Goal: Transaction & Acquisition: Purchase product/service

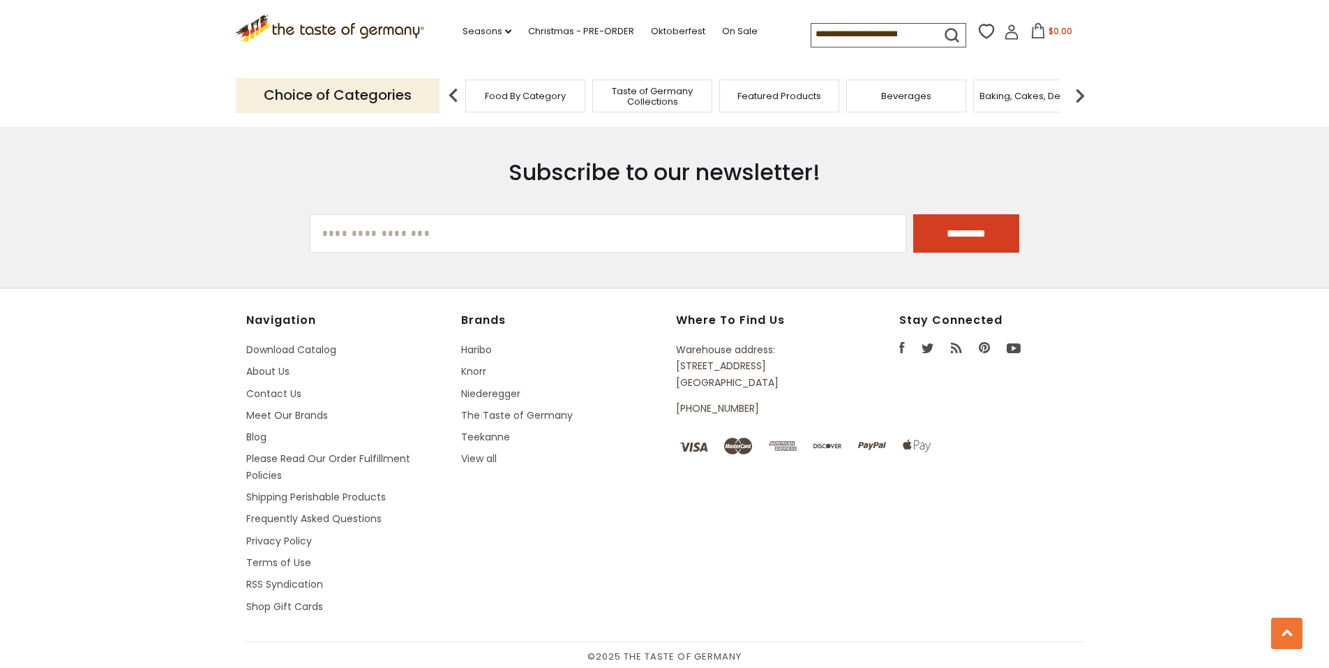
scroll to position [1833, 0]
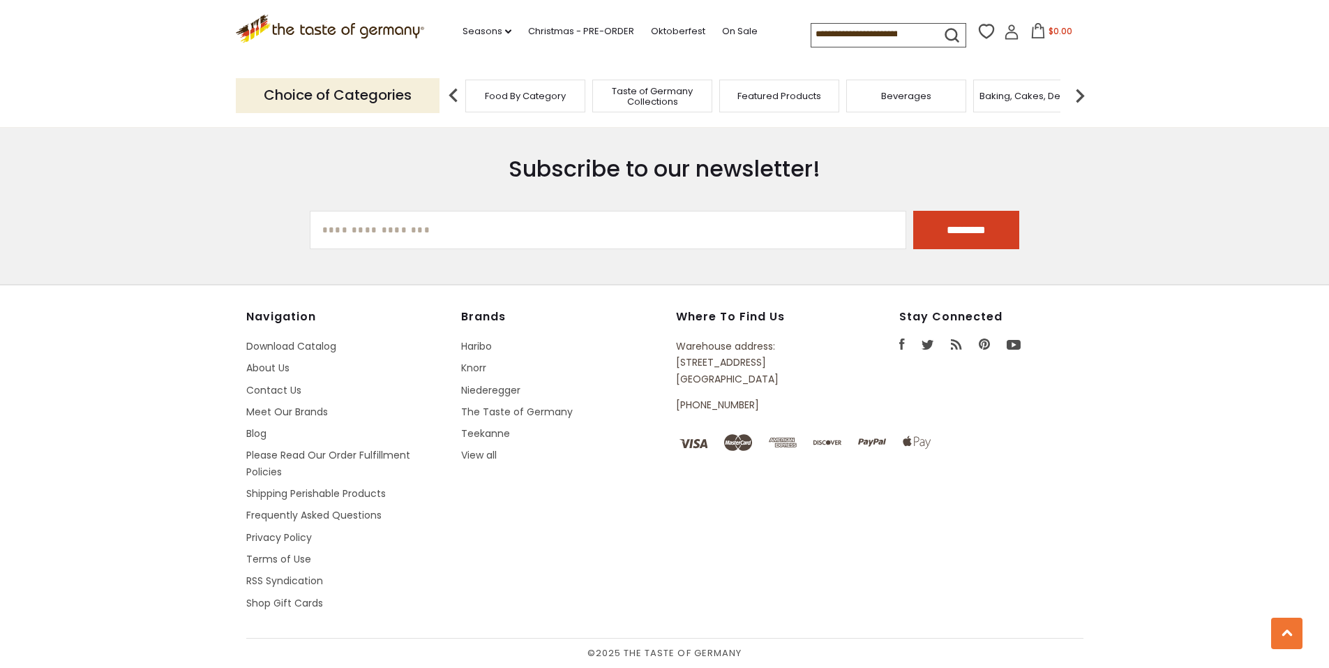
click at [900, 345] on icon at bounding box center [902, 343] width 6 height 11
click at [486, 29] on link "Seasons dropdown_arrow" at bounding box center [486, 31] width 49 height 15
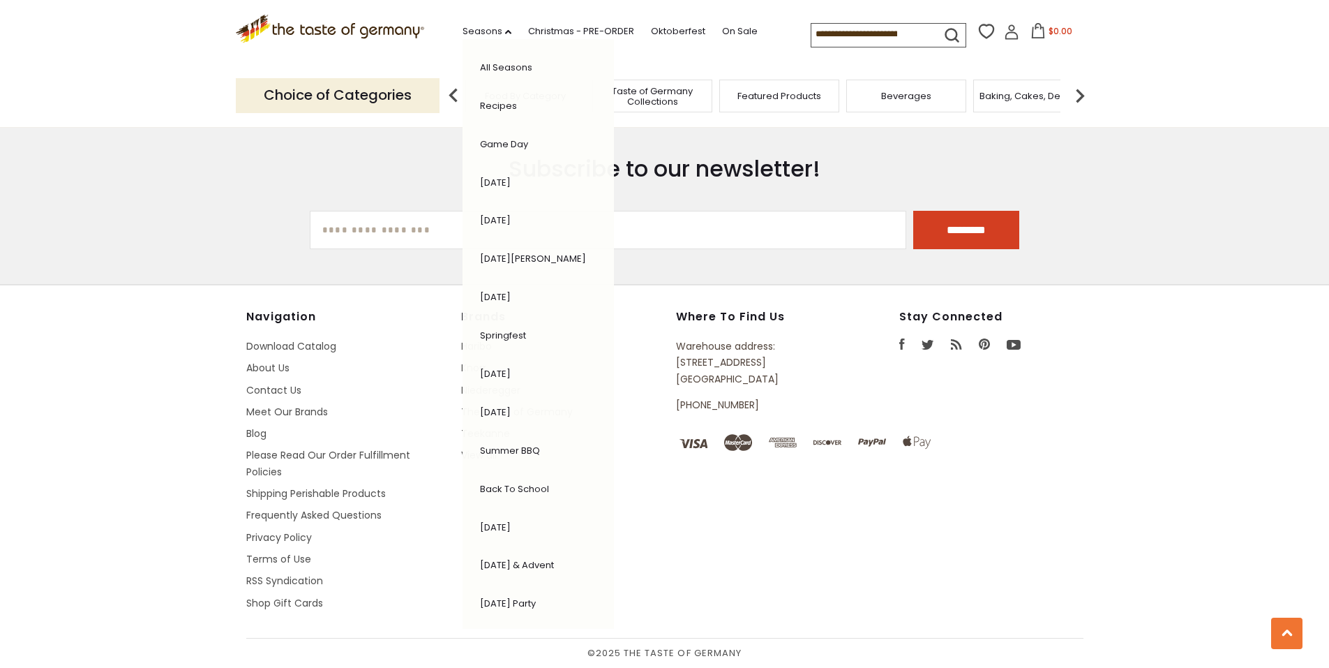
click at [499, 66] on link "All Seasons" at bounding box center [506, 67] width 52 height 13
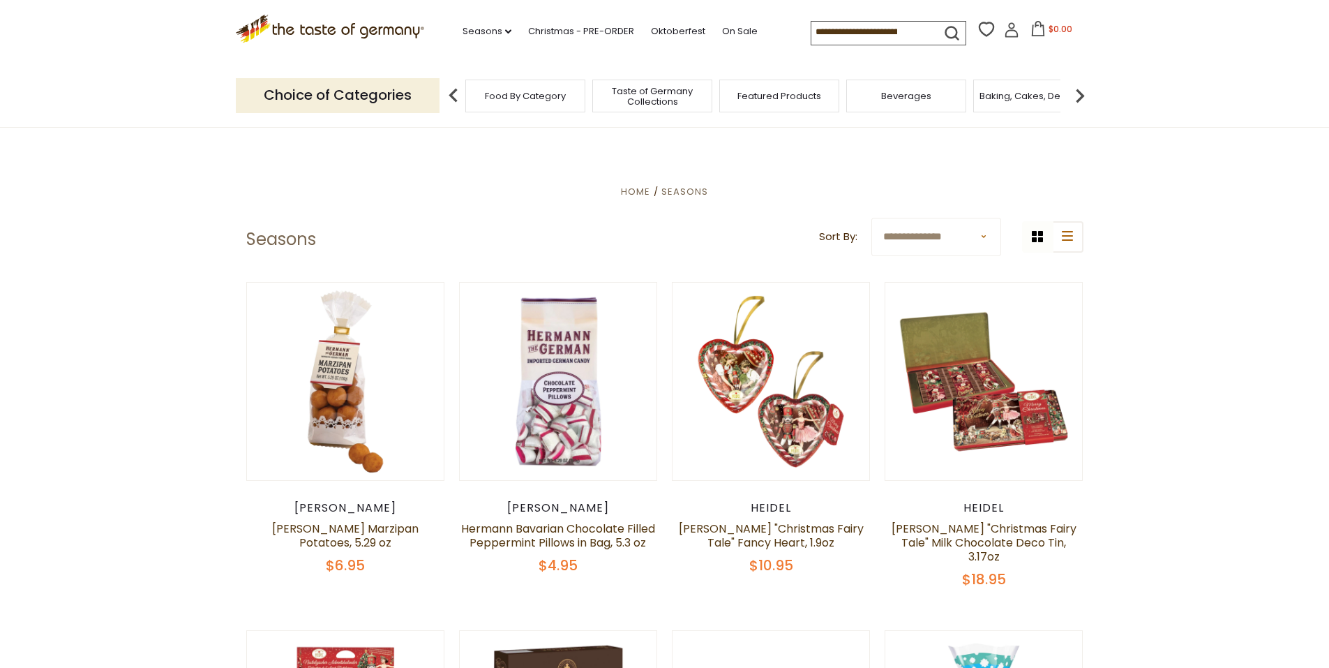
click at [534, 104] on div "Food By Category" at bounding box center [525, 96] width 120 height 33
click at [454, 91] on img at bounding box center [453, 96] width 28 height 28
click at [784, 104] on div "Featured Products" at bounding box center [779, 96] width 120 height 33
click at [770, 98] on span "Featured Products" at bounding box center [779, 96] width 84 height 10
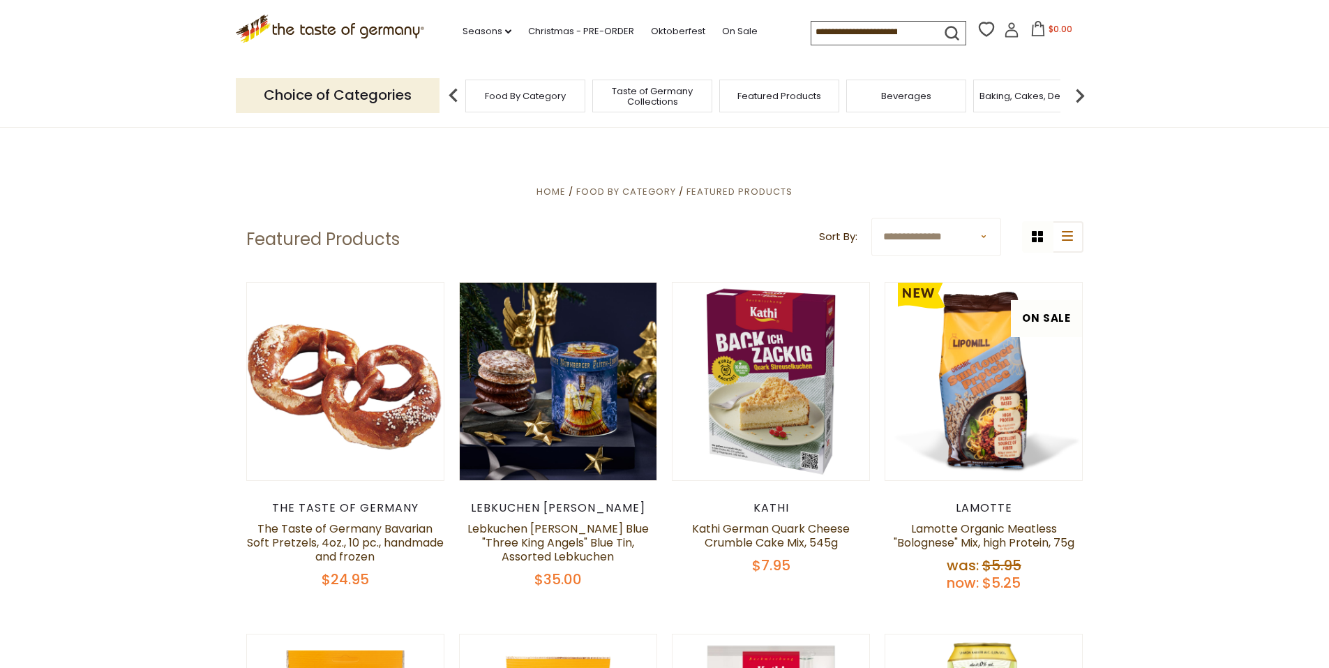
click at [525, 98] on span "Food By Category" at bounding box center [525, 96] width 81 height 10
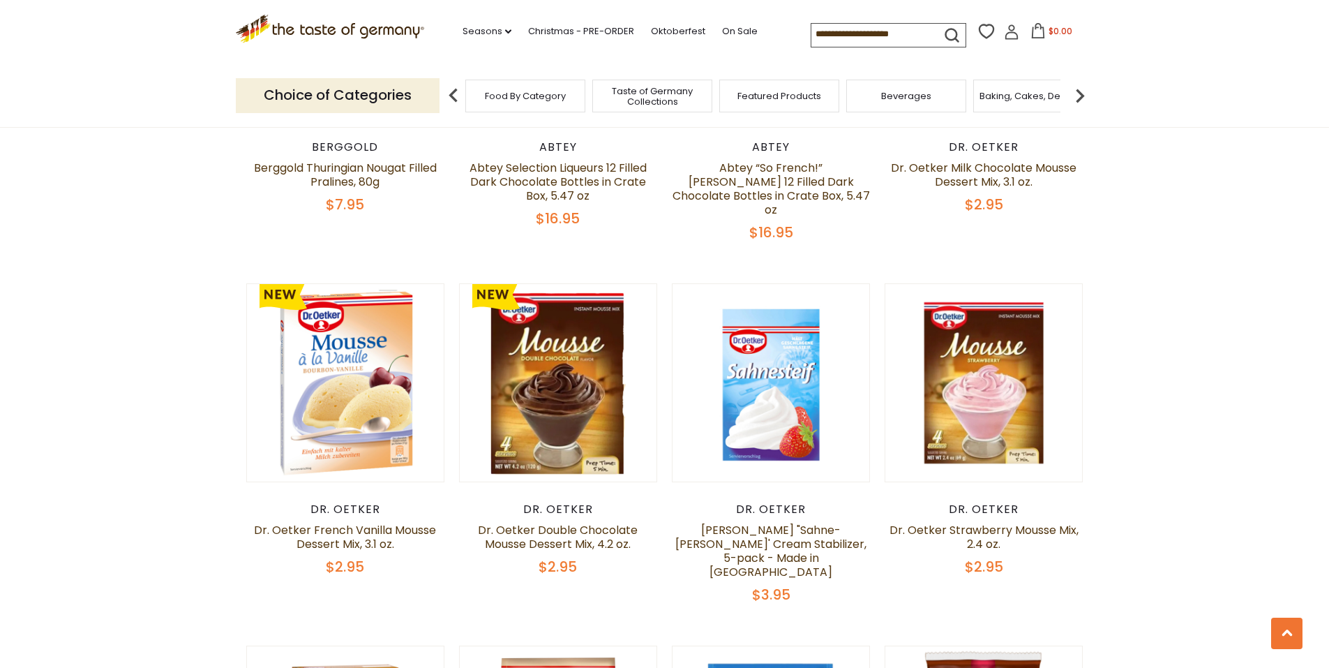
scroll to position [1046, 0]
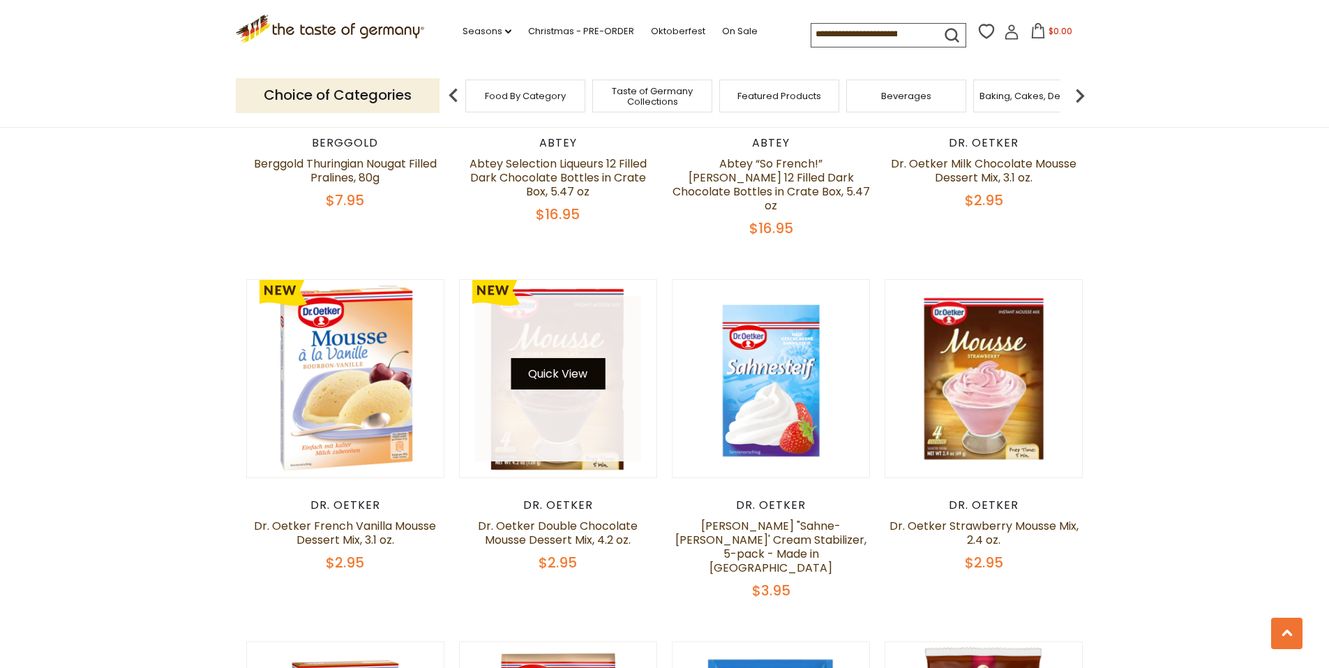
click at [548, 375] on button "Quick View" at bounding box center [558, 373] width 94 height 31
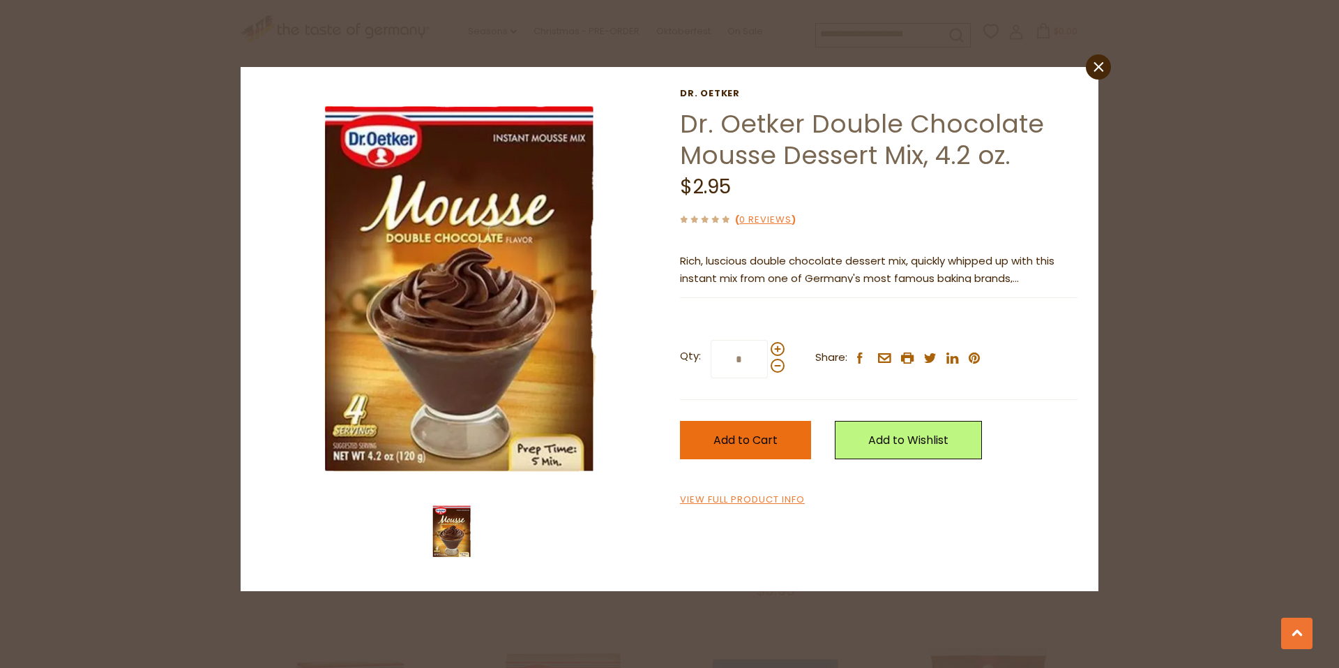
click at [734, 440] on span "Add to Cart" at bounding box center [746, 440] width 64 height 16
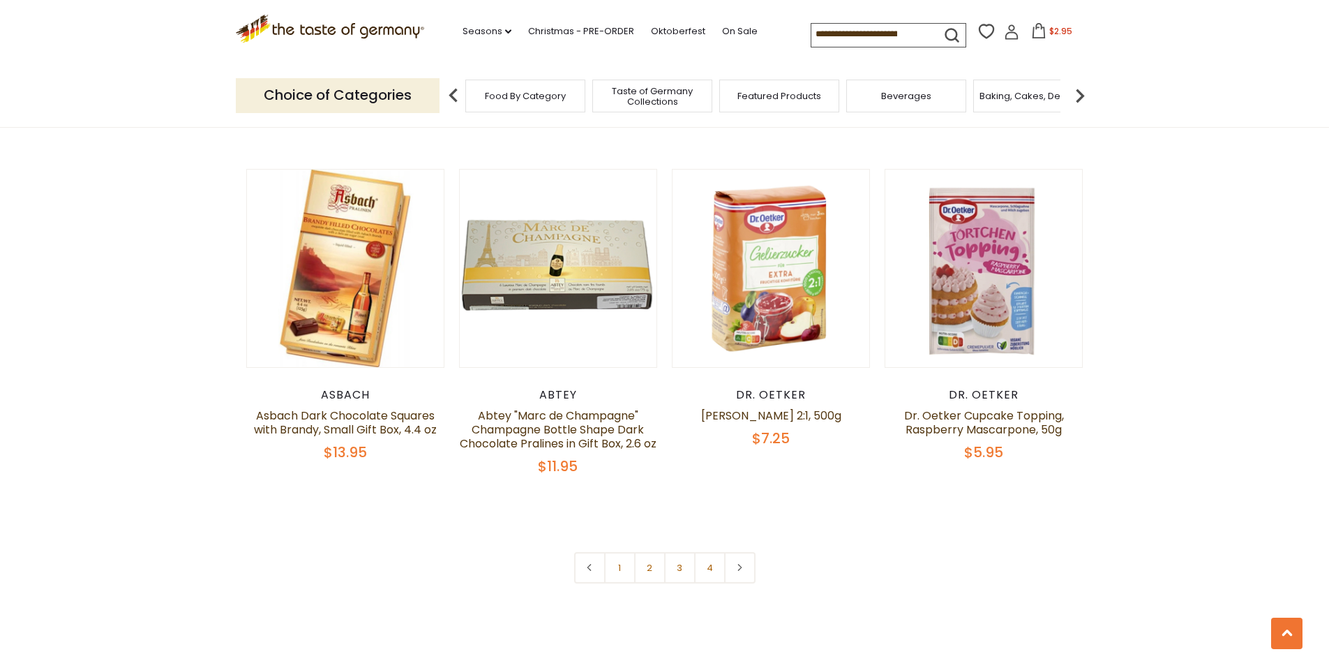
scroll to position [2999, 0]
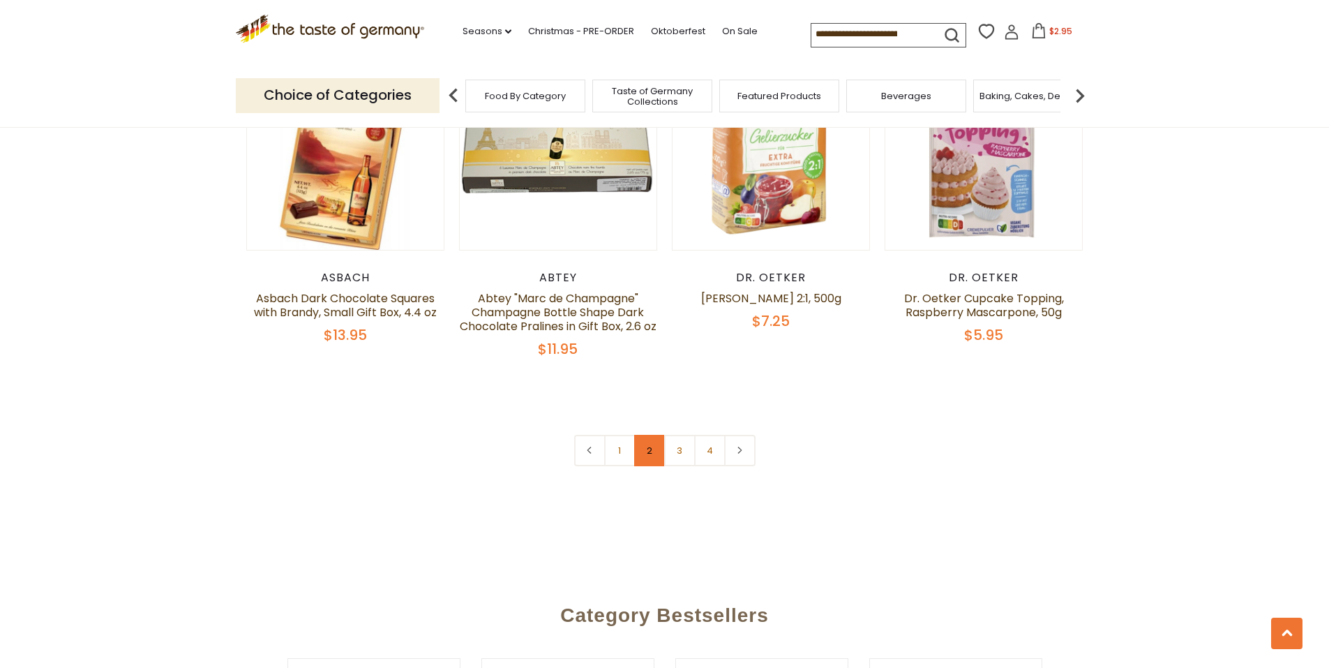
click at [642, 435] on link "2" at bounding box center [649, 450] width 31 height 31
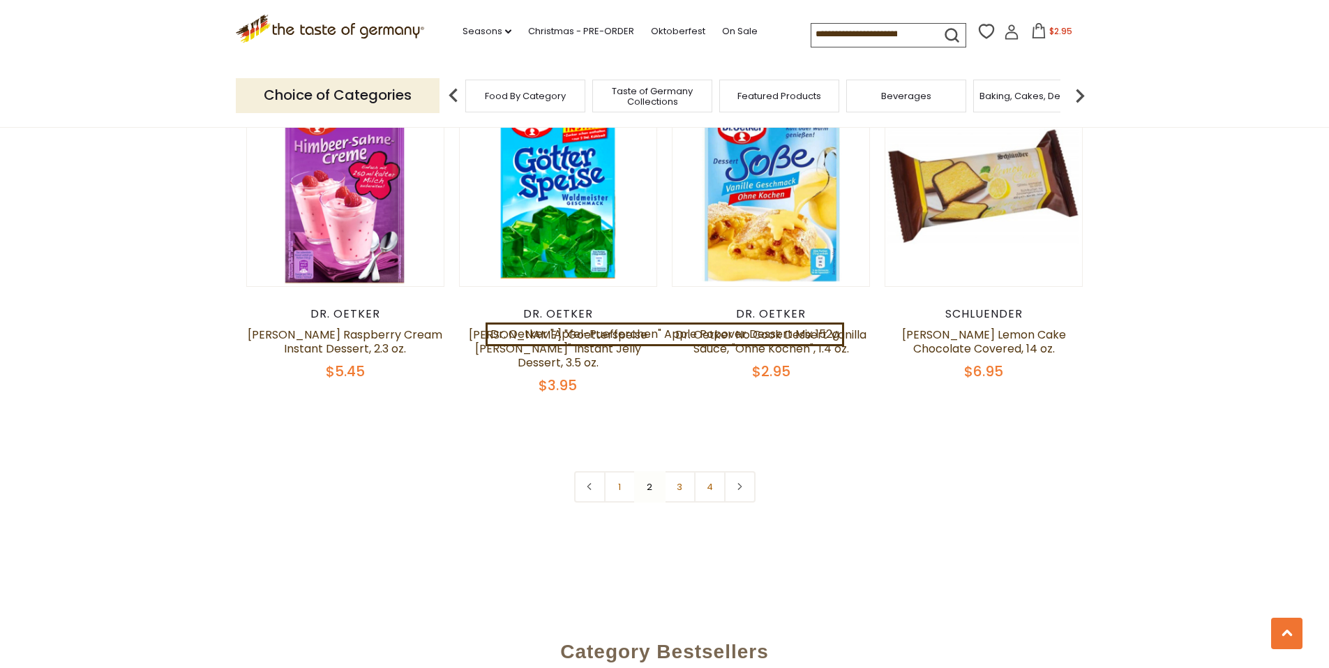
scroll to position [3008, 0]
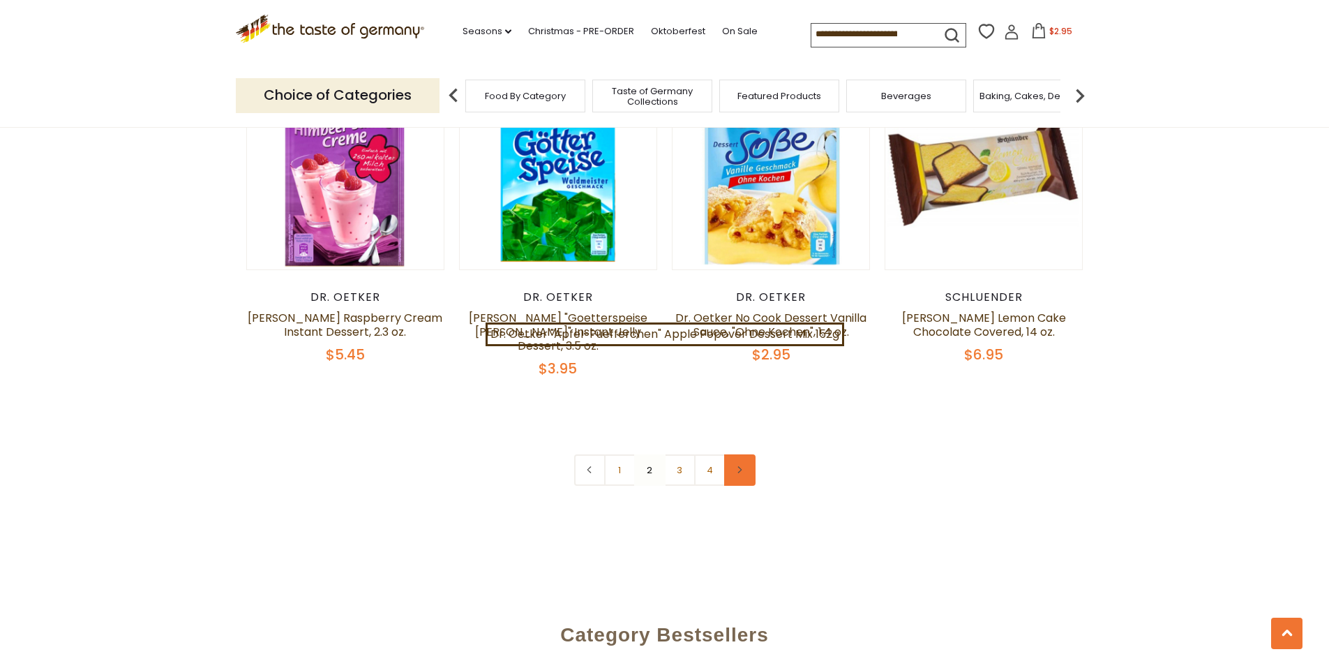
click at [742, 454] on link at bounding box center [739, 469] width 31 height 31
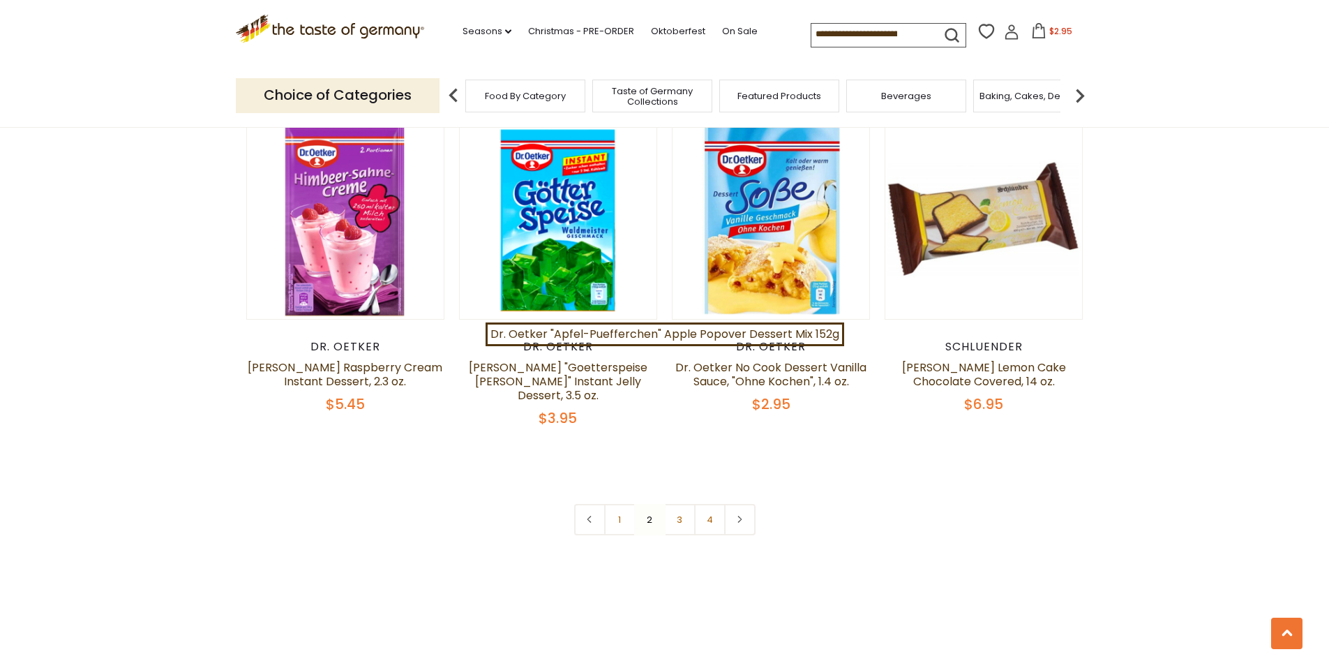
scroll to position [2999, 0]
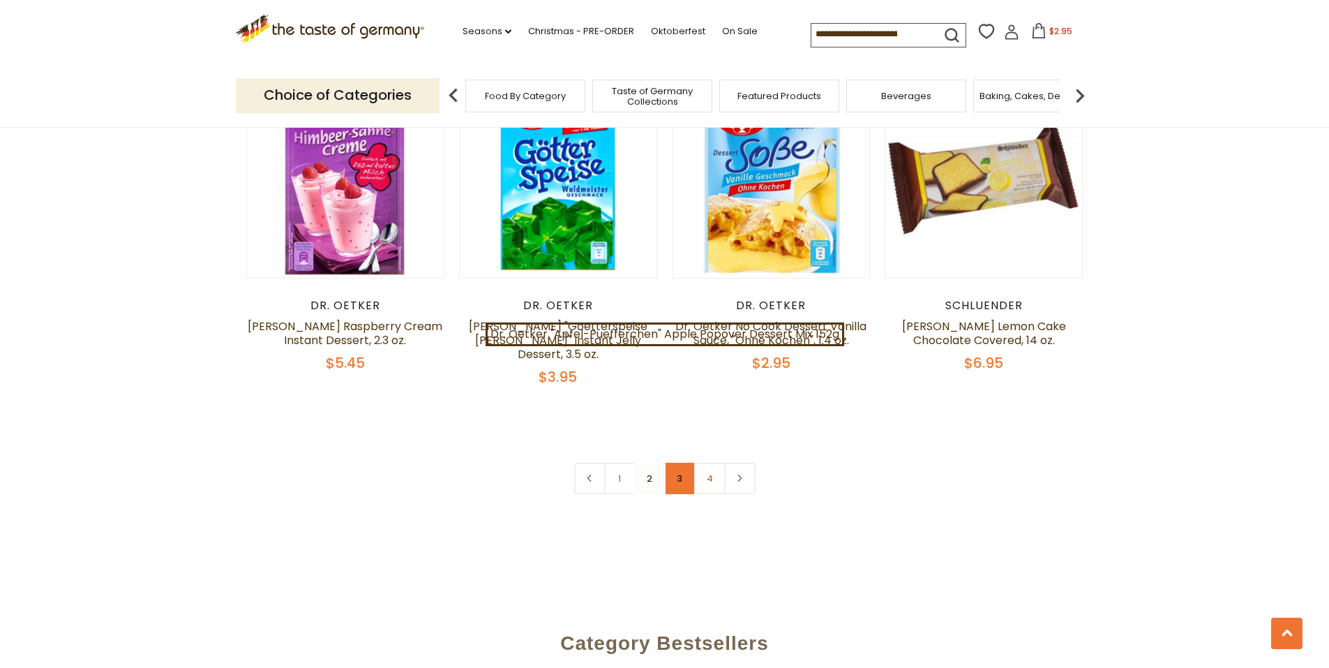
click at [681, 462] on link "3" at bounding box center [679, 477] width 31 height 31
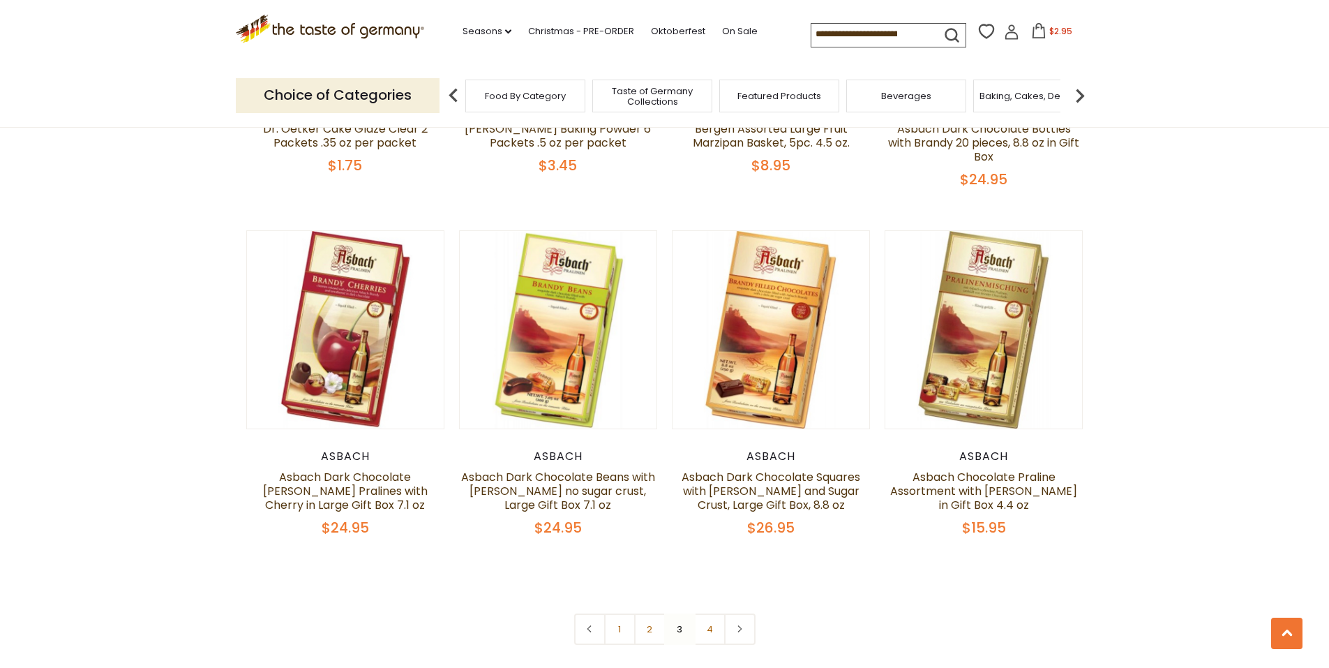
scroll to position [2860, 0]
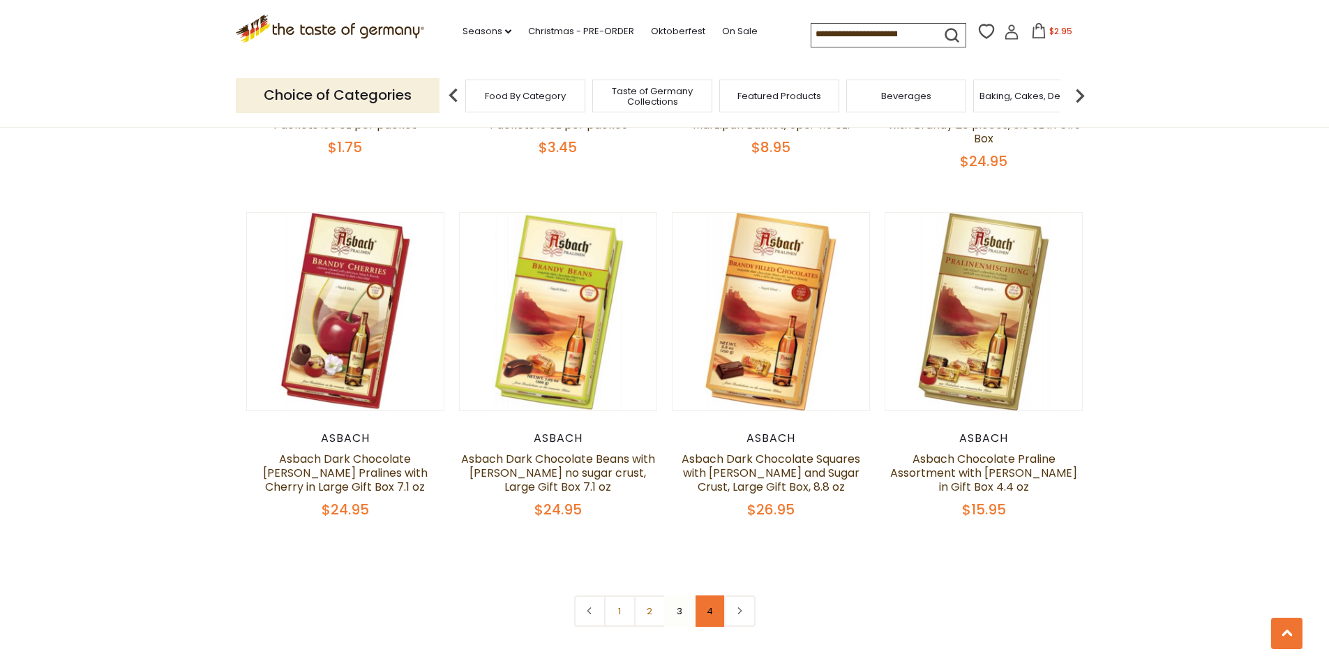
click at [706, 595] on link "4" at bounding box center [709, 610] width 31 height 31
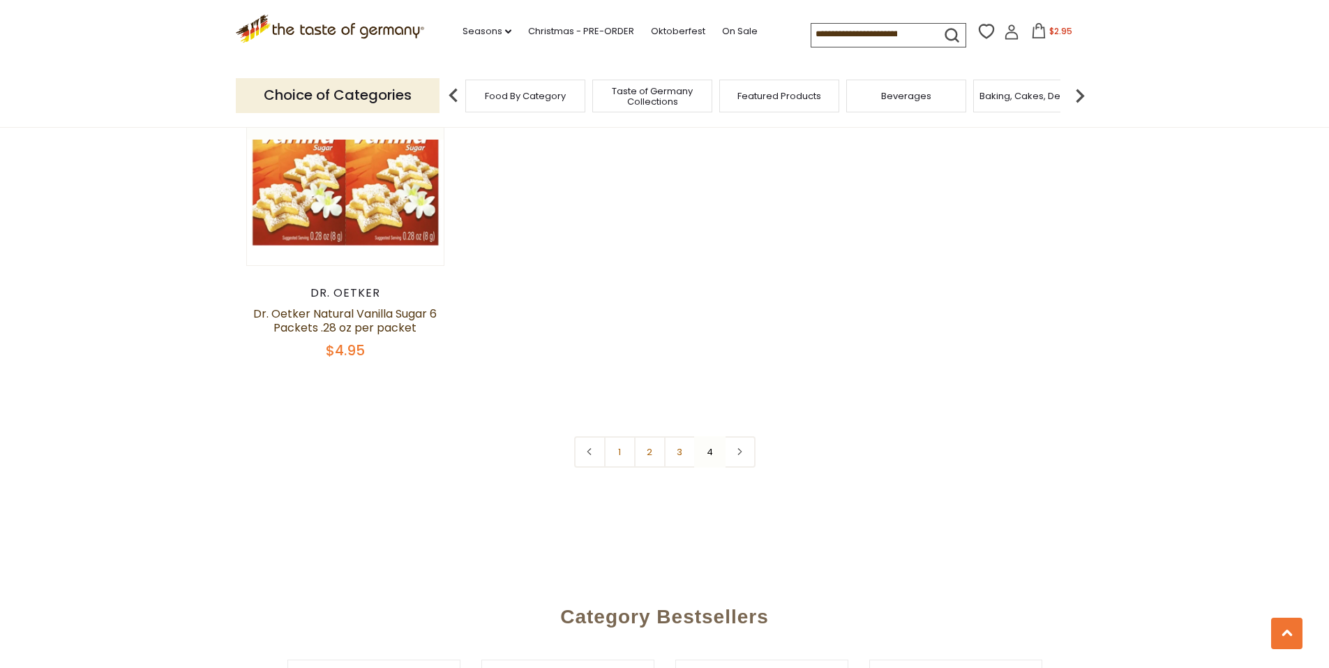
scroll to position [1752, 0]
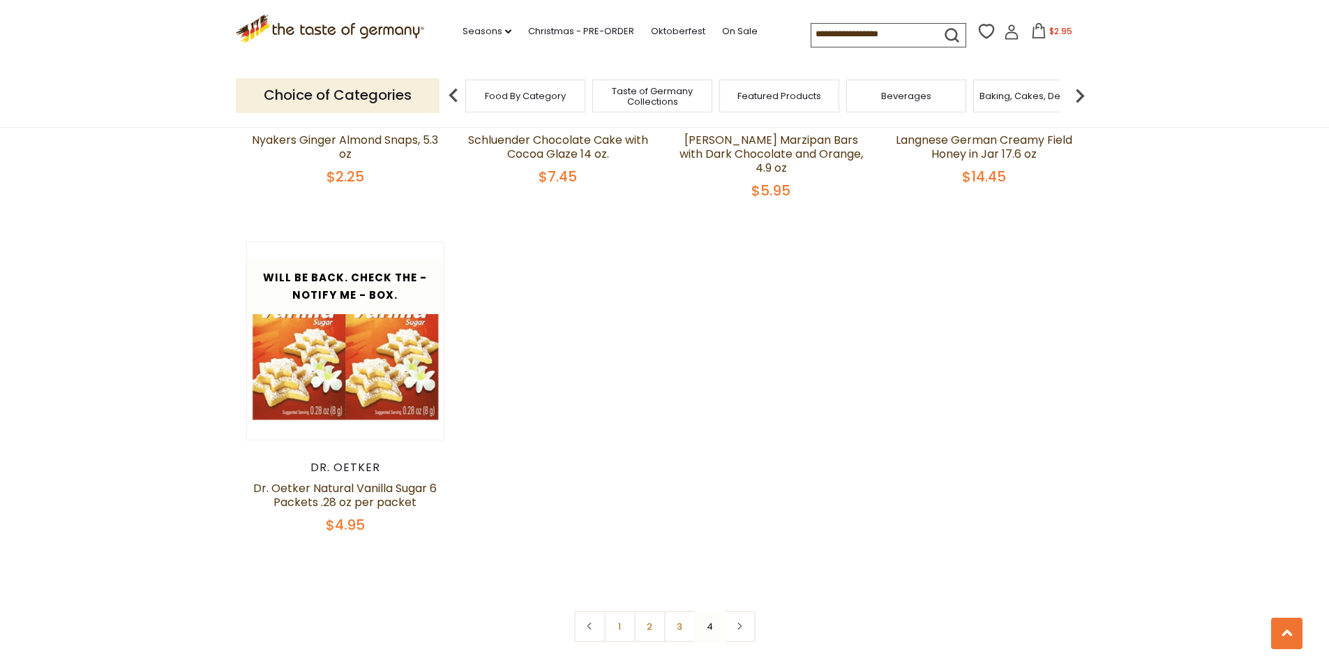
click at [822, 38] on input at bounding box center [870, 34] width 118 height 20
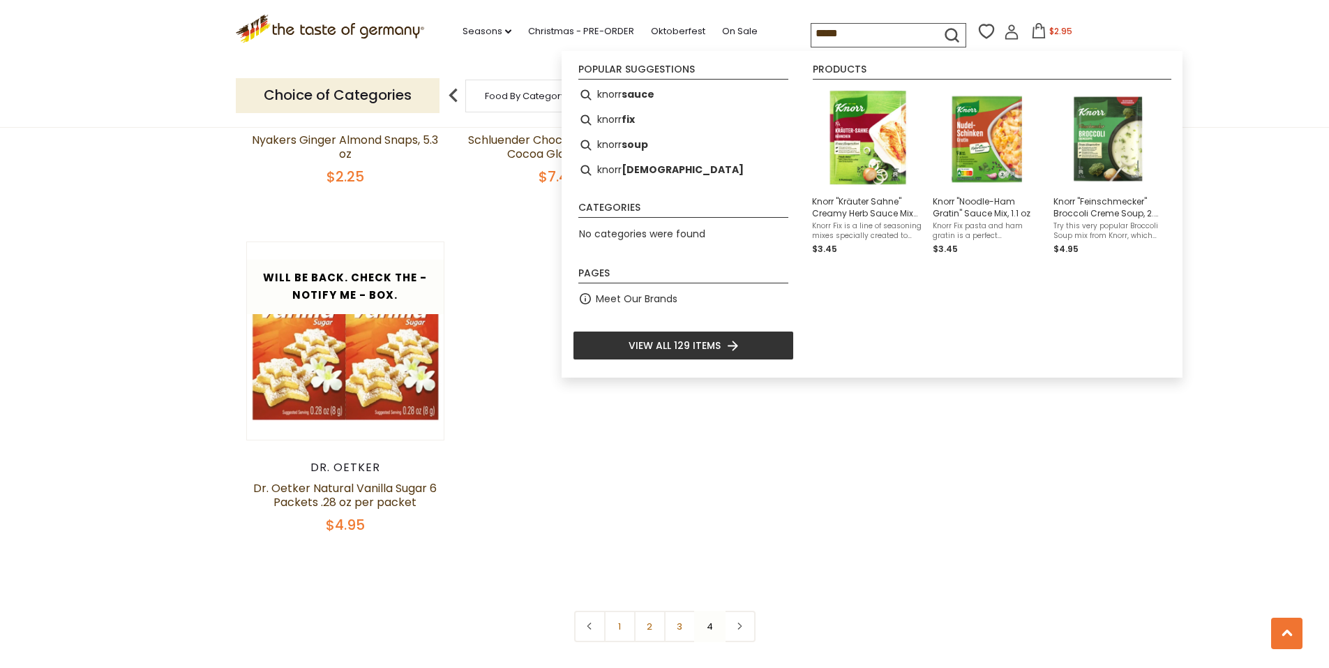
type input "*****"
click at [945, 31] on icon "submit" at bounding box center [951, 35] width 19 height 19
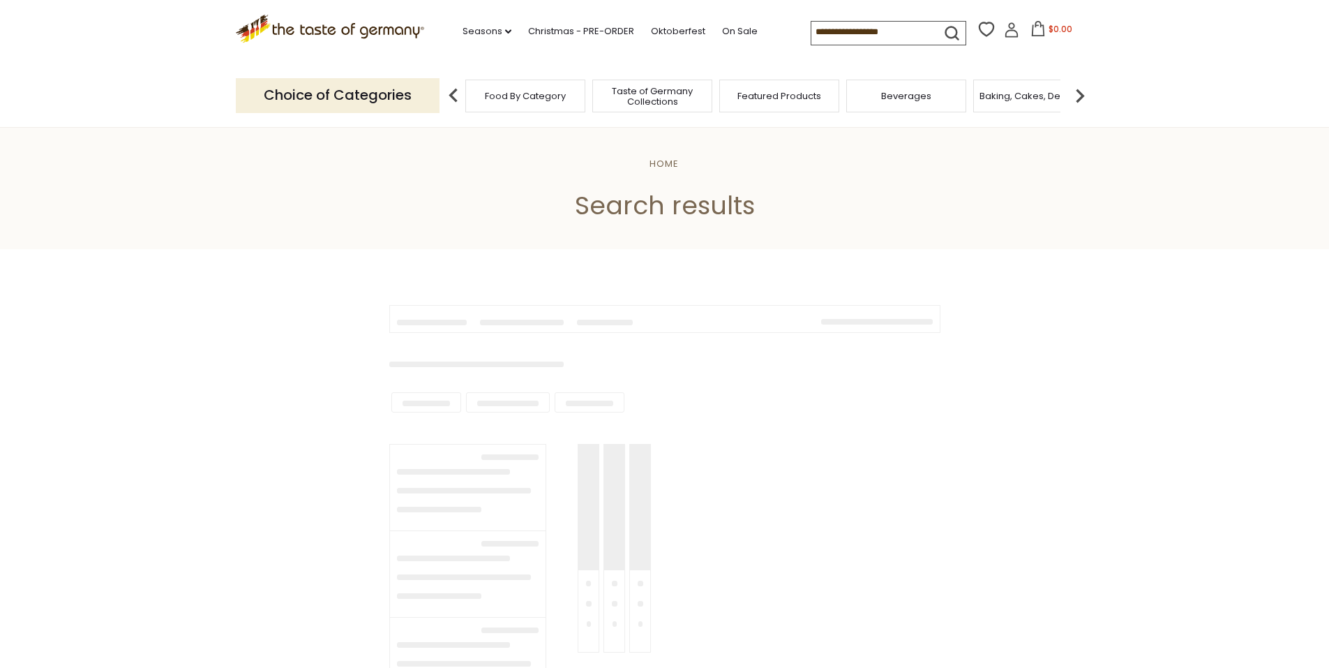
type input "*****"
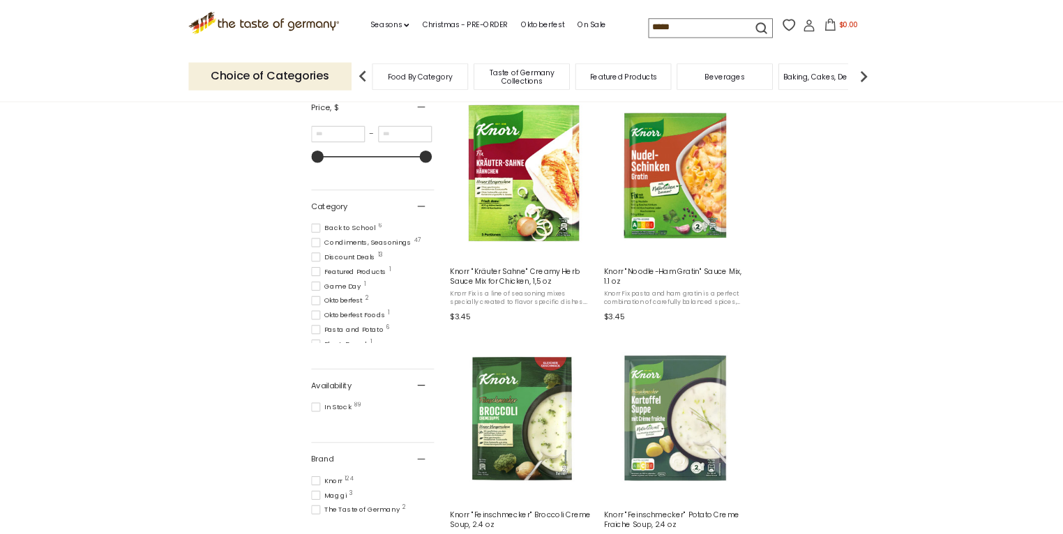
scroll to position [279, 0]
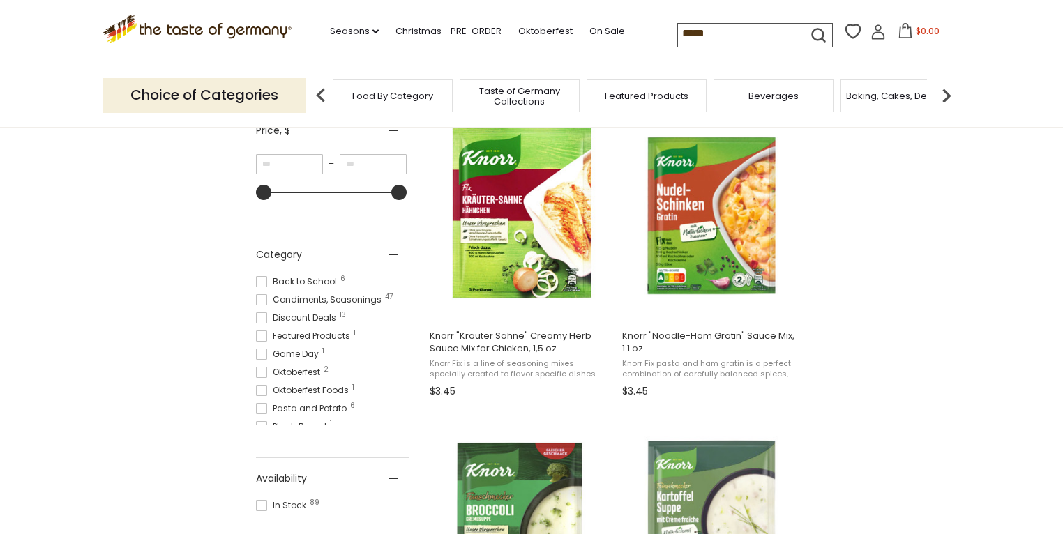
drag, startPoint x: 1338, startPoint y: 1, endPoint x: 793, endPoint y: 114, distance: 557.2
click at [793, 114] on div "Choice of Categories Food By Category Taste of Germany Collections Featured Pro…" at bounding box center [532, 95] width 858 height 62
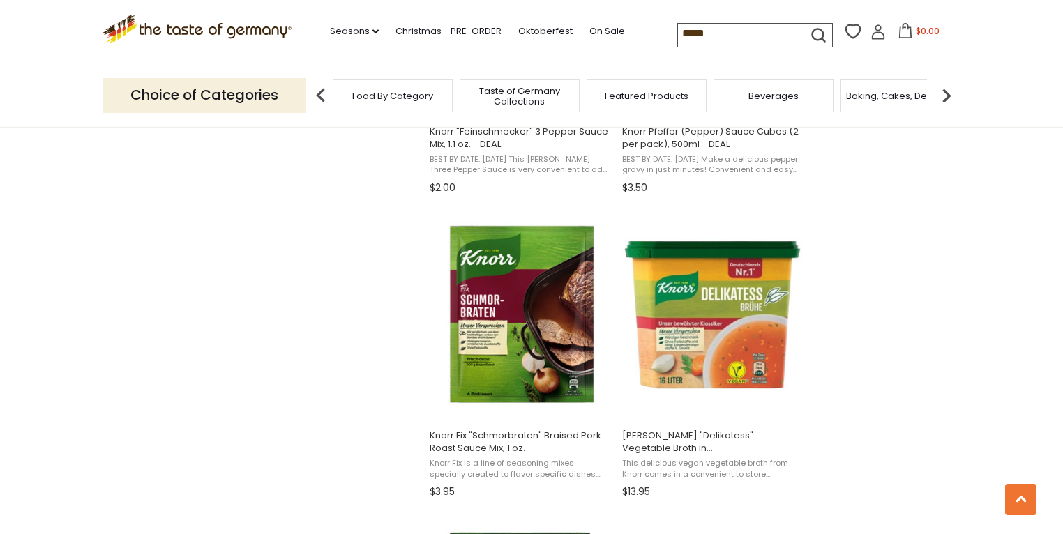
scroll to position [1730, 0]
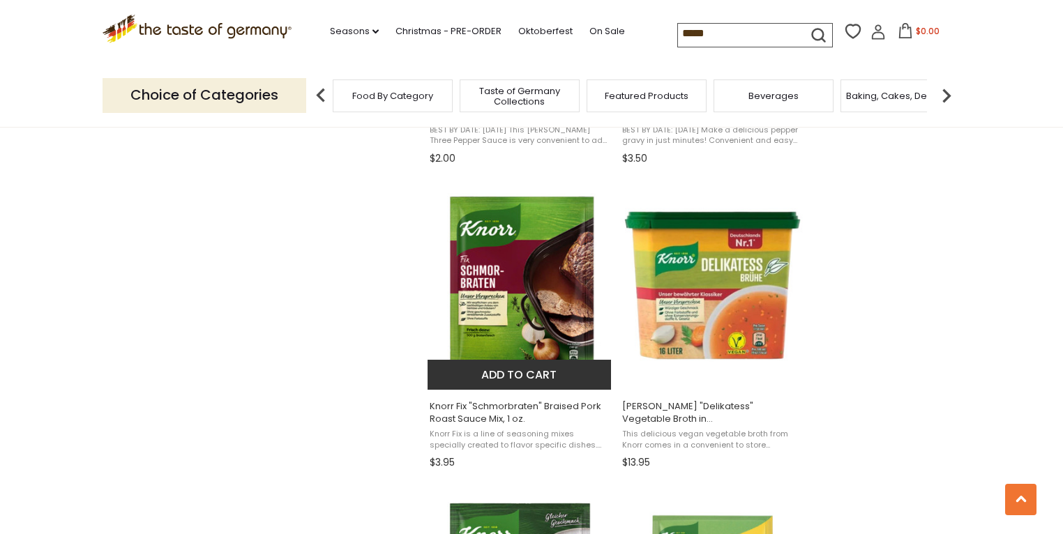
click at [539, 379] on button "Add to cart" at bounding box center [519, 375] width 183 height 30
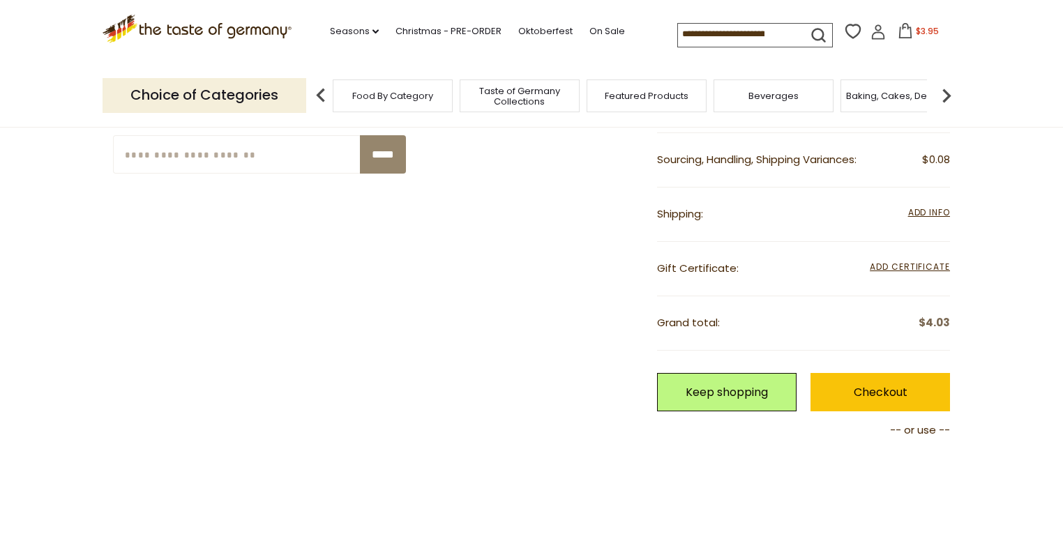
scroll to position [112, 0]
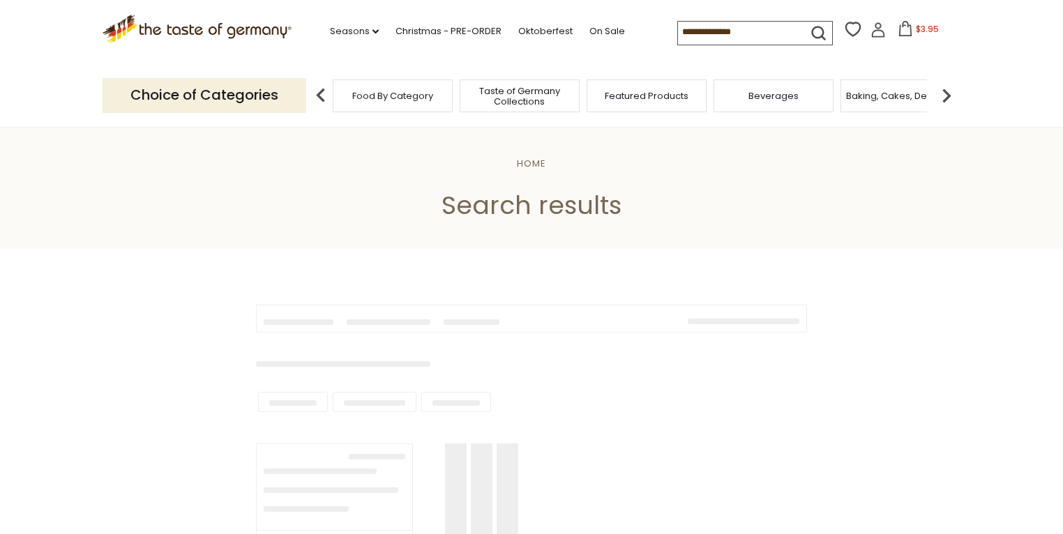
scroll to position [1730, 0]
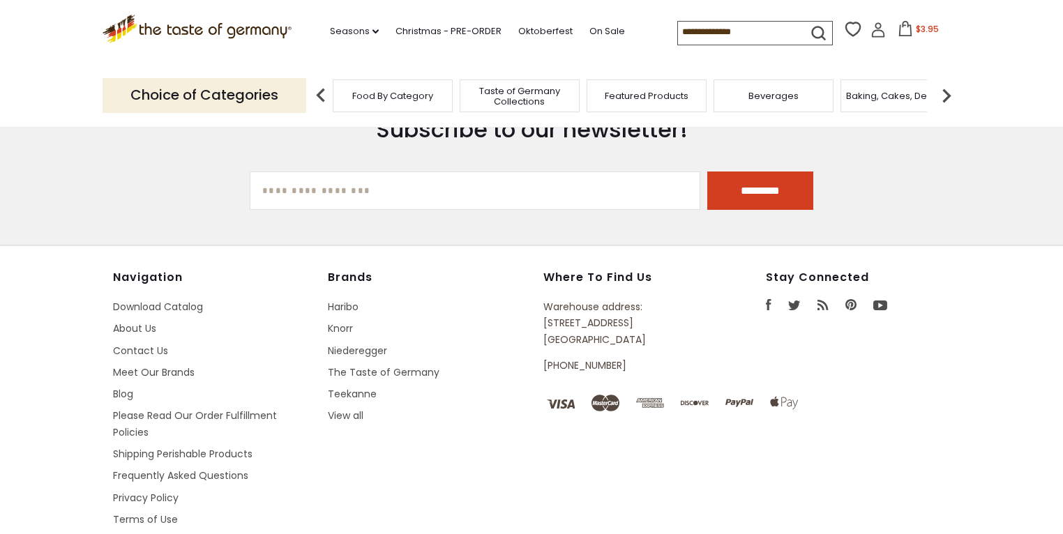
type input "*****"
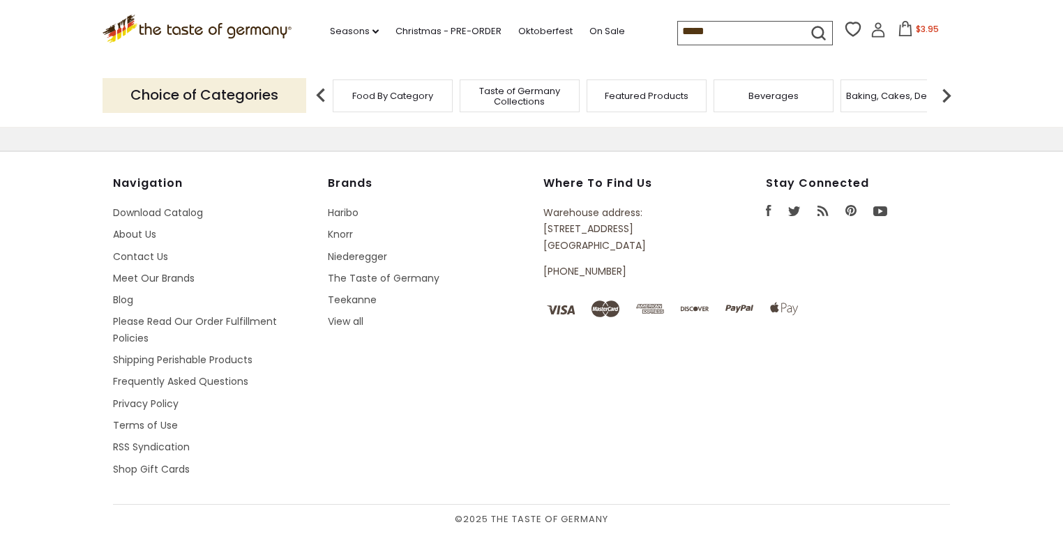
scroll to position [0, 0]
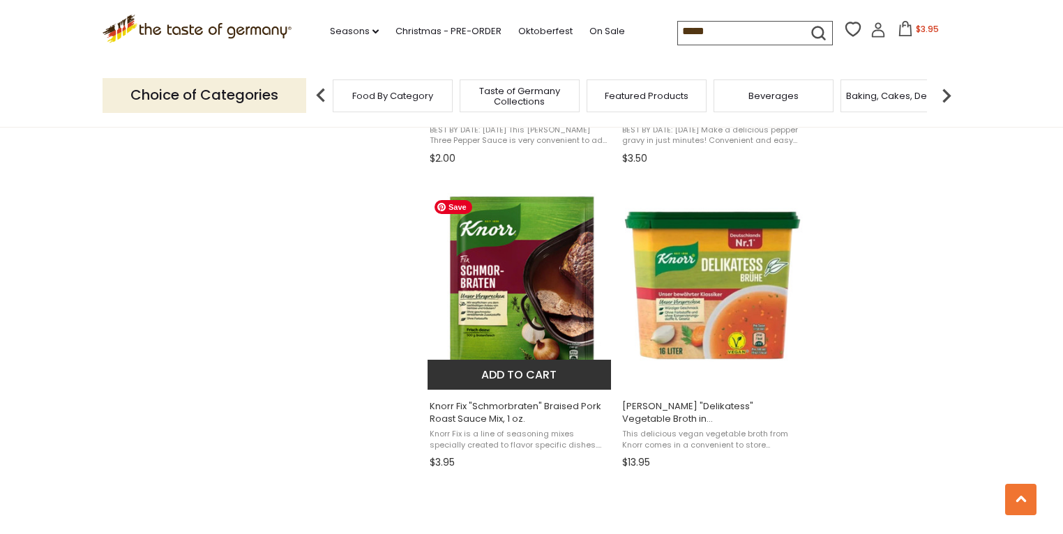
click at [536, 267] on img "Knorr Fix" at bounding box center [520, 285] width 185 height 185
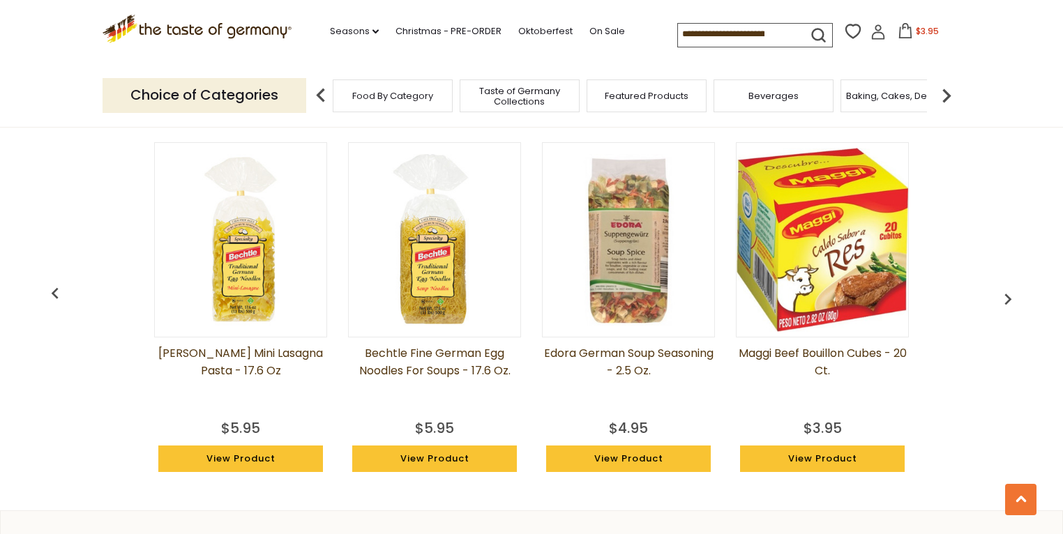
scroll to position [1116, 0]
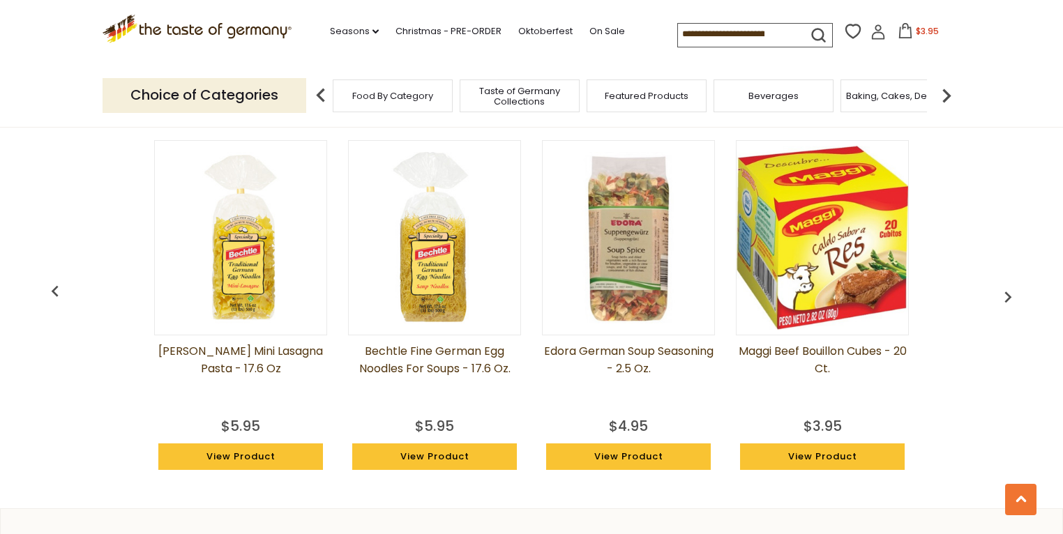
click at [1006, 301] on img "button" at bounding box center [1008, 297] width 22 height 22
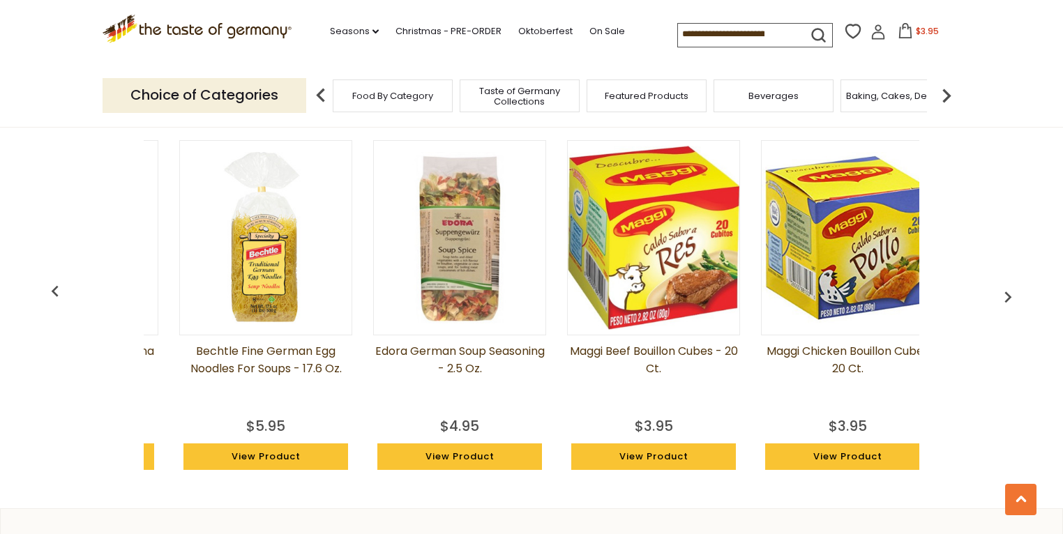
scroll to position [0, 194]
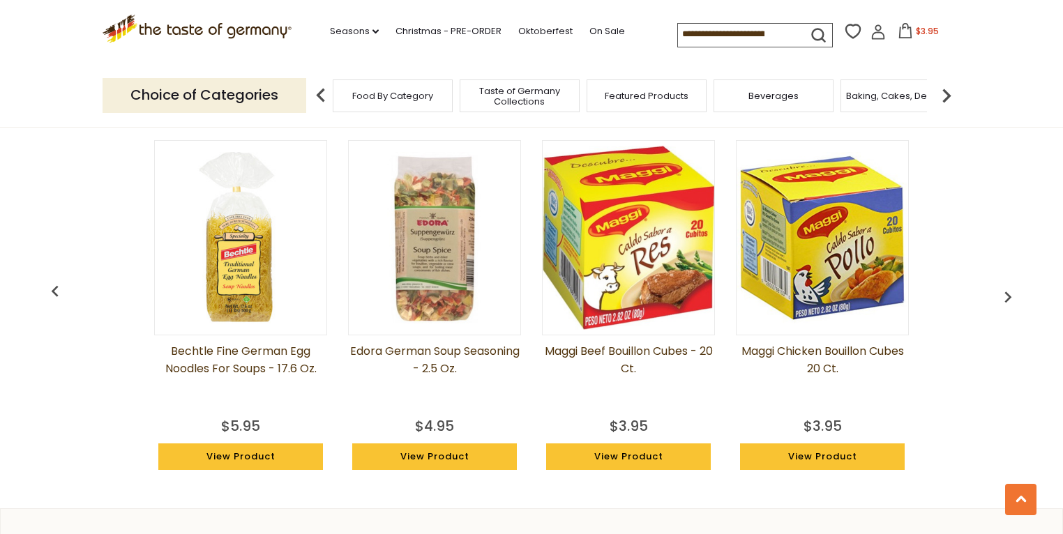
click at [1006, 301] on img "button" at bounding box center [1008, 297] width 22 height 22
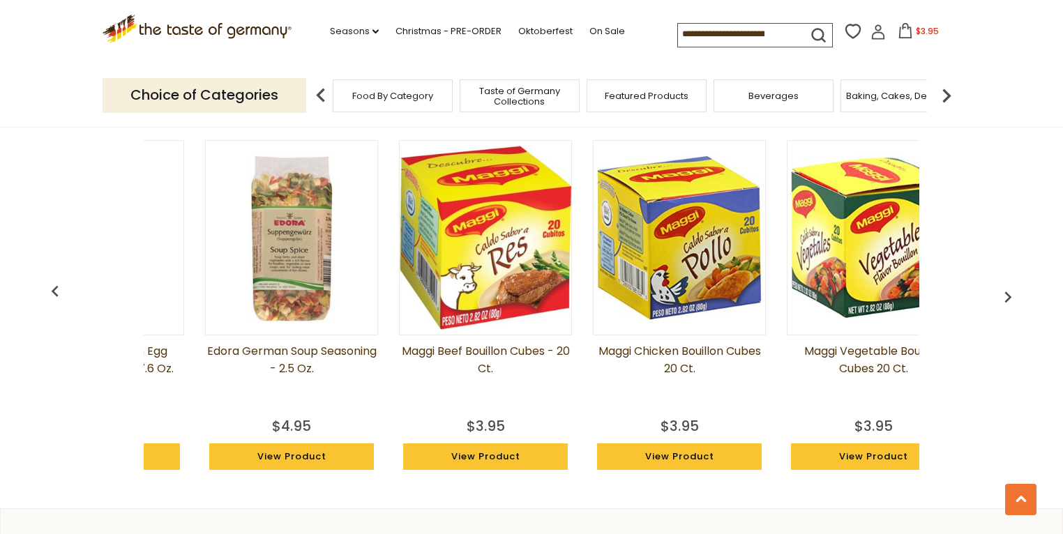
scroll to position [0, 388]
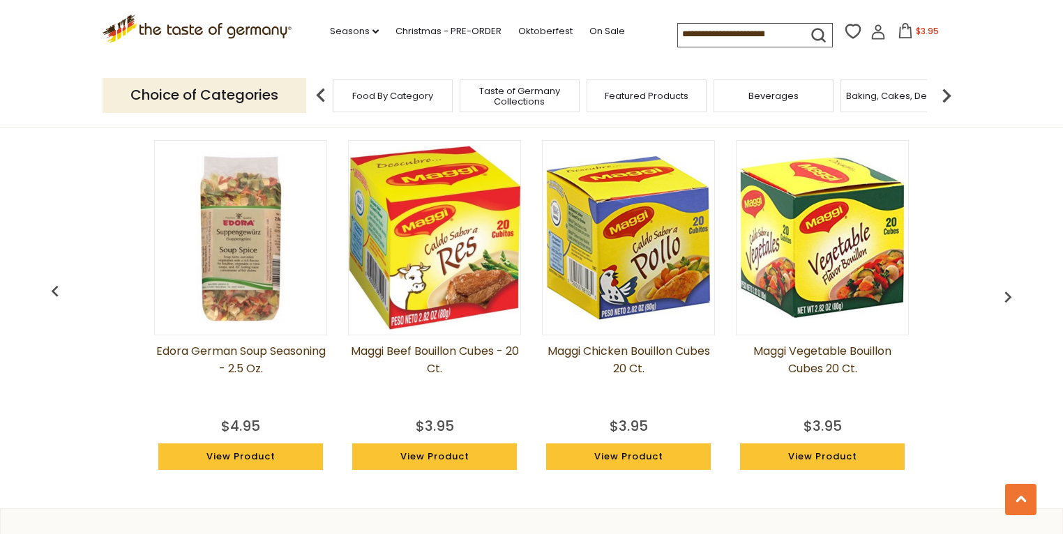
click at [1006, 301] on img "button" at bounding box center [1008, 297] width 22 height 22
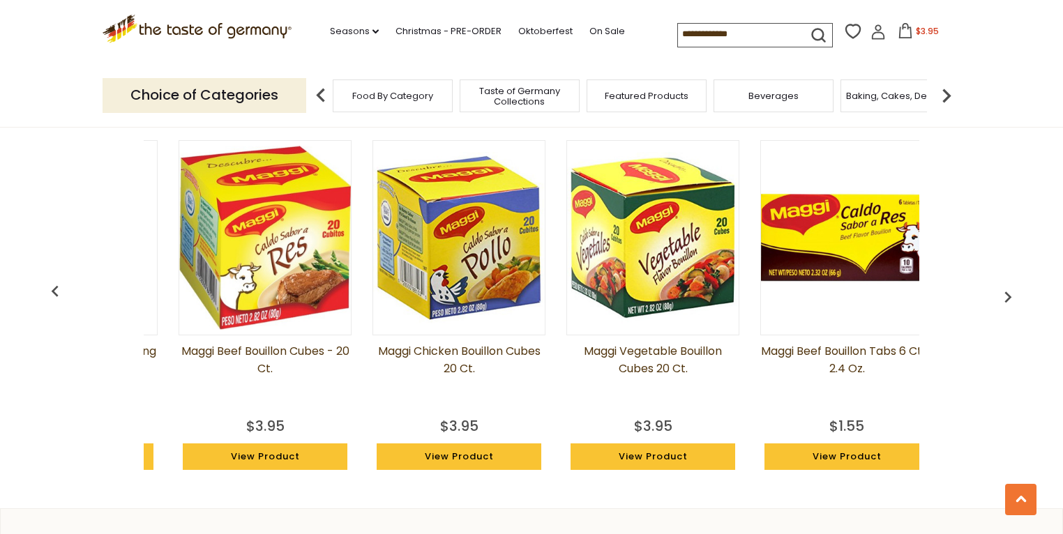
scroll to position [0, 582]
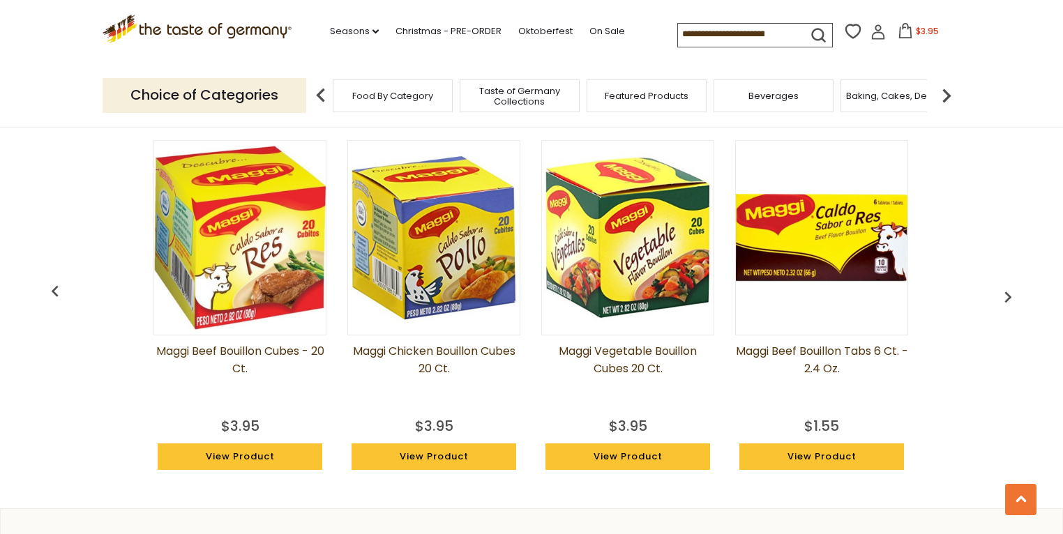
click at [1006, 301] on img "button" at bounding box center [1008, 297] width 22 height 22
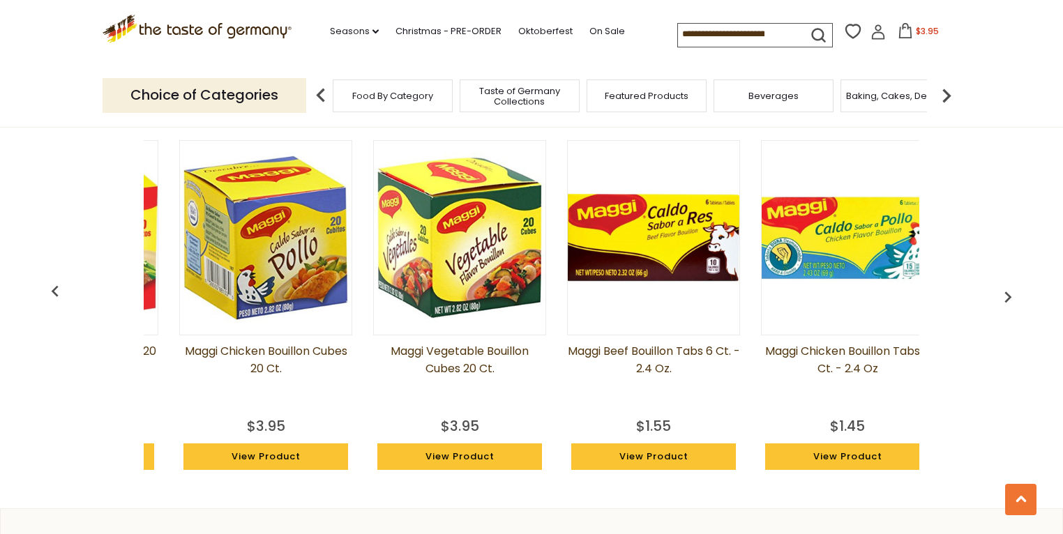
scroll to position [0, 776]
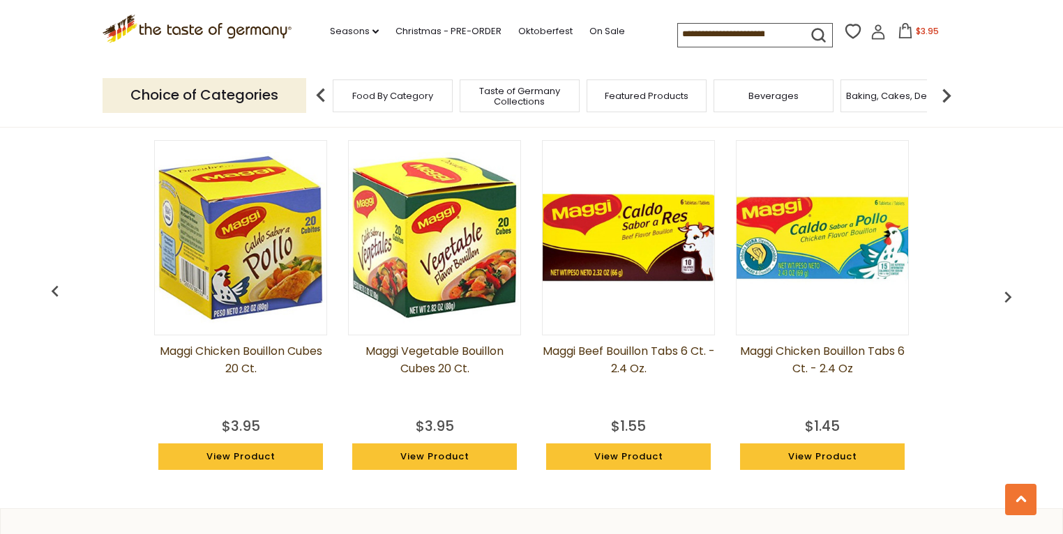
click at [1006, 301] on img "button" at bounding box center [1008, 297] width 22 height 22
click at [1010, 292] on img "button" at bounding box center [1008, 297] width 22 height 22
click at [1004, 292] on img "button" at bounding box center [1008, 297] width 22 height 22
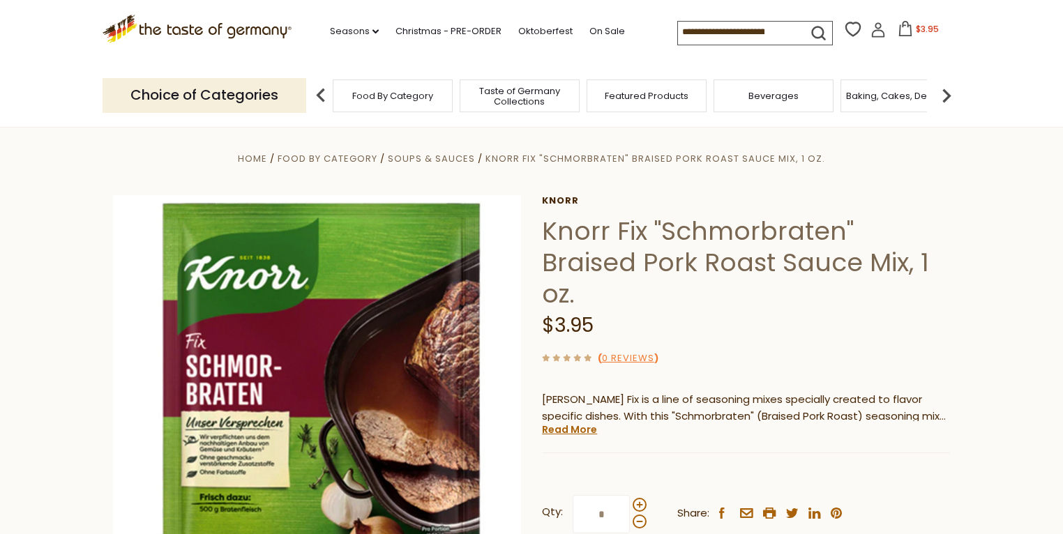
scroll to position [0, 0]
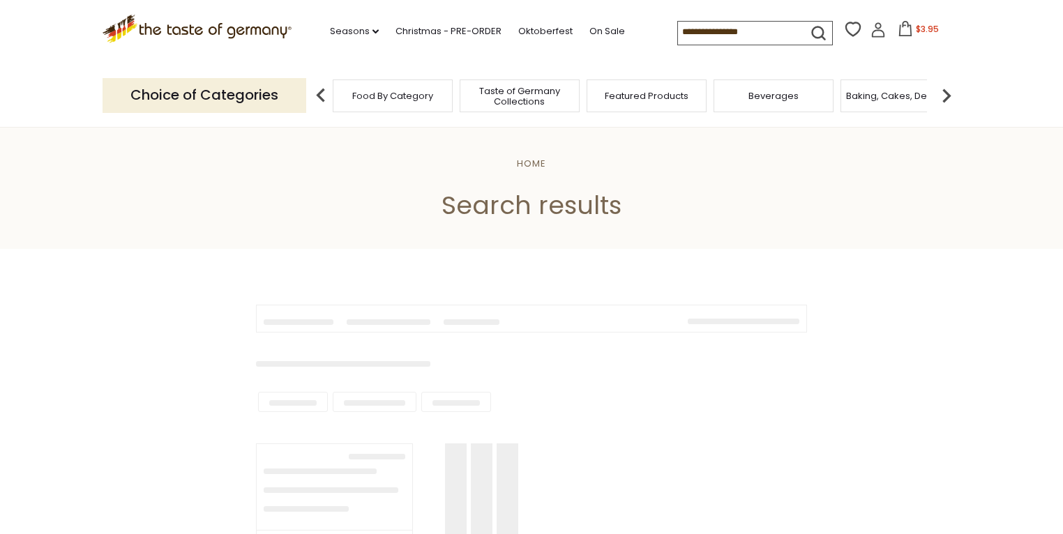
type input "*****"
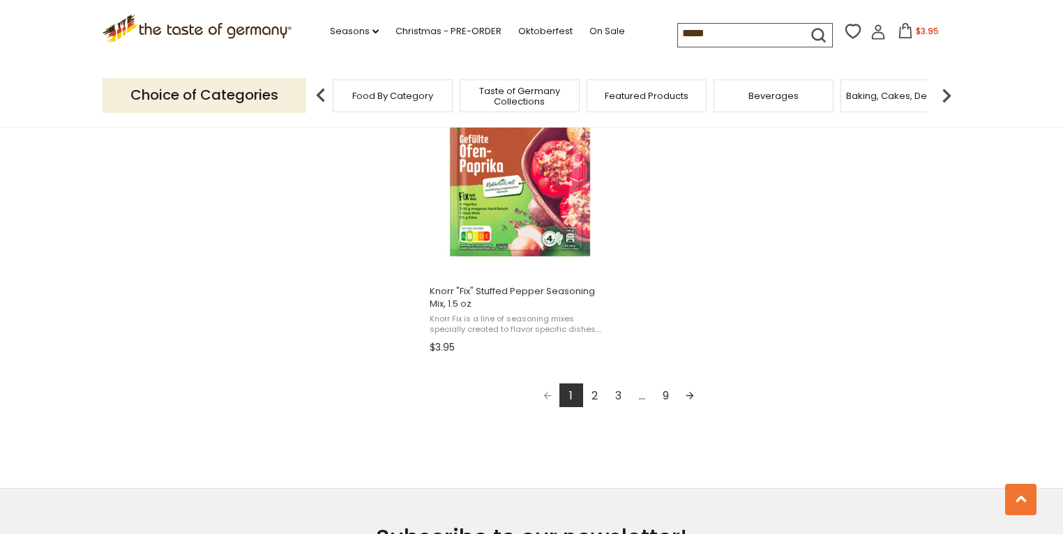
scroll to position [2455, 0]
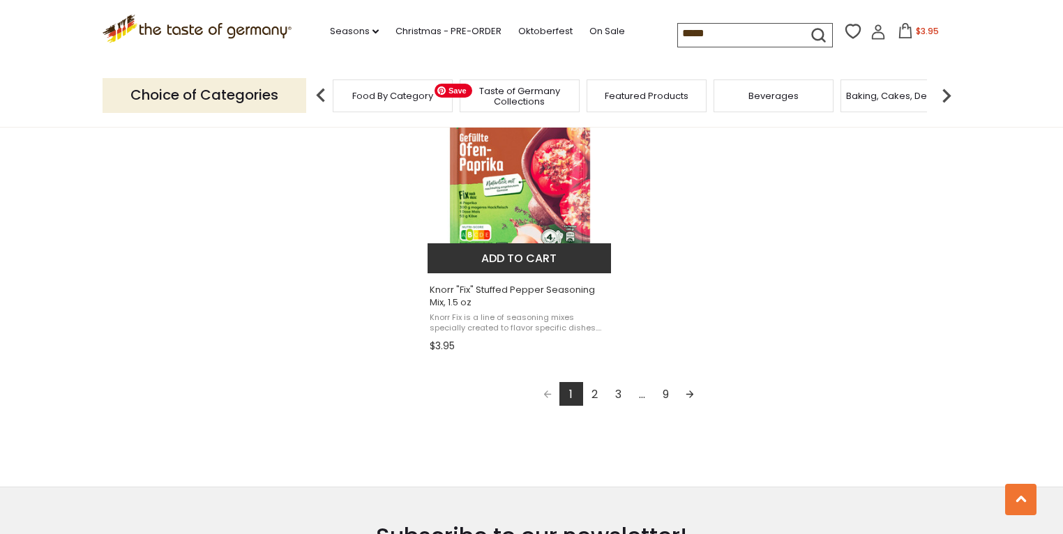
click at [527, 193] on img "Knorr" at bounding box center [520, 169] width 185 height 185
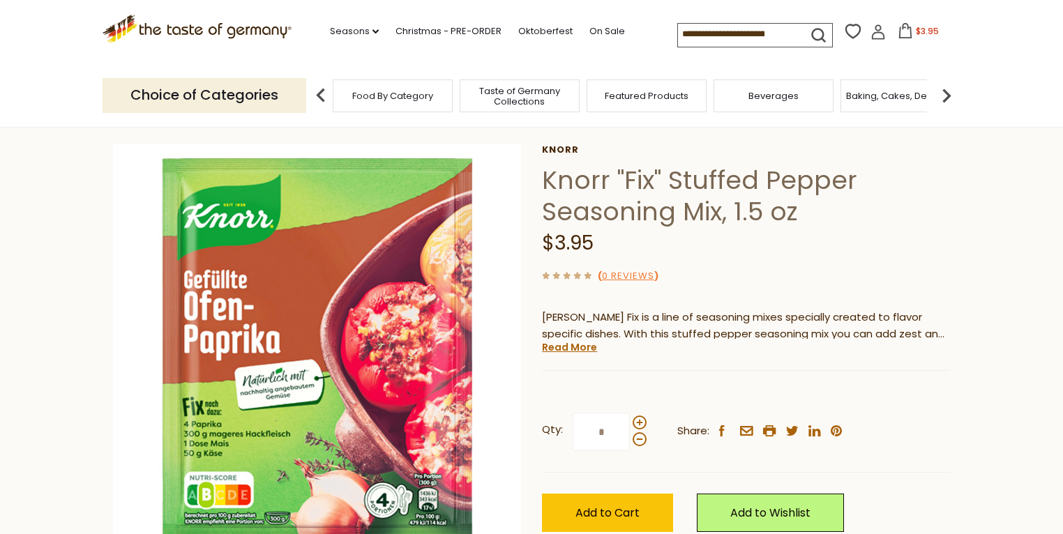
scroll to position [223, 0]
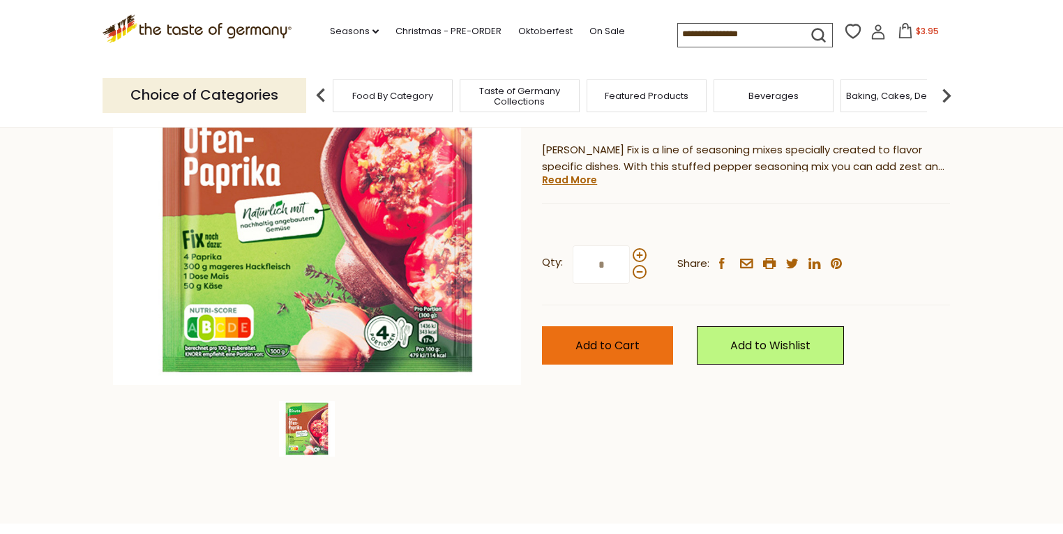
click at [633, 338] on button "Add to Cart" at bounding box center [607, 345] width 131 height 38
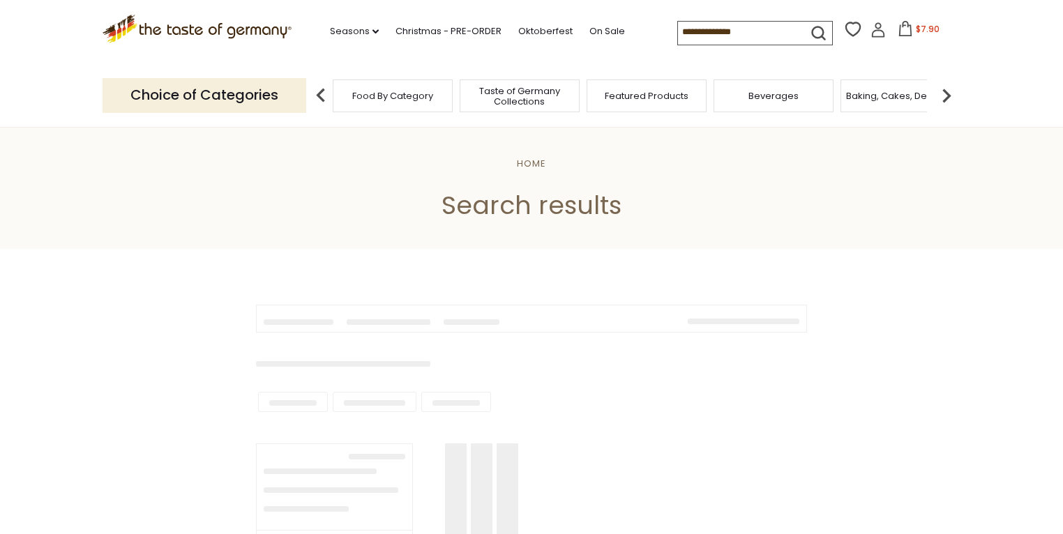
type input "*****"
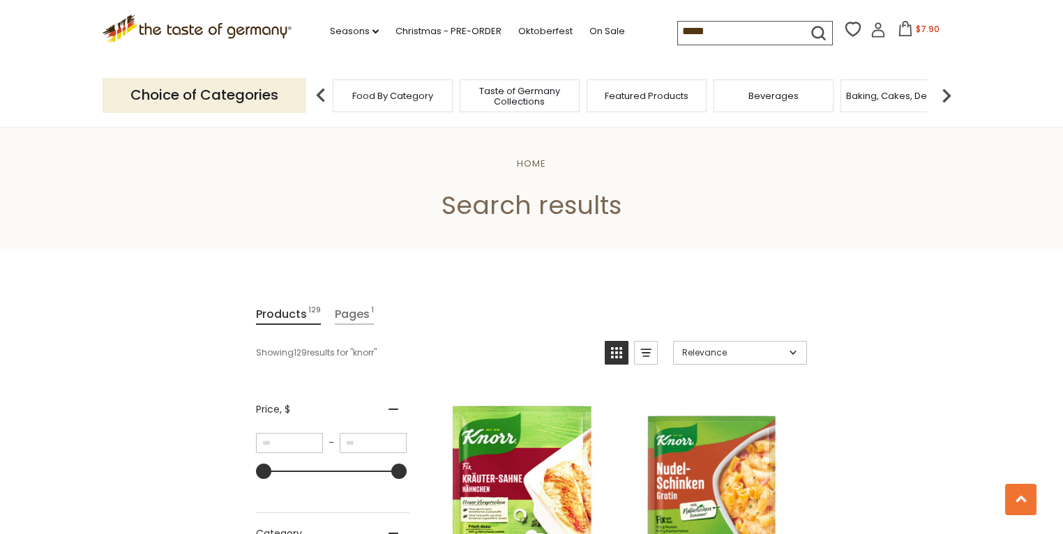
scroll to position [2455, 0]
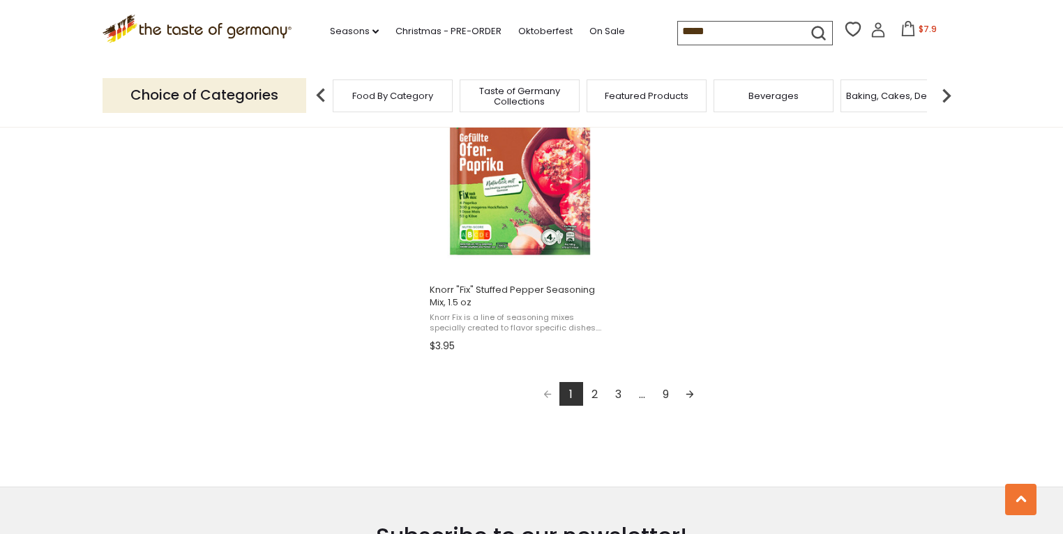
click at [596, 390] on link "2" at bounding box center [595, 394] width 24 height 24
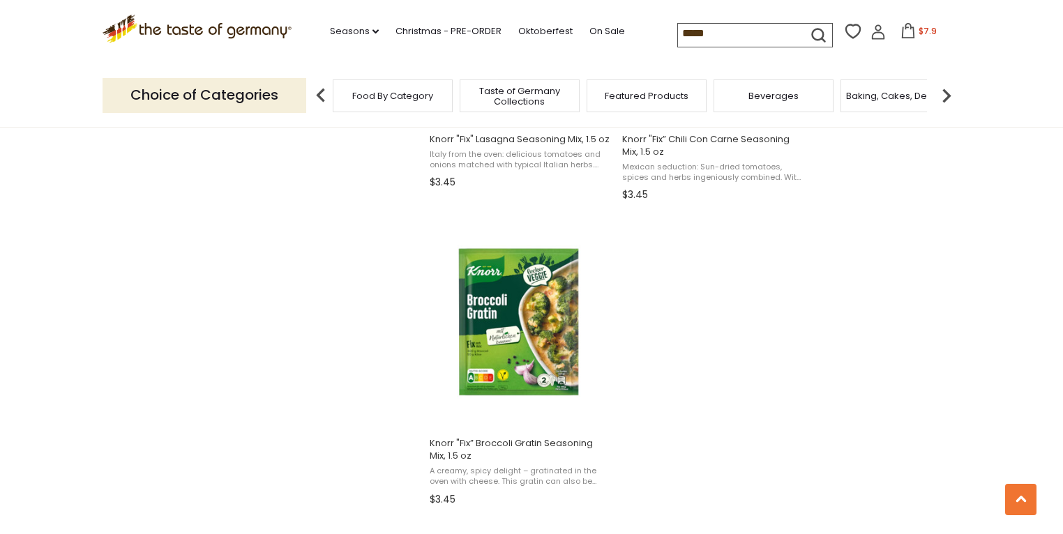
scroll to position [2455, 0]
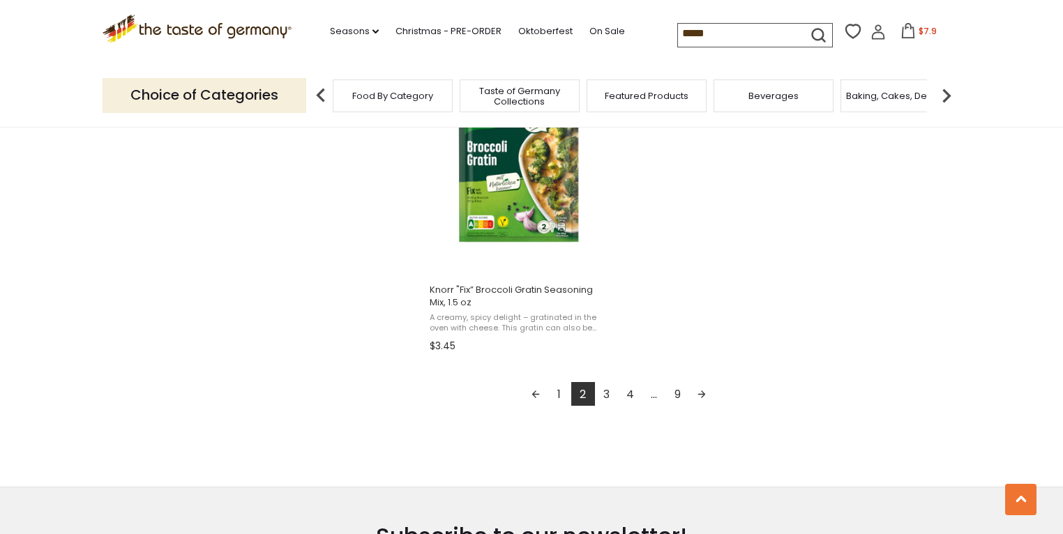
click at [608, 393] on link "3" at bounding box center [607, 394] width 24 height 24
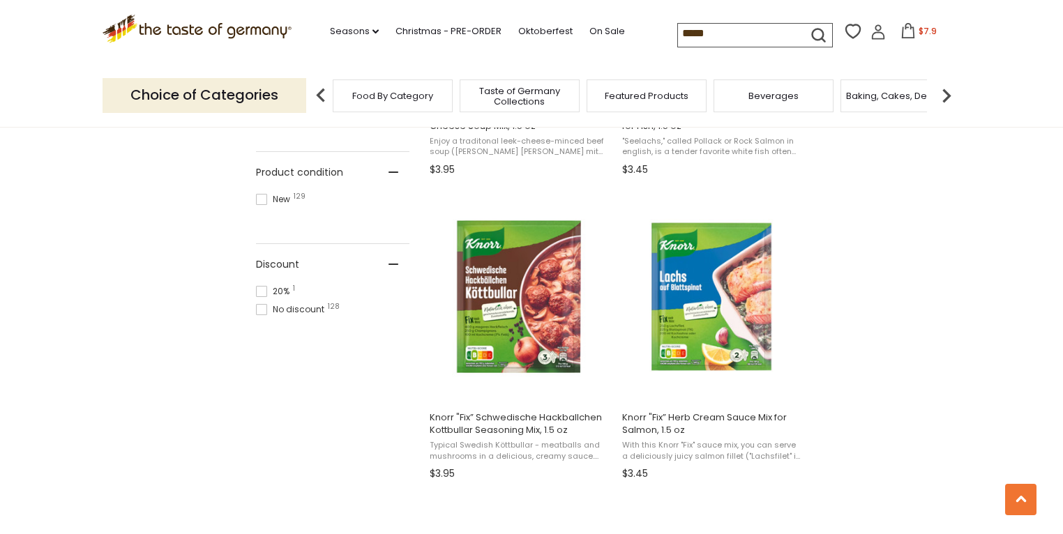
scroll to position [893, 0]
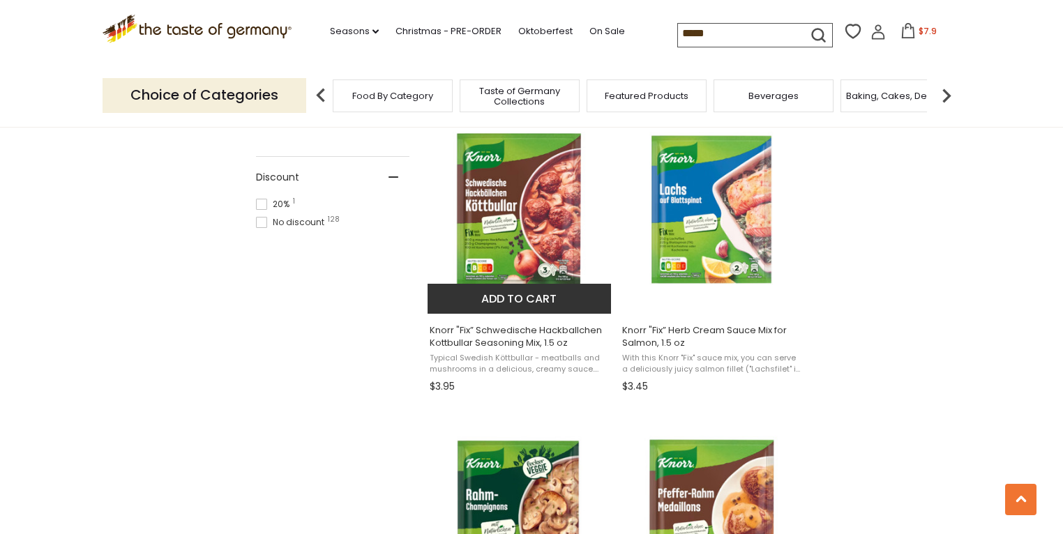
click at [511, 298] on button "Add to cart" at bounding box center [519, 299] width 183 height 30
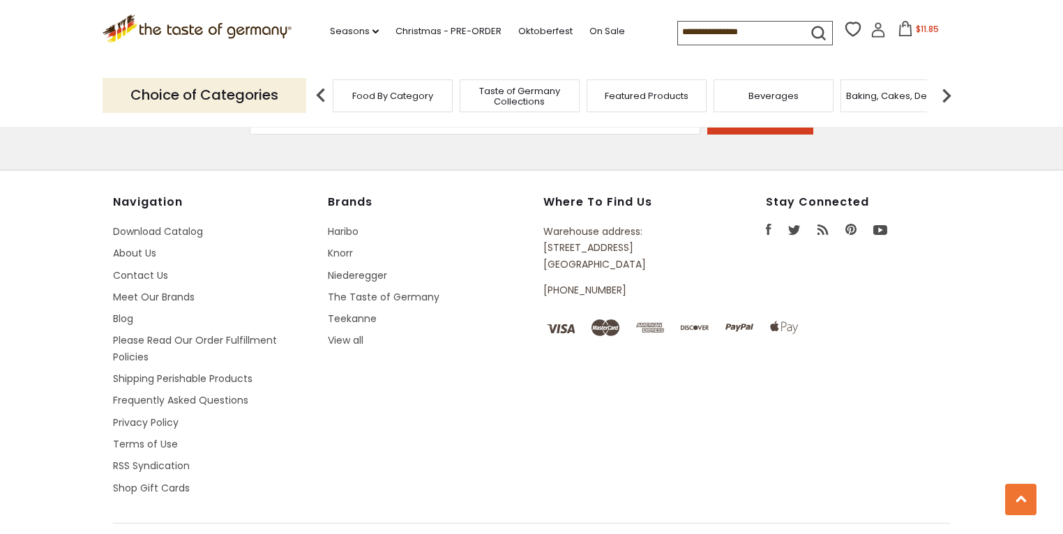
type input "*****"
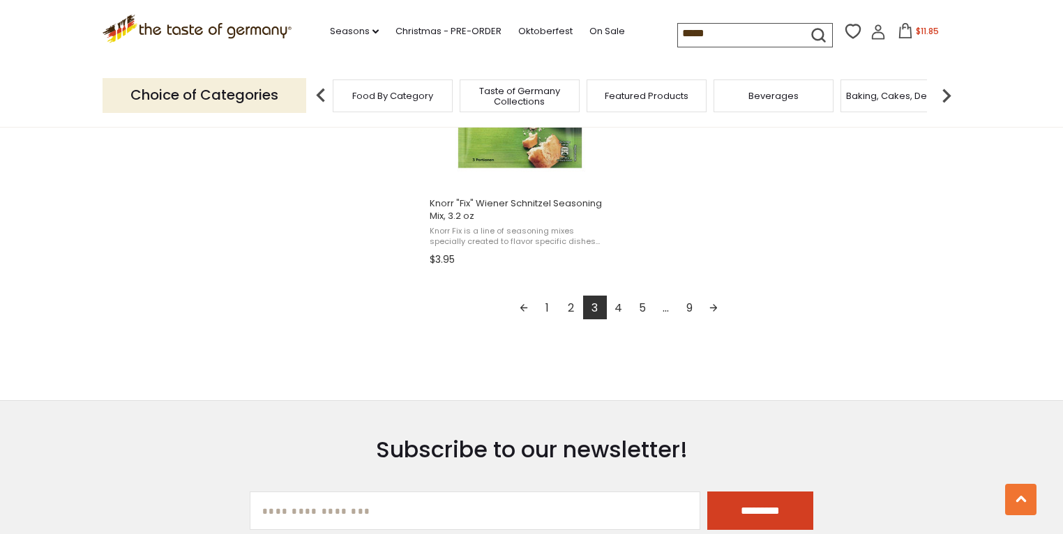
scroll to position [2567, 0]
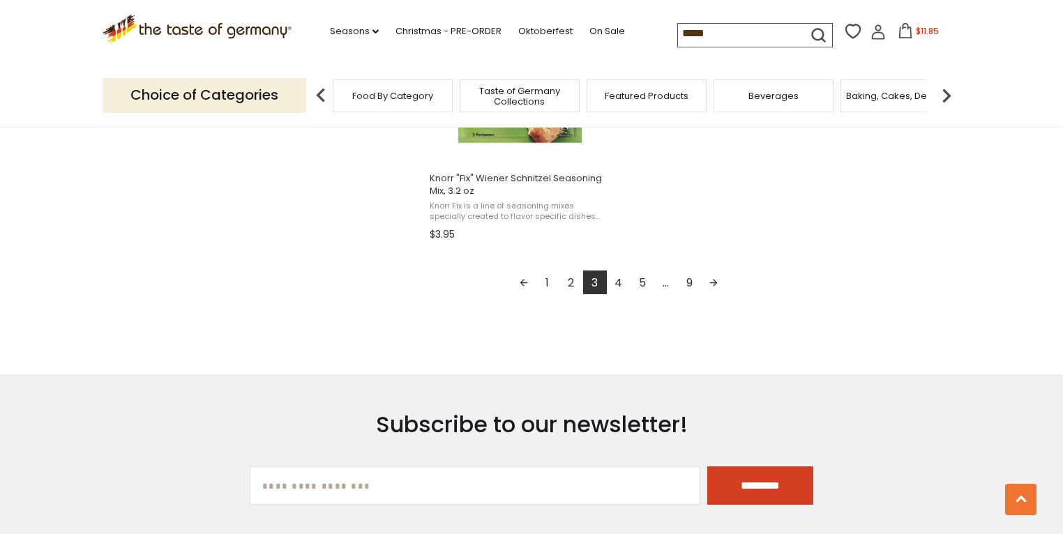
click at [618, 284] on link "4" at bounding box center [619, 283] width 24 height 24
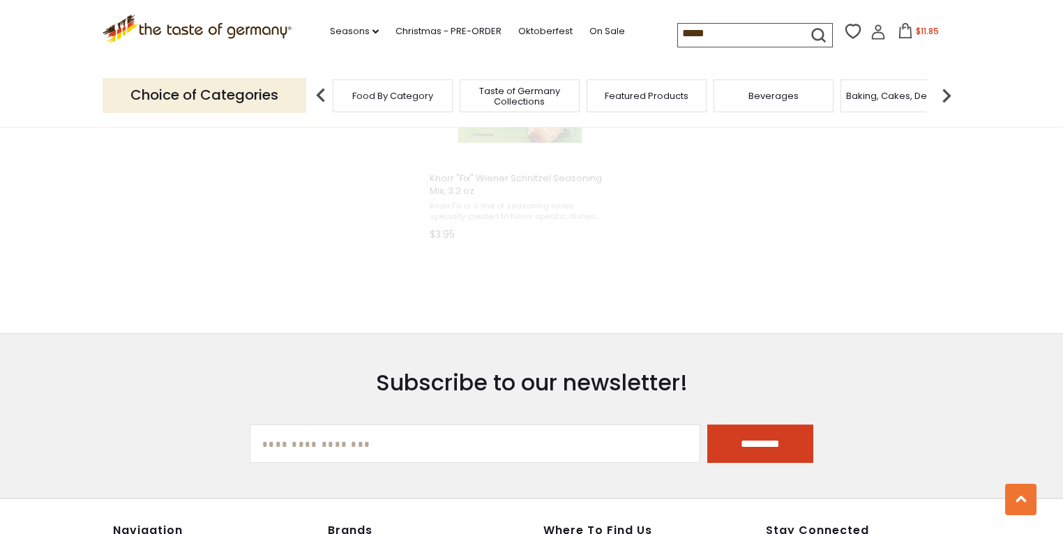
scroll to position [1122, 0]
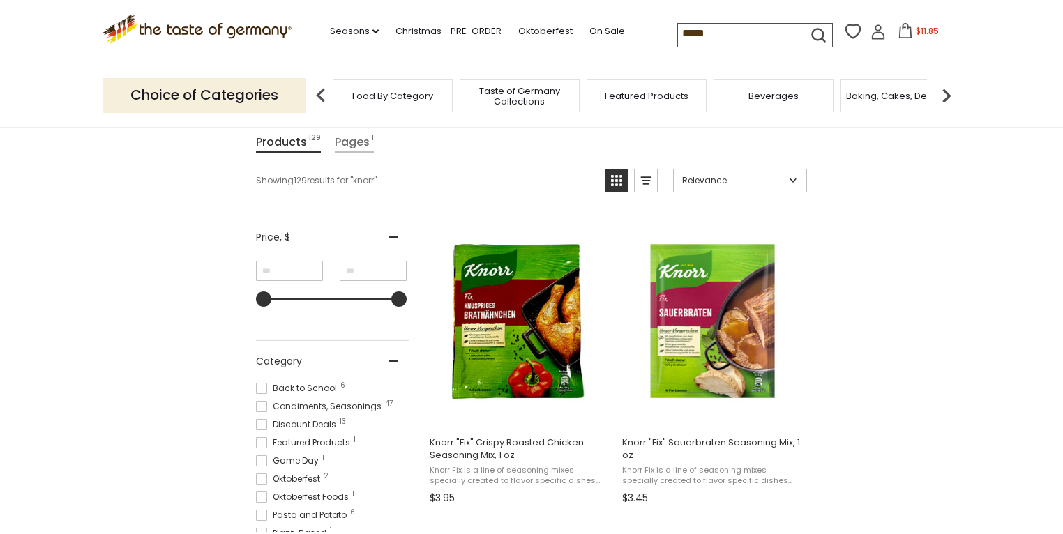
scroll to position [167, 0]
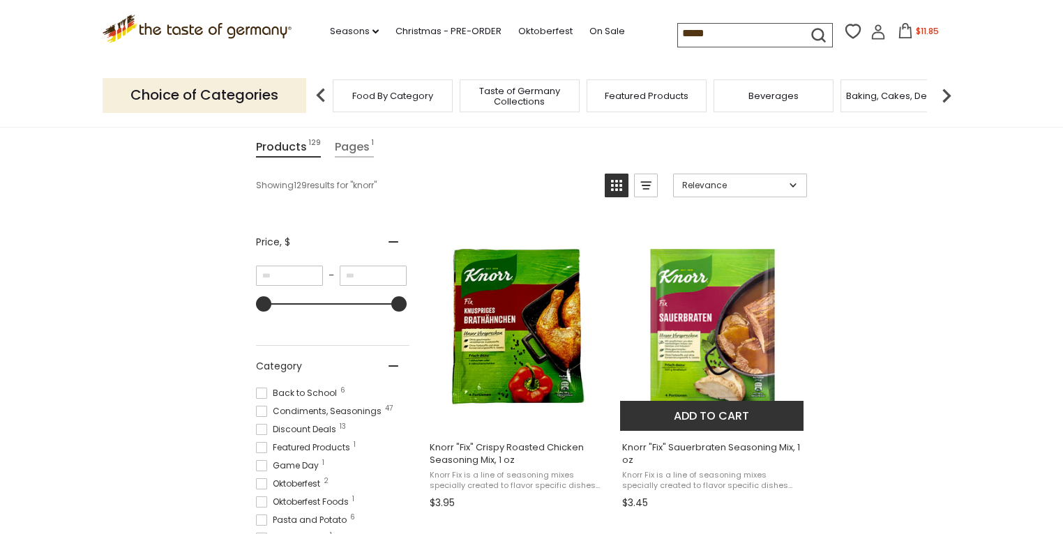
click at [697, 412] on button "Add to cart" at bounding box center [711, 416] width 183 height 30
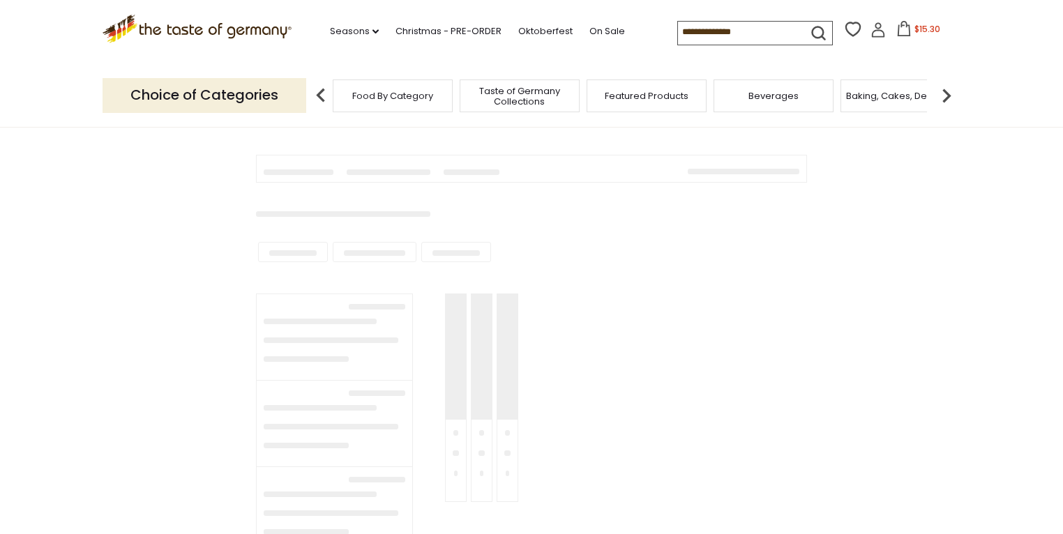
type input "*****"
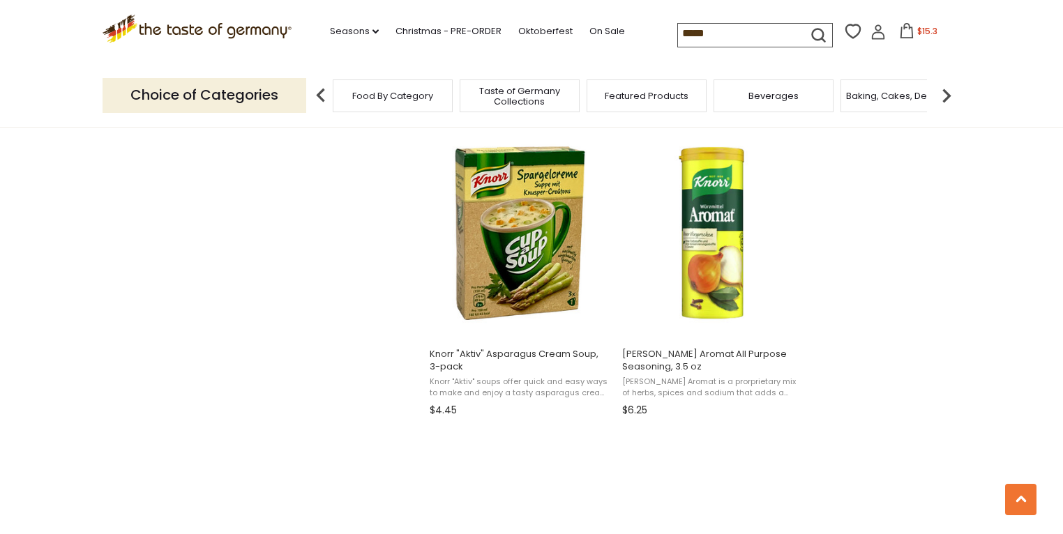
scroll to position [1786, 0]
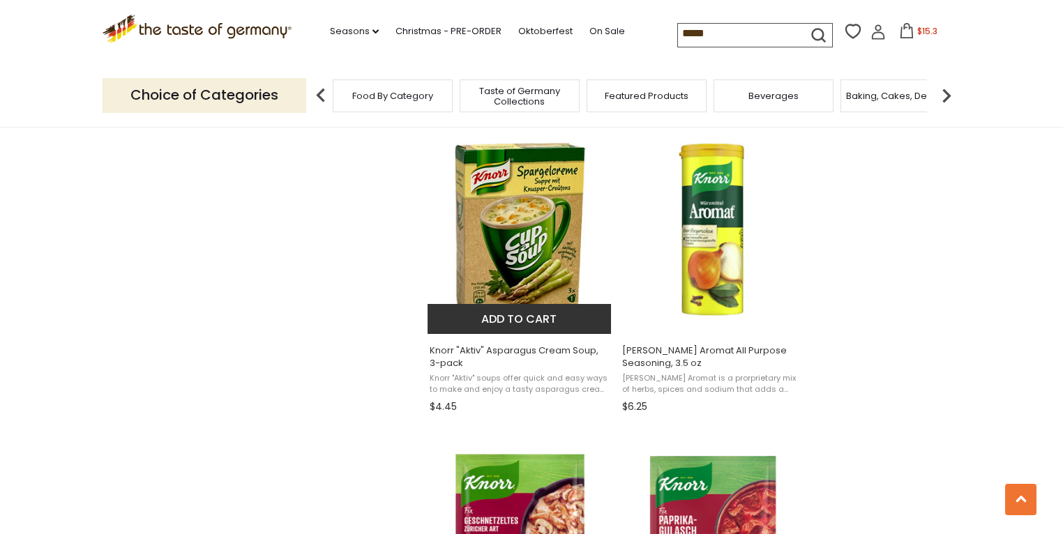
click at [504, 314] on button "Add to cart" at bounding box center [519, 319] width 183 height 30
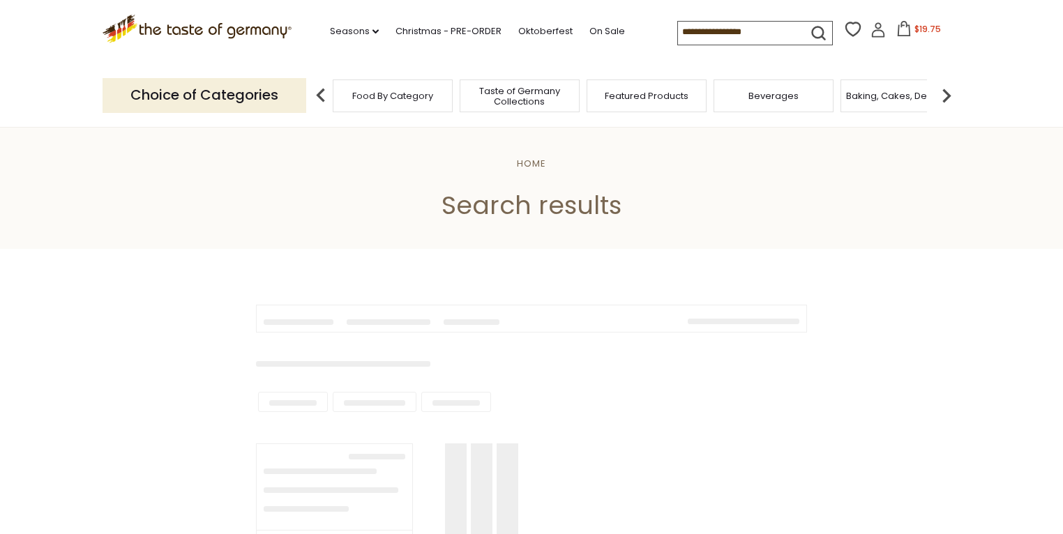
type input "*****"
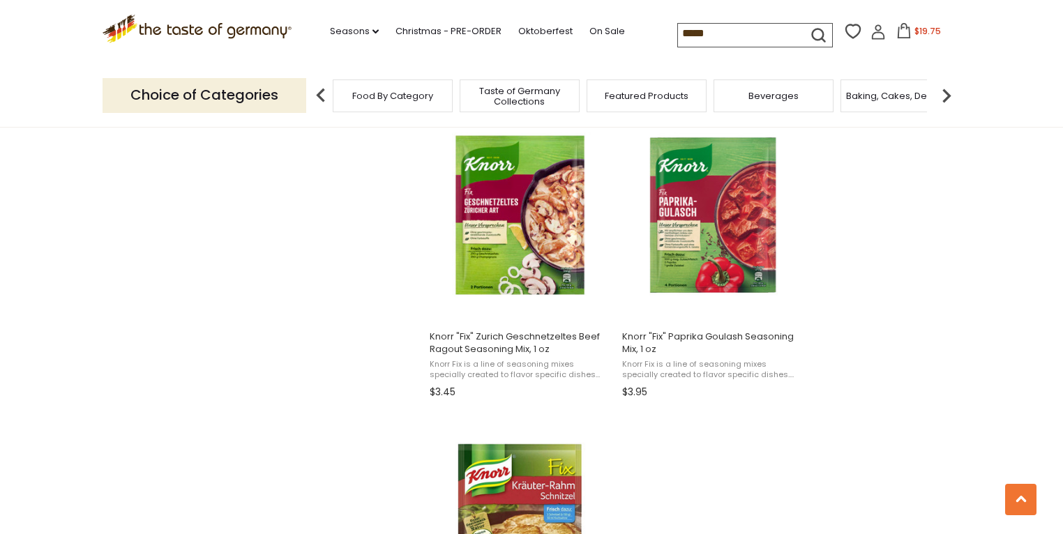
scroll to position [2120, 0]
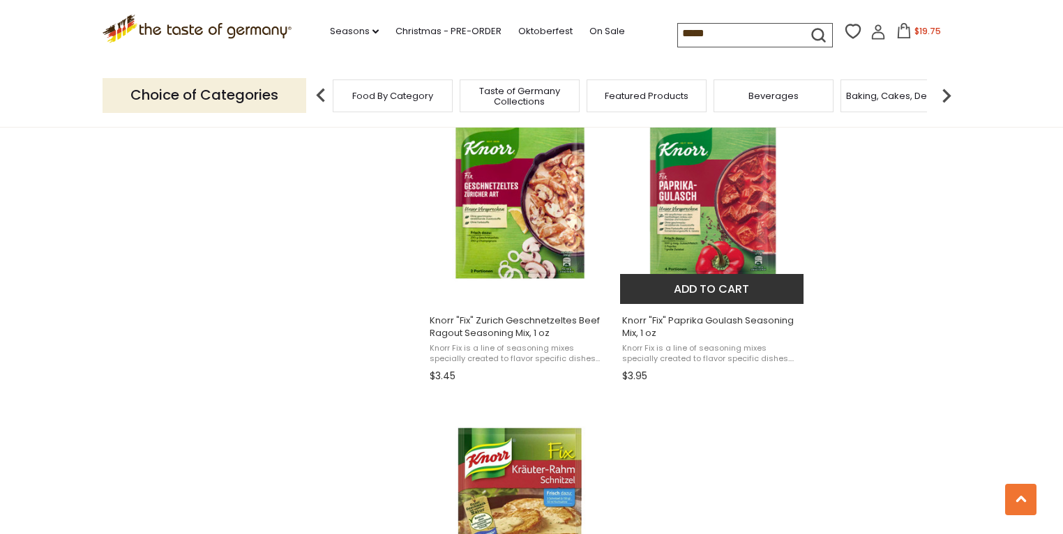
click at [711, 291] on button "Add to cart" at bounding box center [711, 289] width 183 height 30
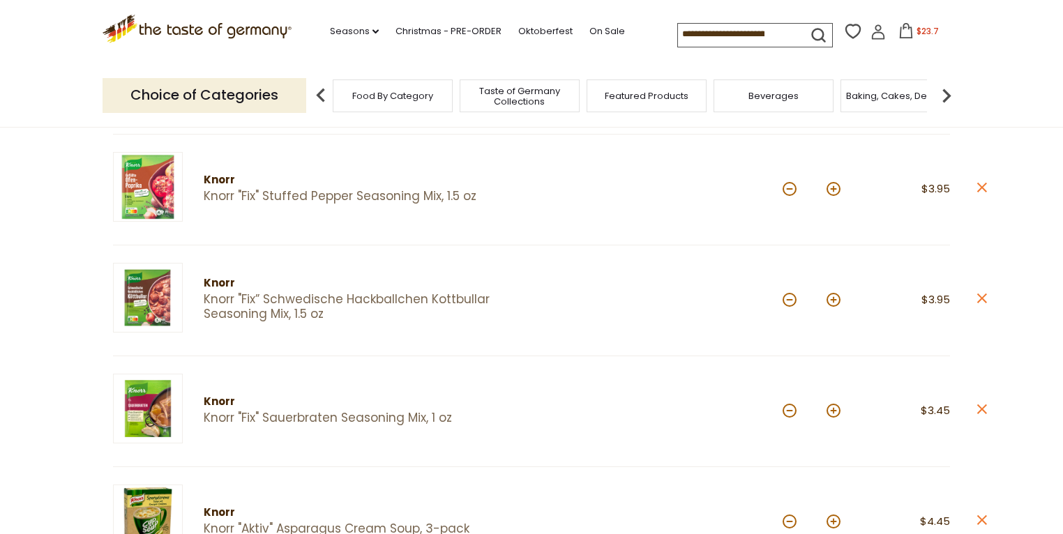
scroll to position [167, 0]
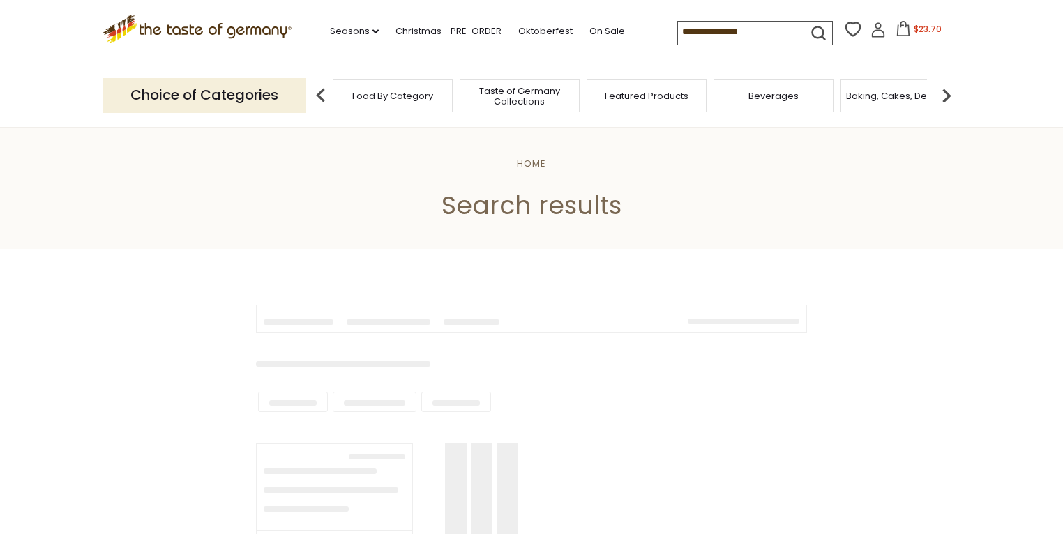
type input "*****"
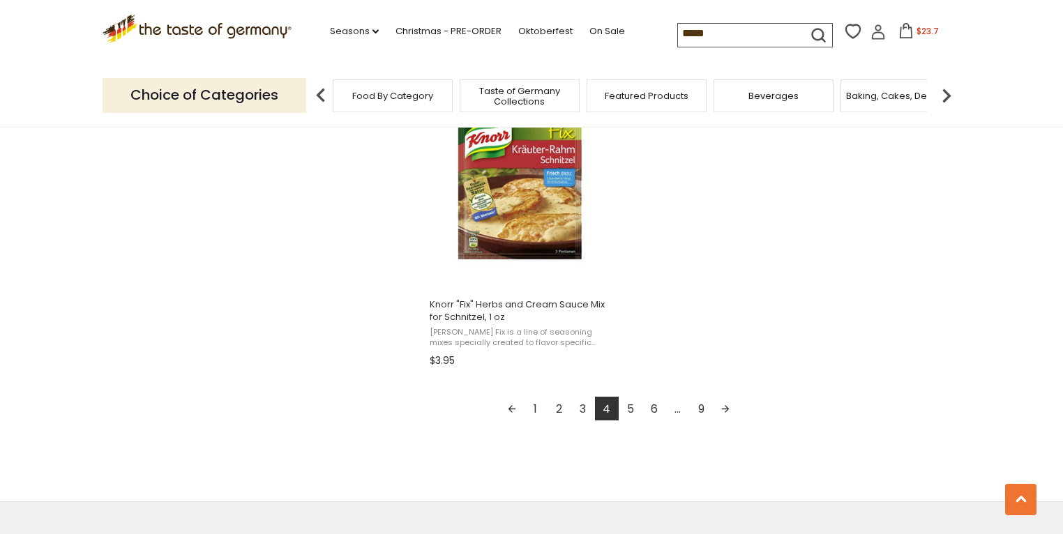
scroll to position [2455, 0]
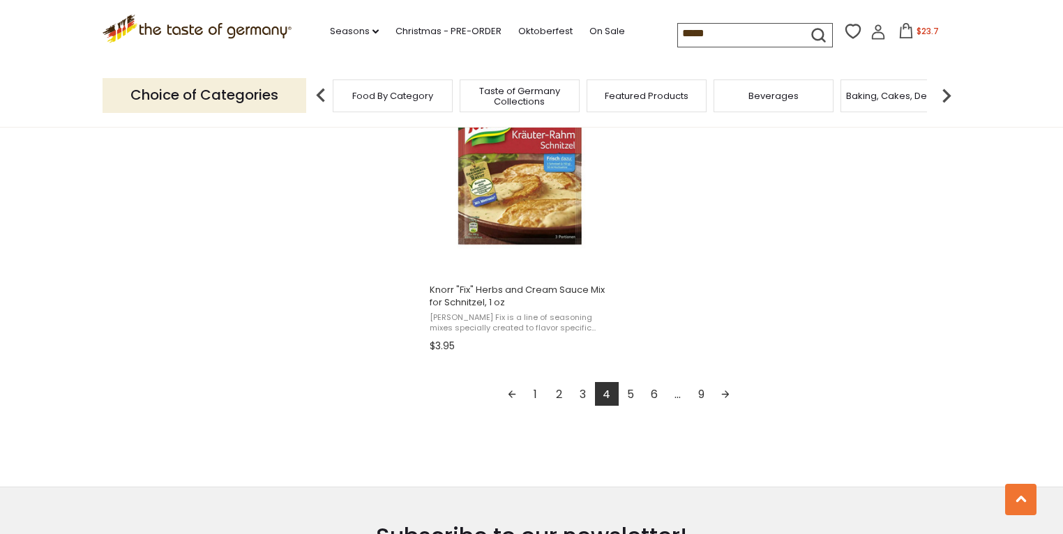
click at [629, 393] on link "5" at bounding box center [631, 394] width 24 height 24
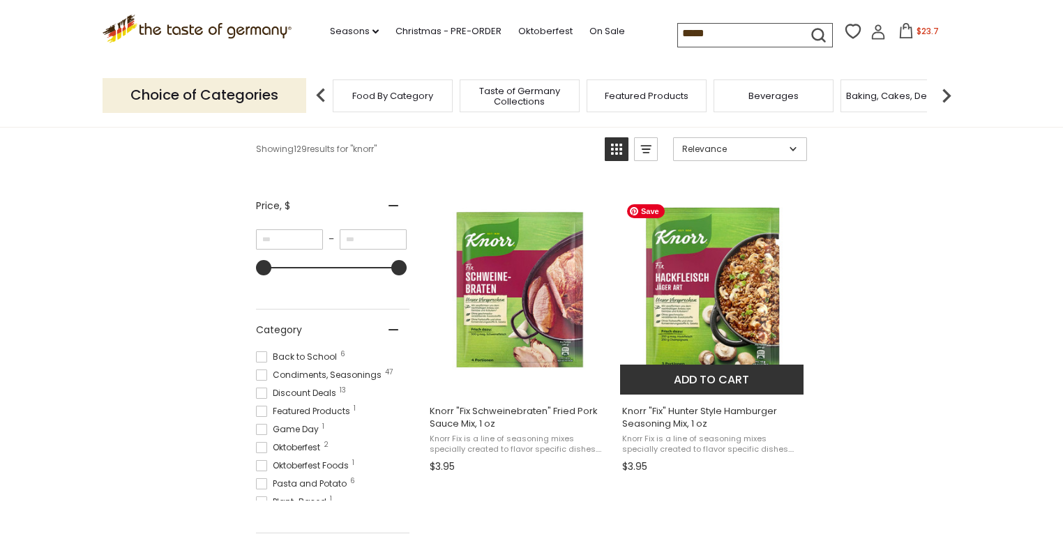
scroll to position [279, 0]
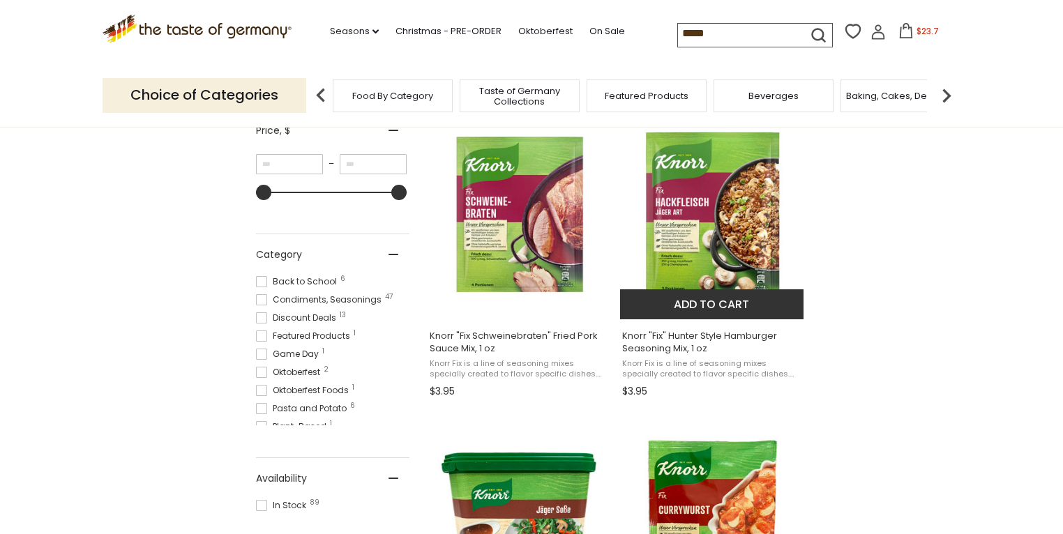
click at [721, 299] on button "Add to cart" at bounding box center [711, 304] width 183 height 30
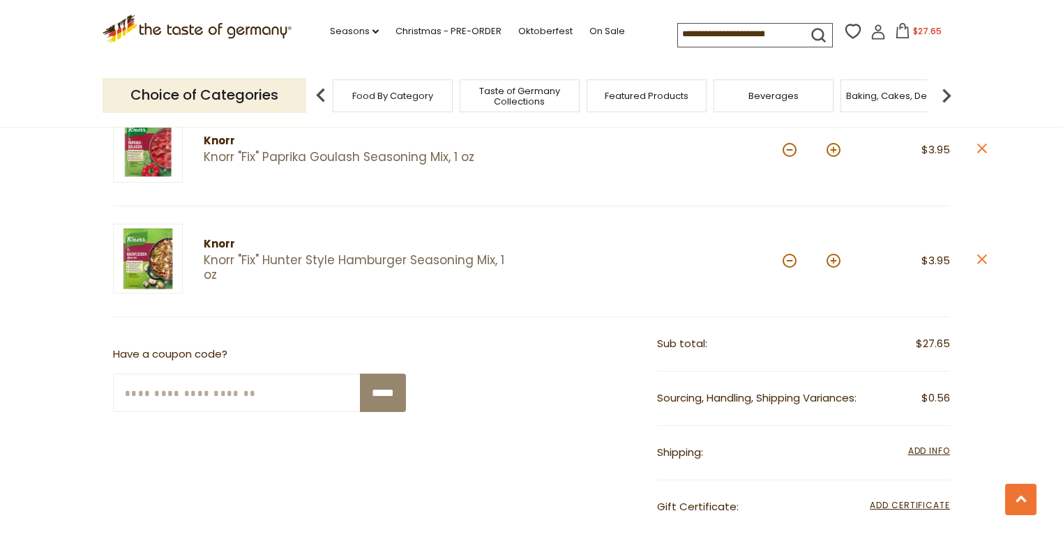
scroll to position [725, 0]
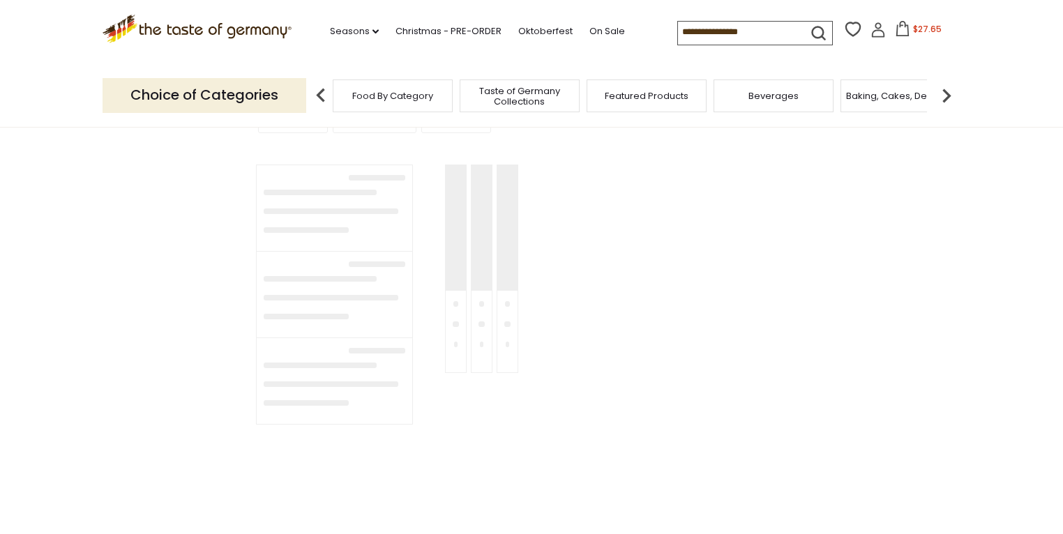
type input "*****"
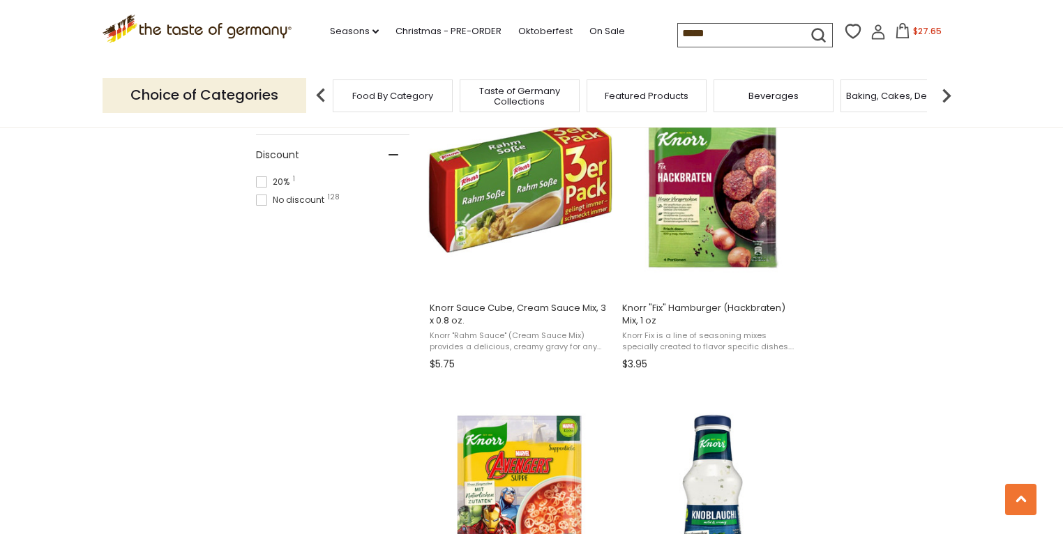
scroll to position [949, 0]
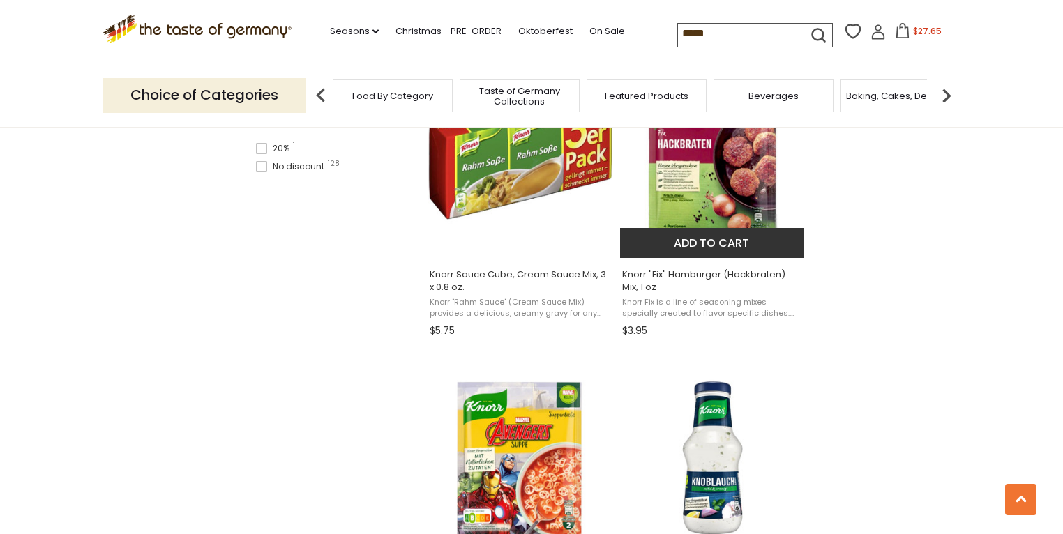
click at [731, 235] on button "Add to cart" at bounding box center [711, 243] width 183 height 30
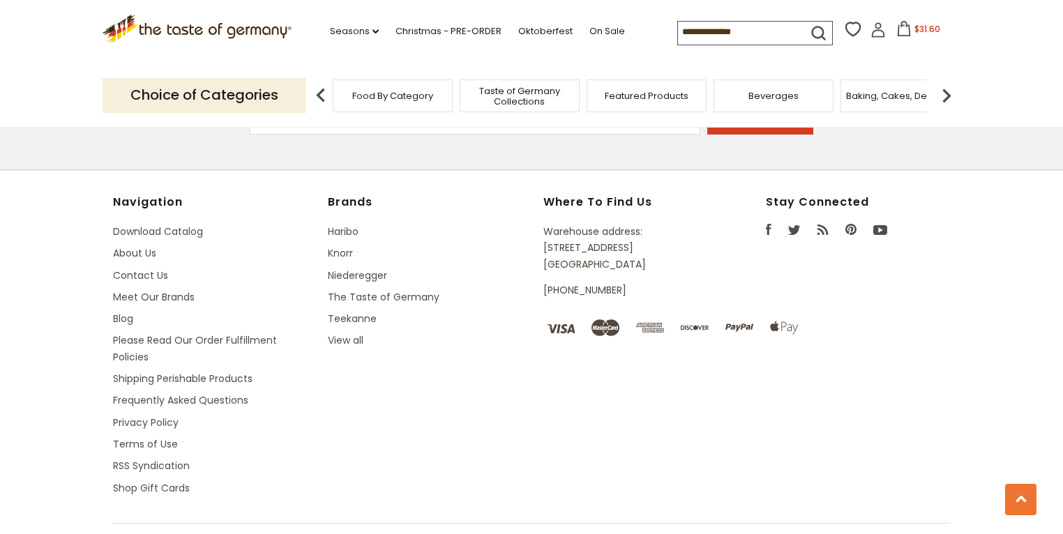
type input "*****"
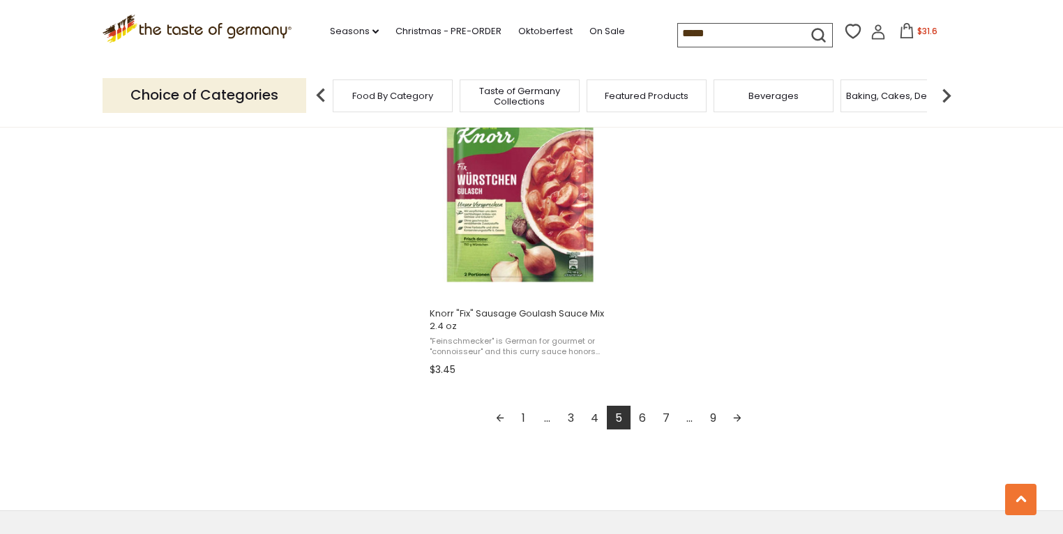
scroll to position [2455, 0]
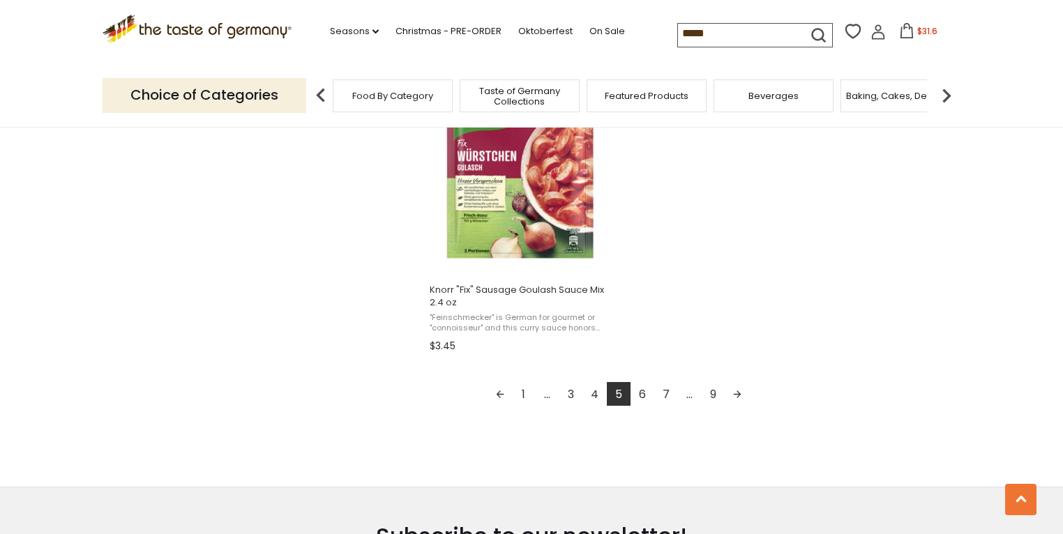
click at [640, 392] on link "6" at bounding box center [643, 394] width 24 height 24
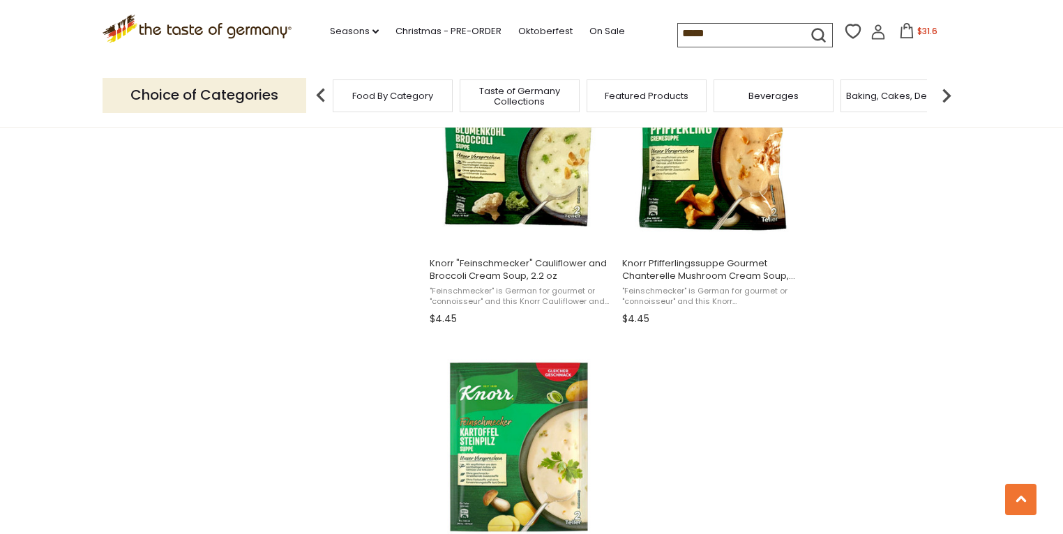
scroll to position [2232, 0]
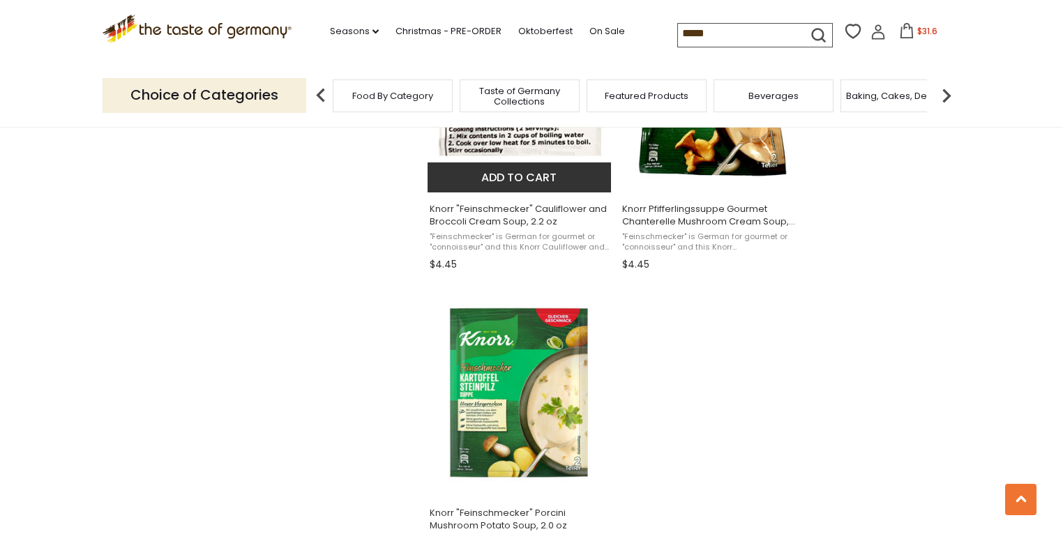
click at [520, 174] on button "Add to cart" at bounding box center [519, 178] width 183 height 30
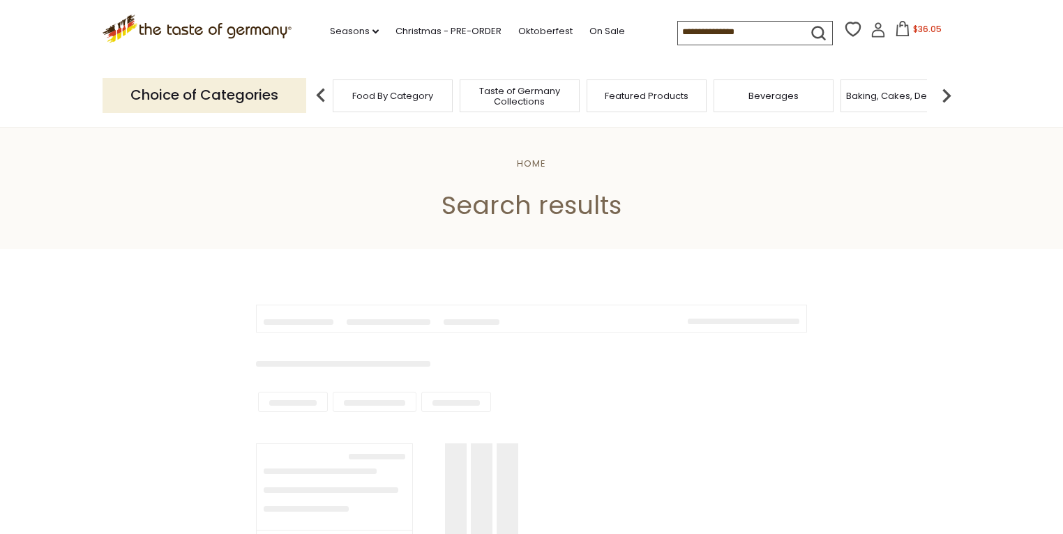
type input "*****"
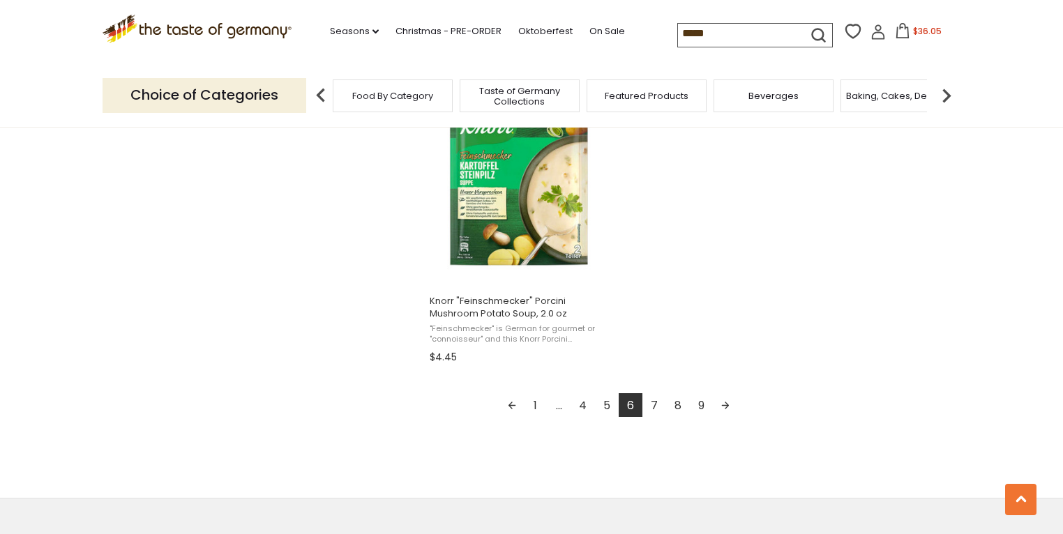
scroll to position [2455, 0]
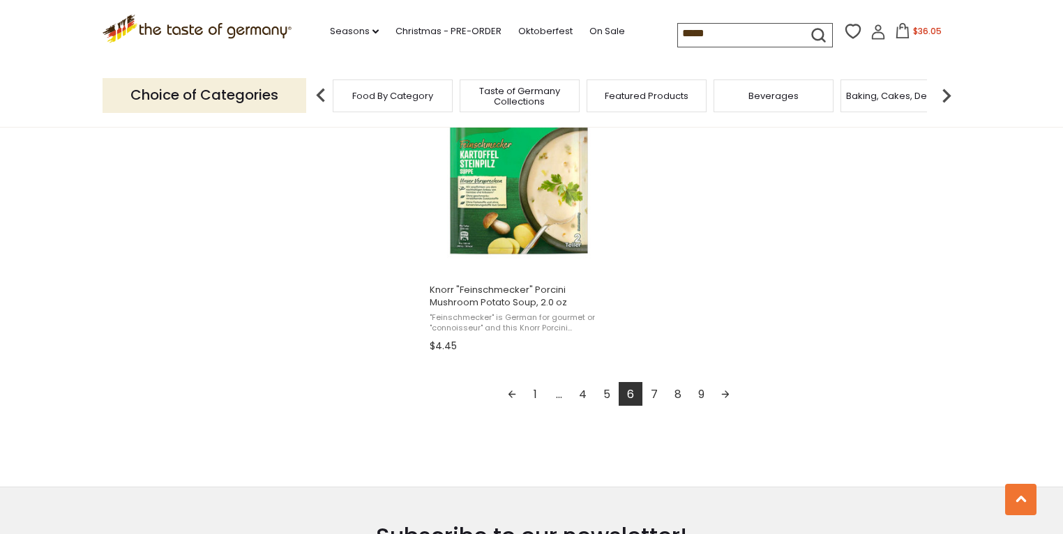
click at [653, 393] on link "7" at bounding box center [654, 394] width 24 height 24
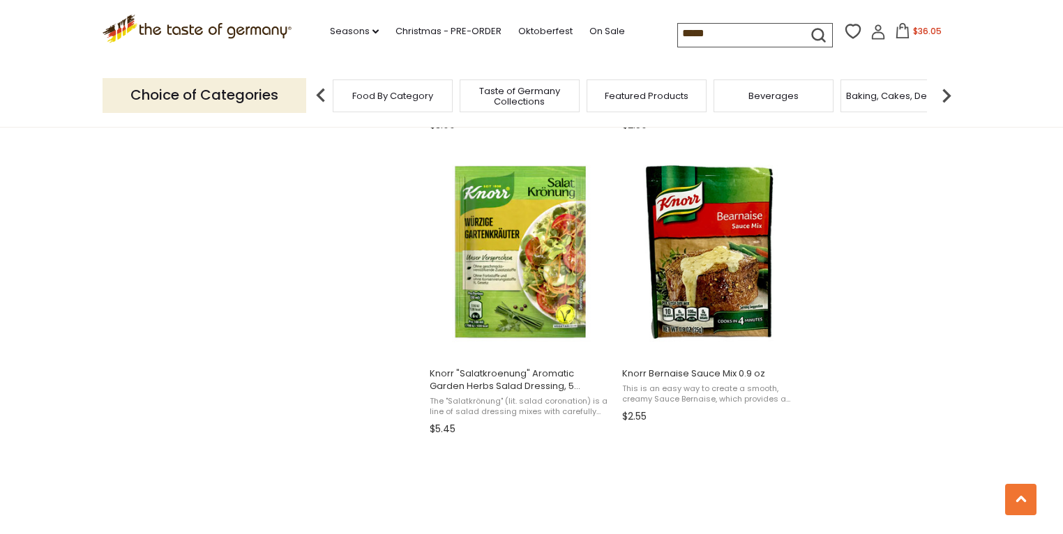
scroll to position [2065, 0]
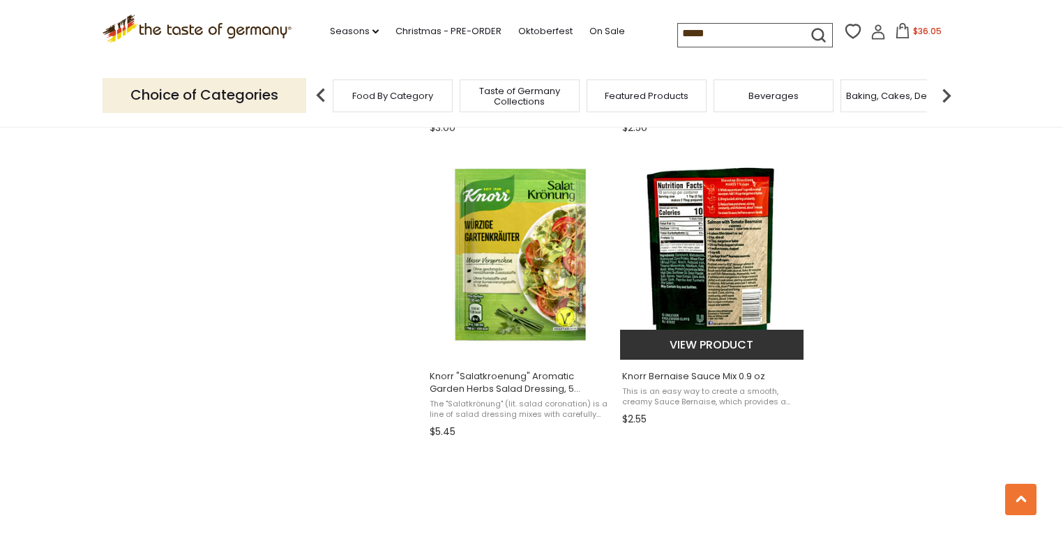
click at [716, 346] on button "View product" at bounding box center [711, 345] width 183 height 30
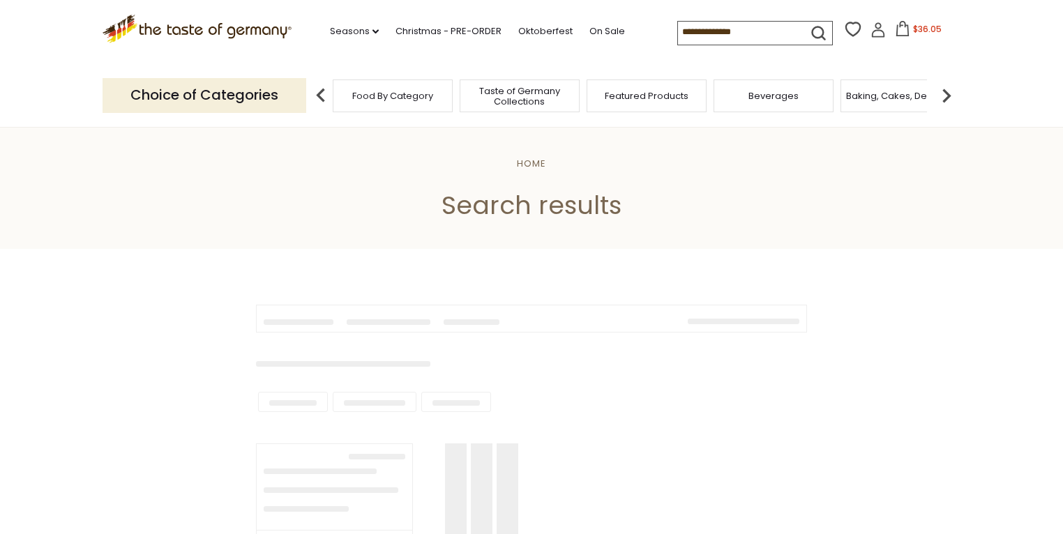
scroll to position [2065, 0]
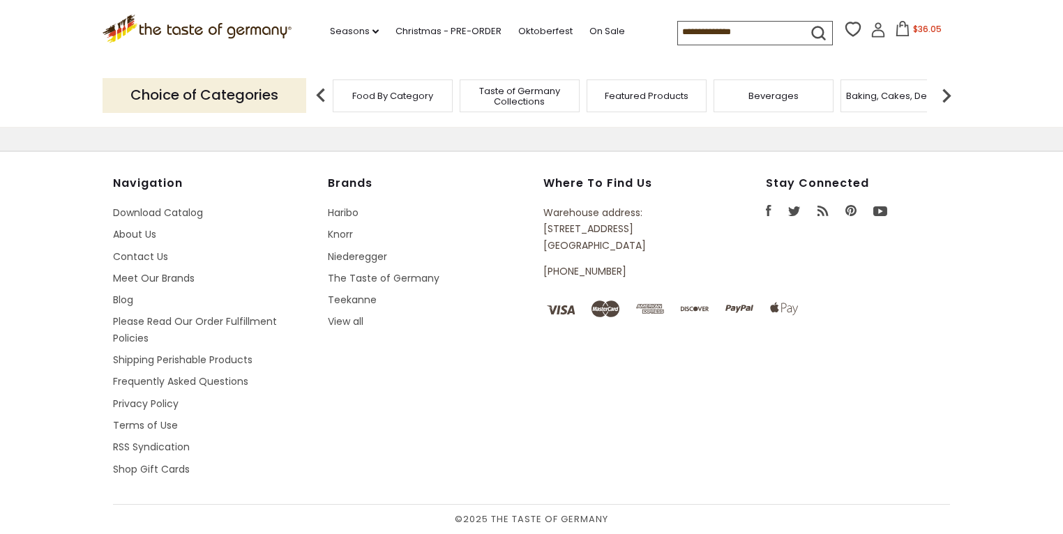
type input "*****"
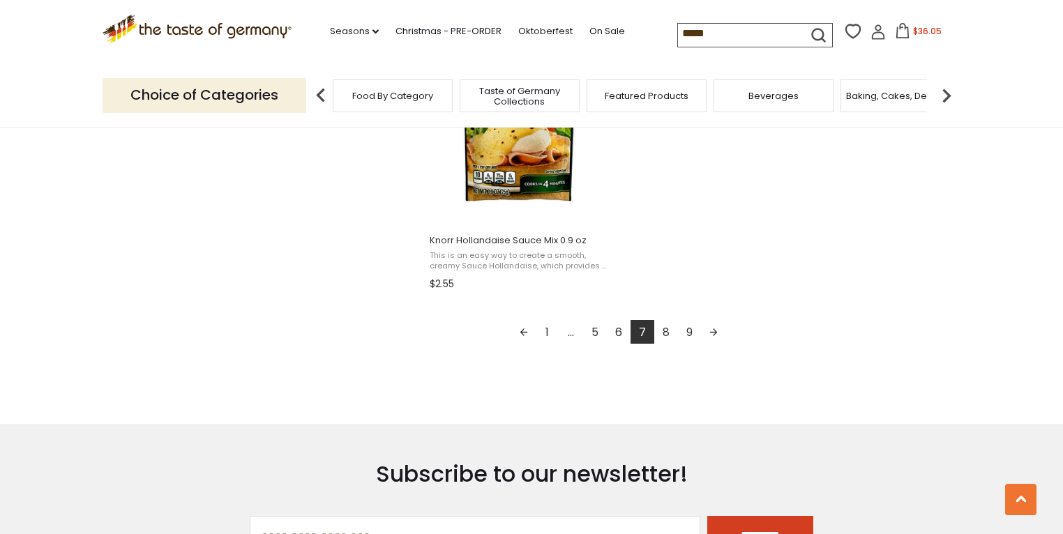
scroll to position [2511, 0]
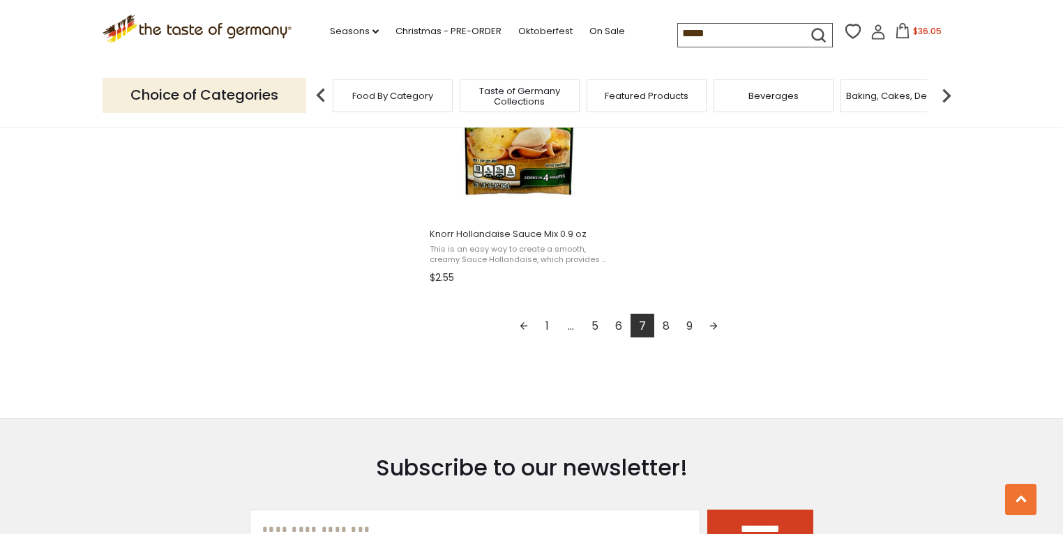
click at [664, 326] on link "8" at bounding box center [666, 326] width 24 height 24
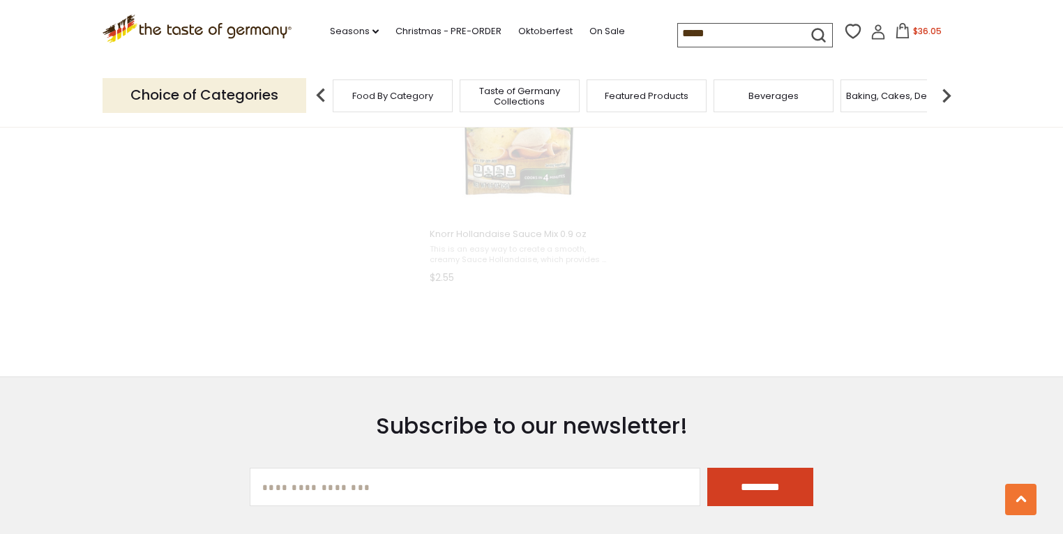
scroll to position [943, 0]
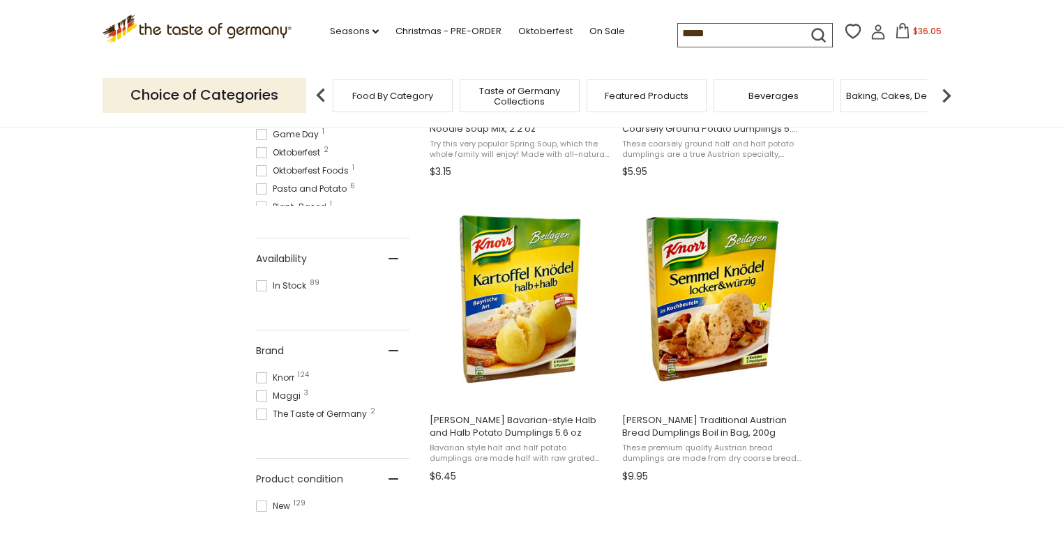
scroll to position [502, 0]
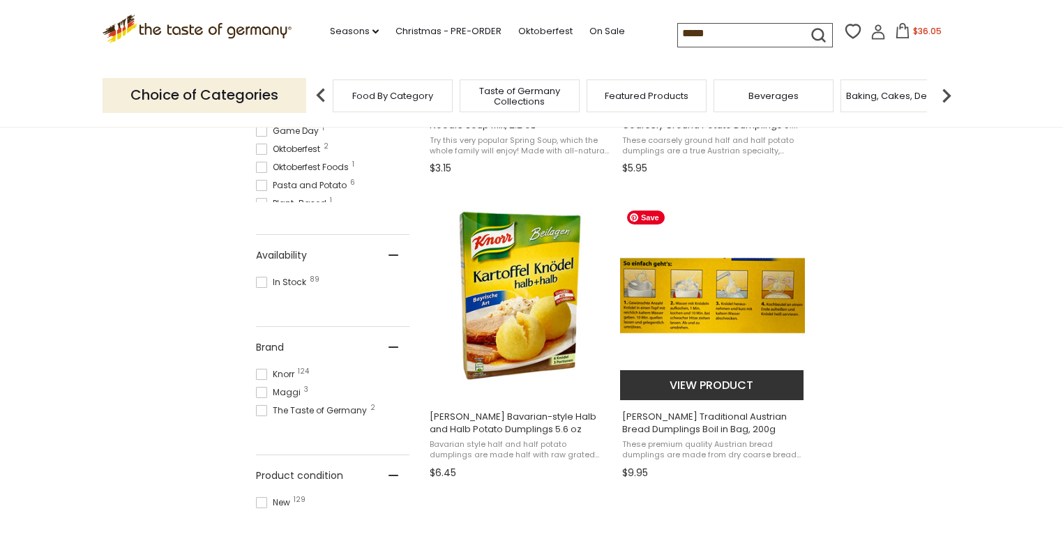
click at [703, 301] on img "Knorr Traditional Austrian Bread Dumplings Boil in Bag, 200g" at bounding box center [712, 296] width 185 height 185
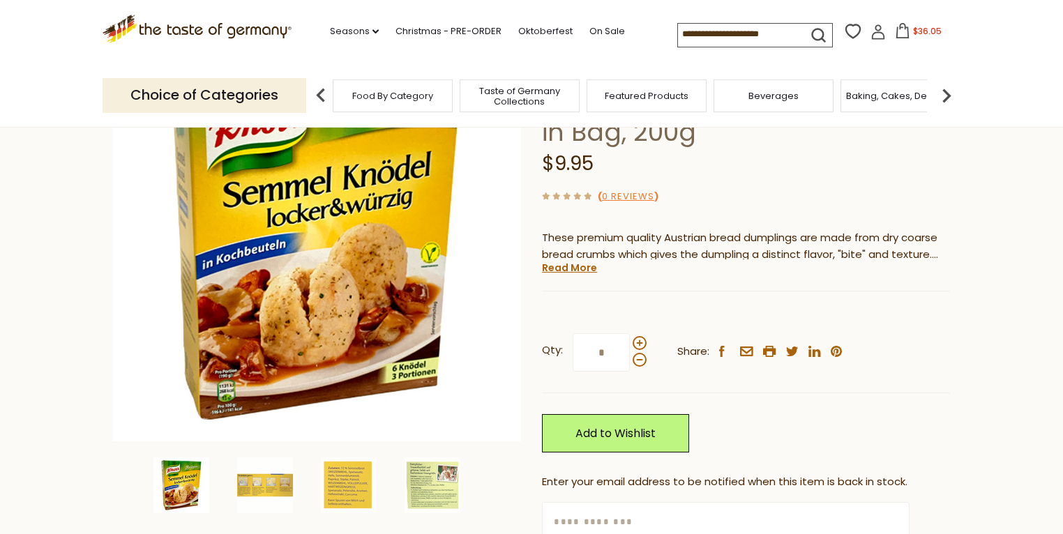
scroll to position [167, 0]
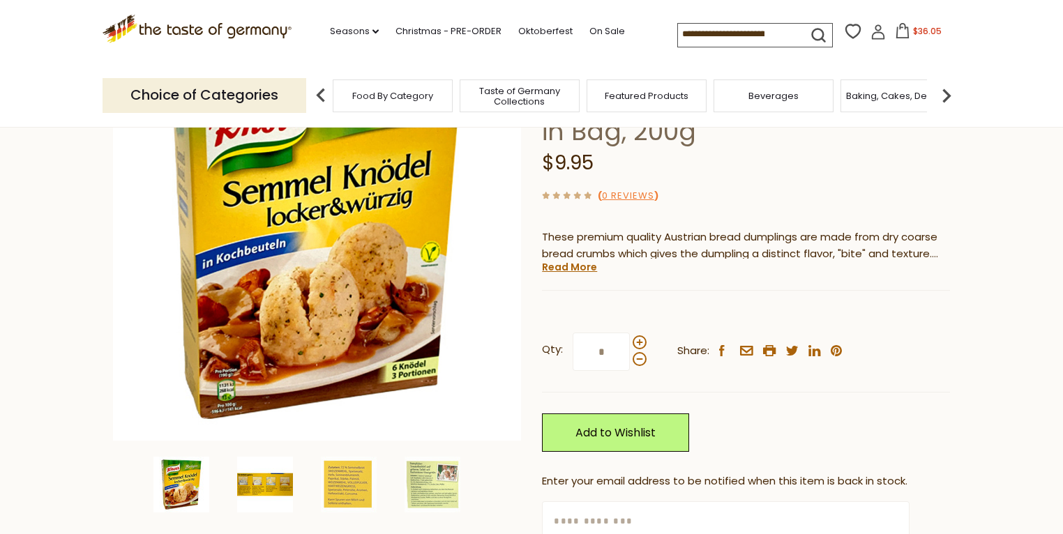
click at [258, 479] on img at bounding box center [265, 485] width 56 height 56
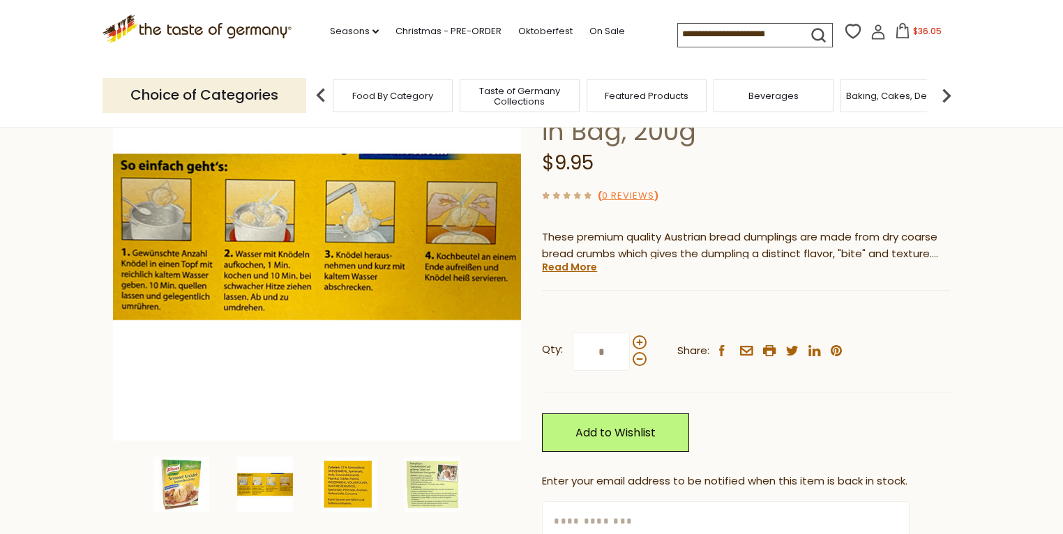
click at [354, 486] on img at bounding box center [349, 485] width 56 height 56
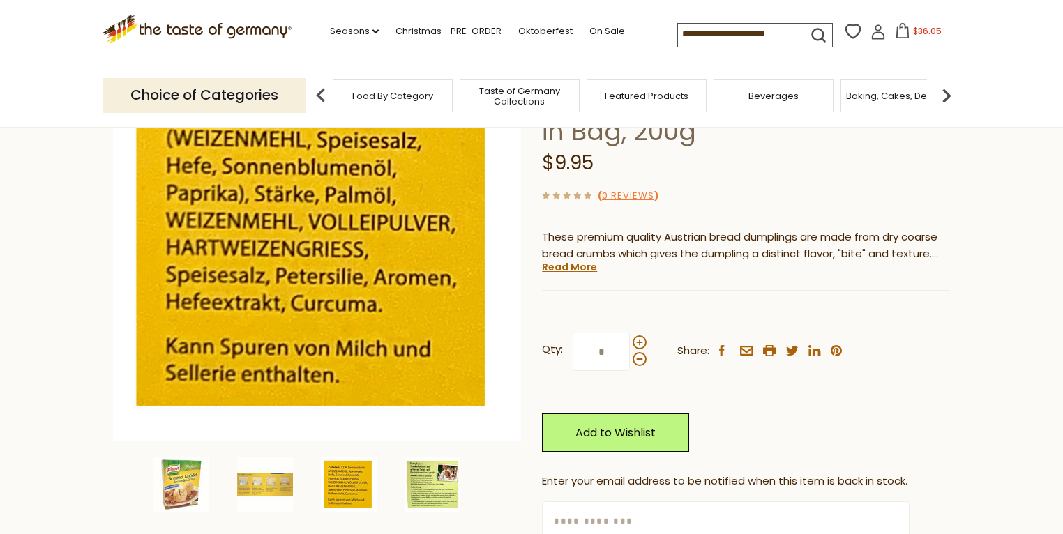
click at [437, 482] on img at bounding box center [433, 485] width 56 height 56
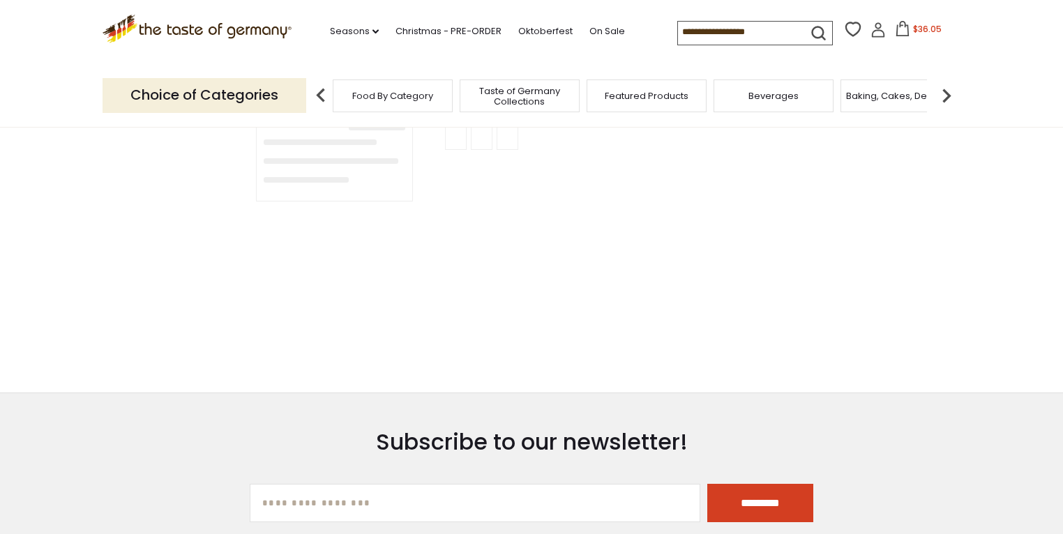
type input "*****"
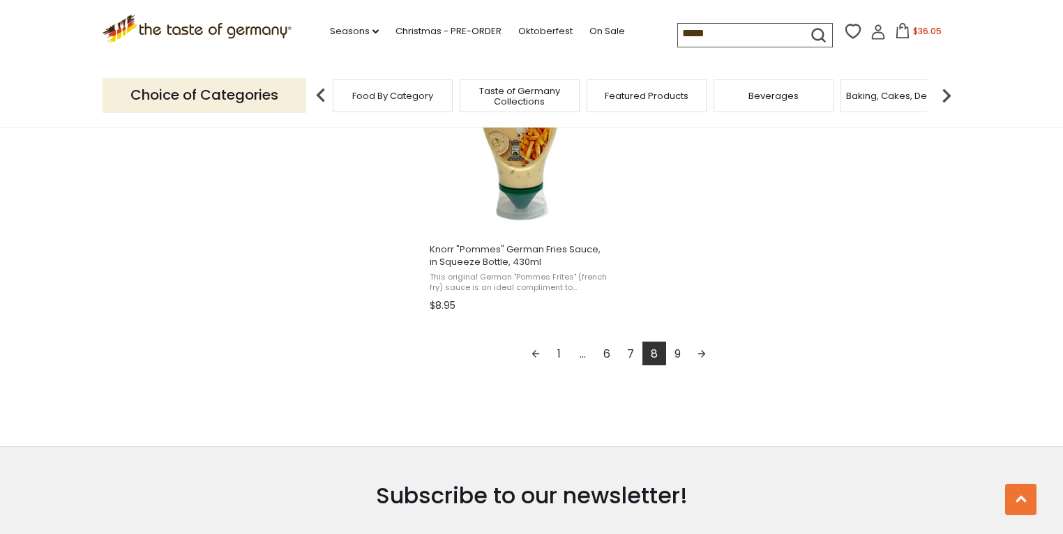
scroll to position [2511, 0]
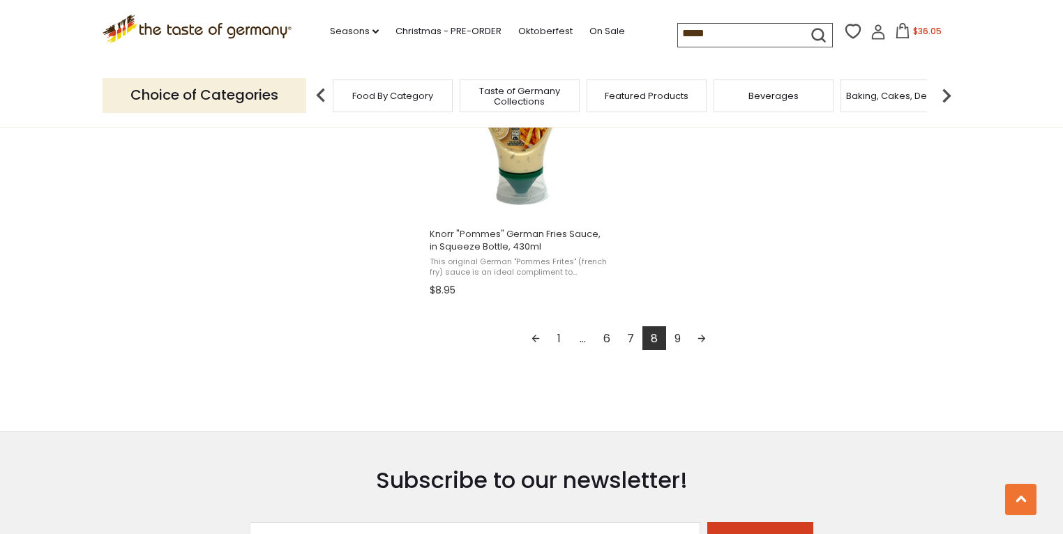
click at [677, 336] on link "9" at bounding box center [678, 338] width 24 height 24
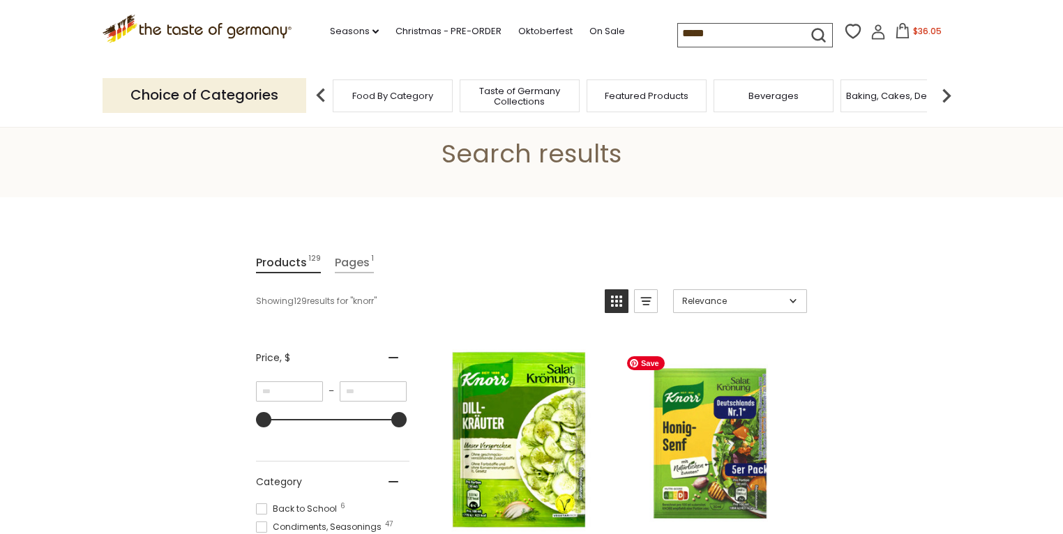
scroll to position [223, 0]
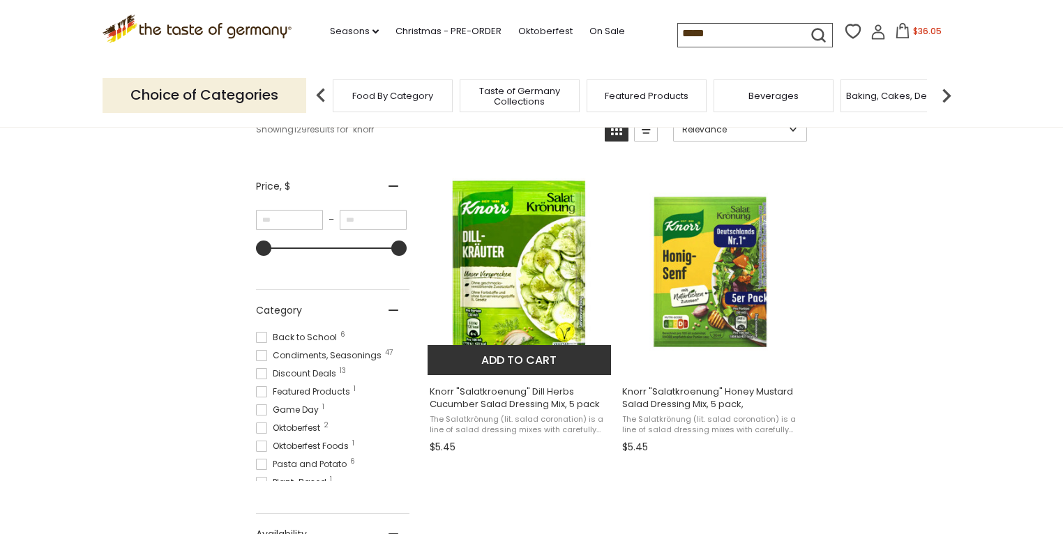
click at [502, 358] on button "Add to cart" at bounding box center [519, 360] width 183 height 30
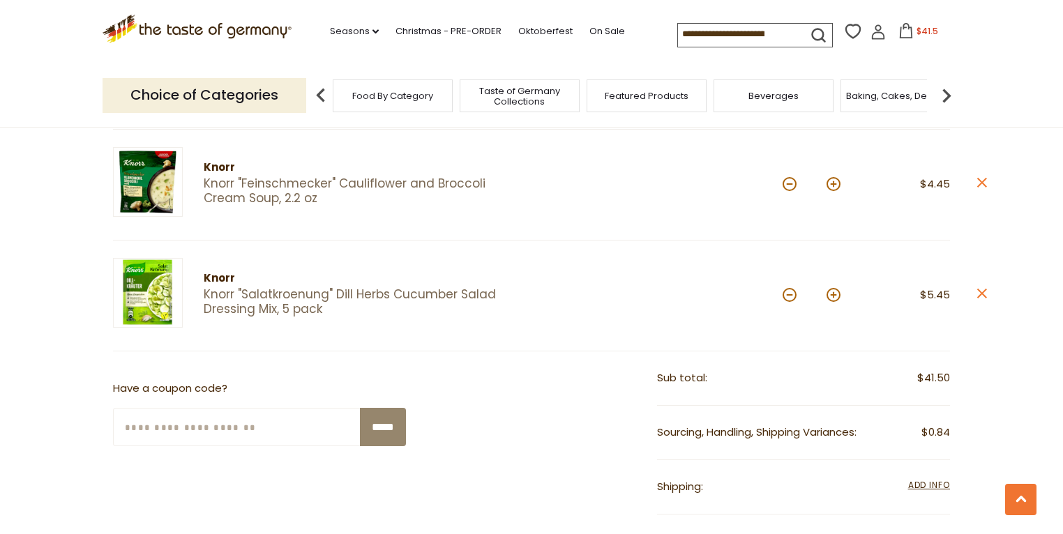
scroll to position [1004, 0]
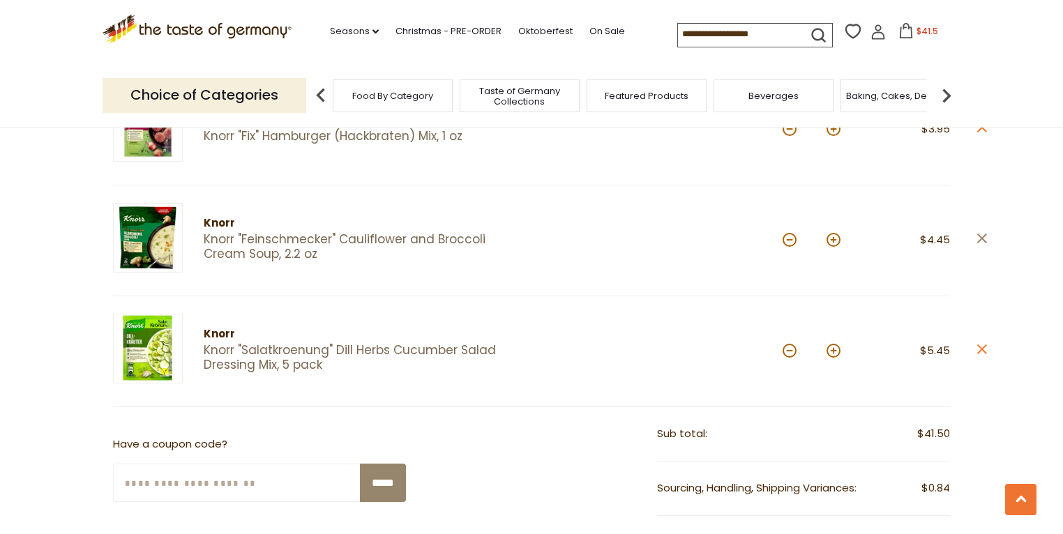
click at [984, 234] on icon at bounding box center [982, 239] width 10 height 10
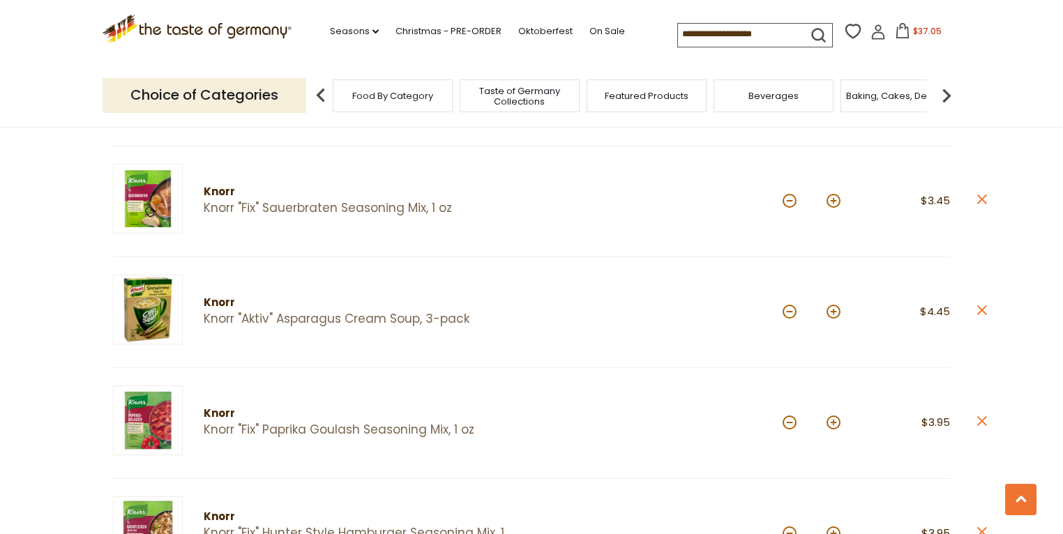
scroll to position [446, 0]
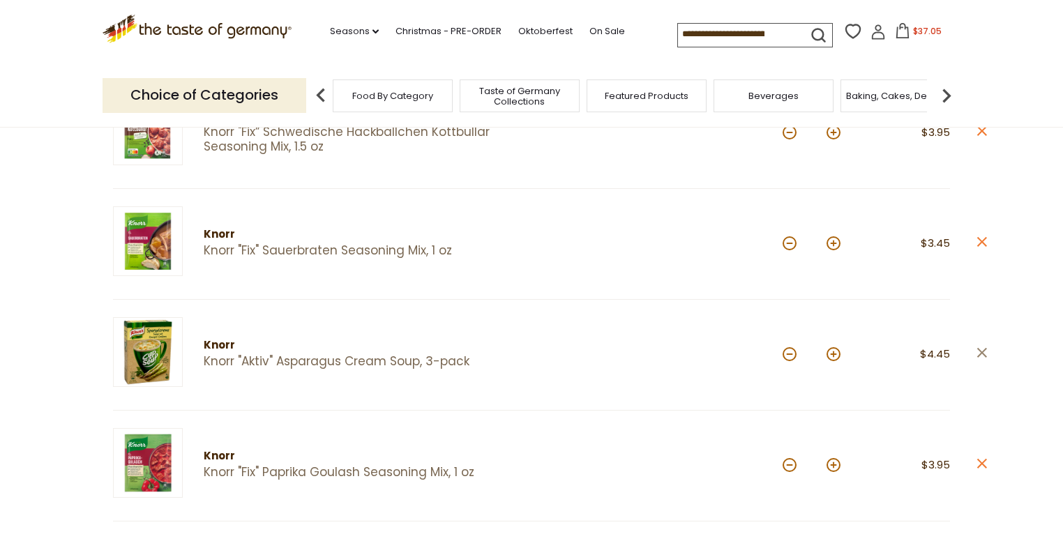
click at [981, 347] on icon "close" at bounding box center [981, 352] width 10 height 10
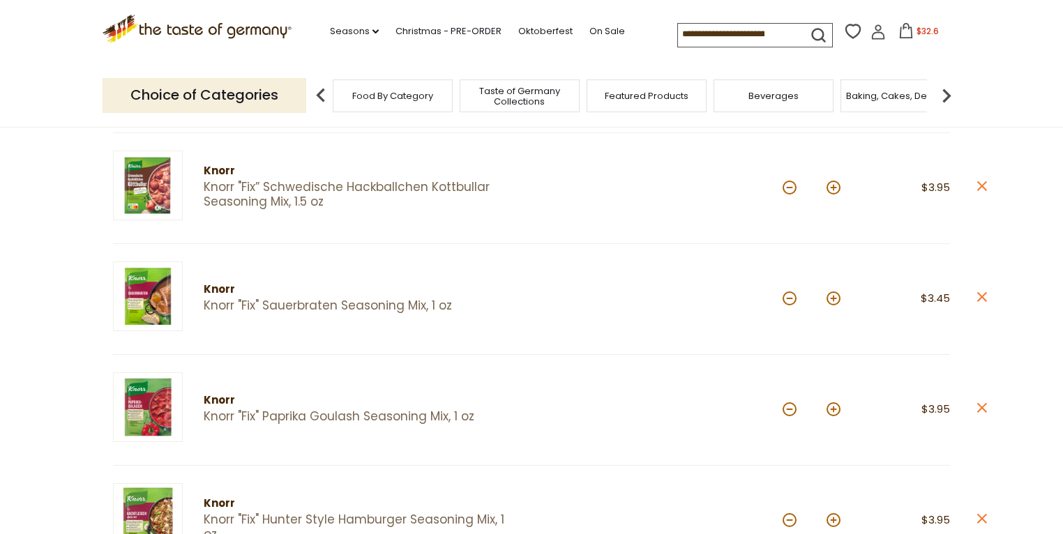
scroll to position [335, 0]
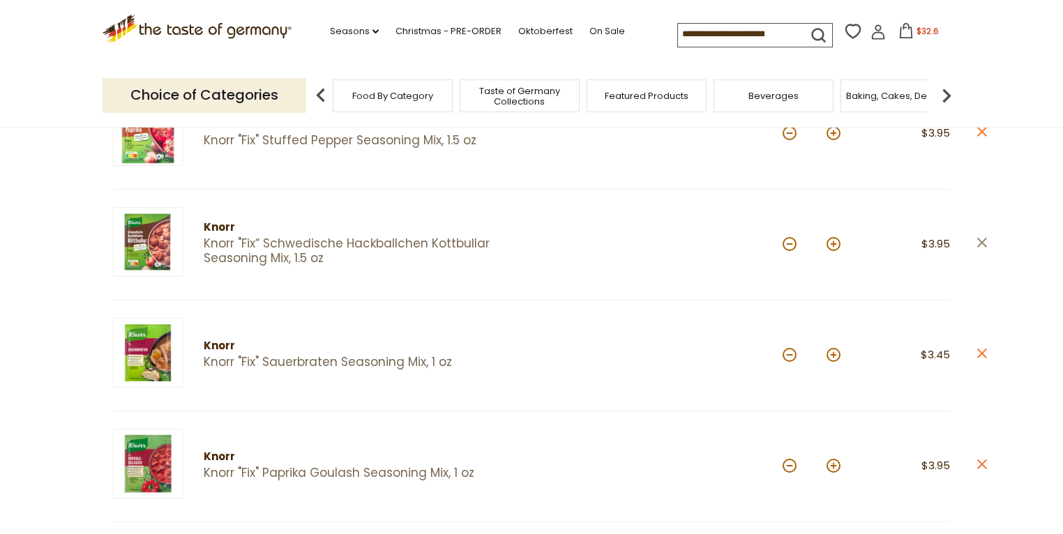
click at [982, 244] on icon "close" at bounding box center [981, 242] width 10 height 10
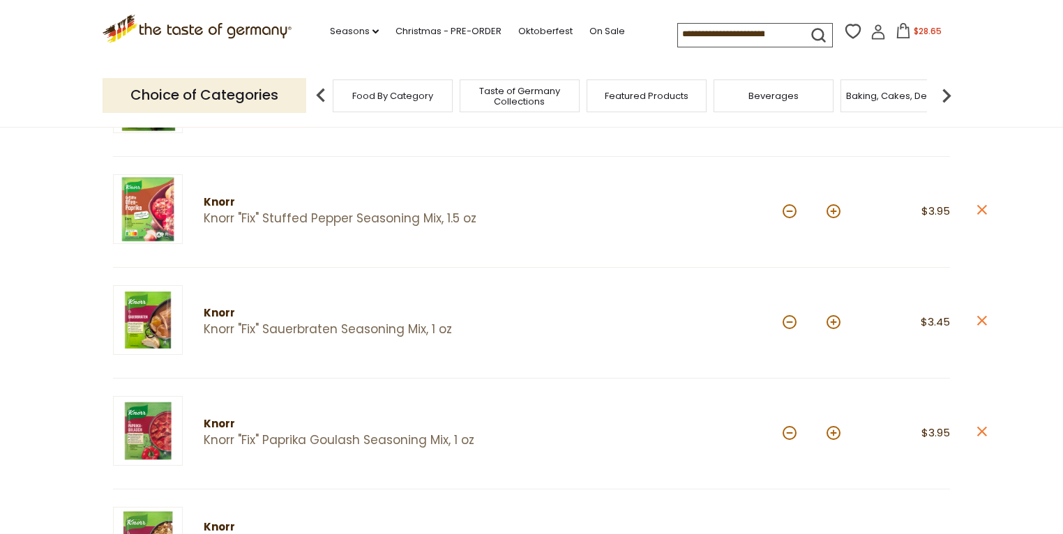
scroll to position [223, 0]
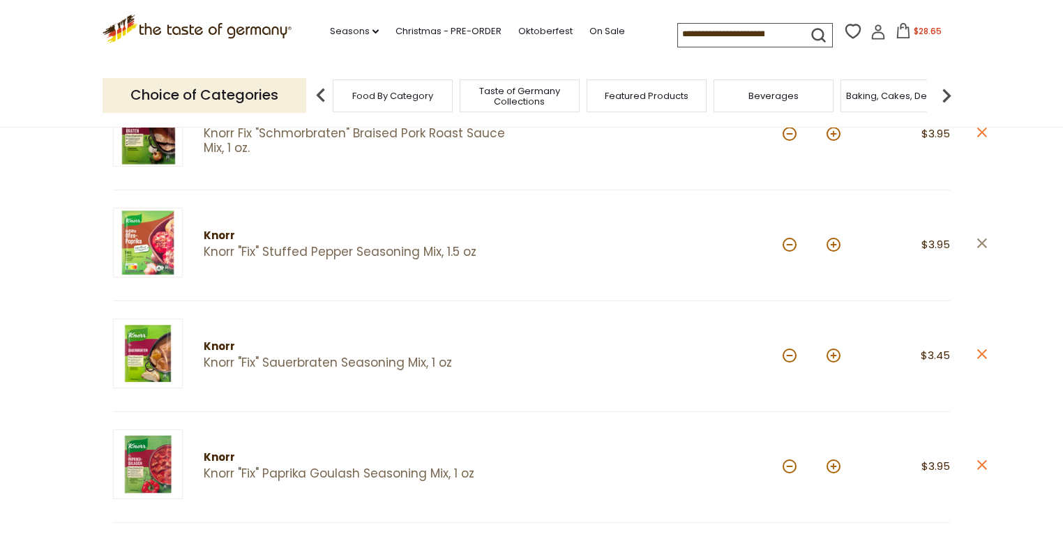
click at [982, 240] on icon "close" at bounding box center [981, 243] width 10 height 10
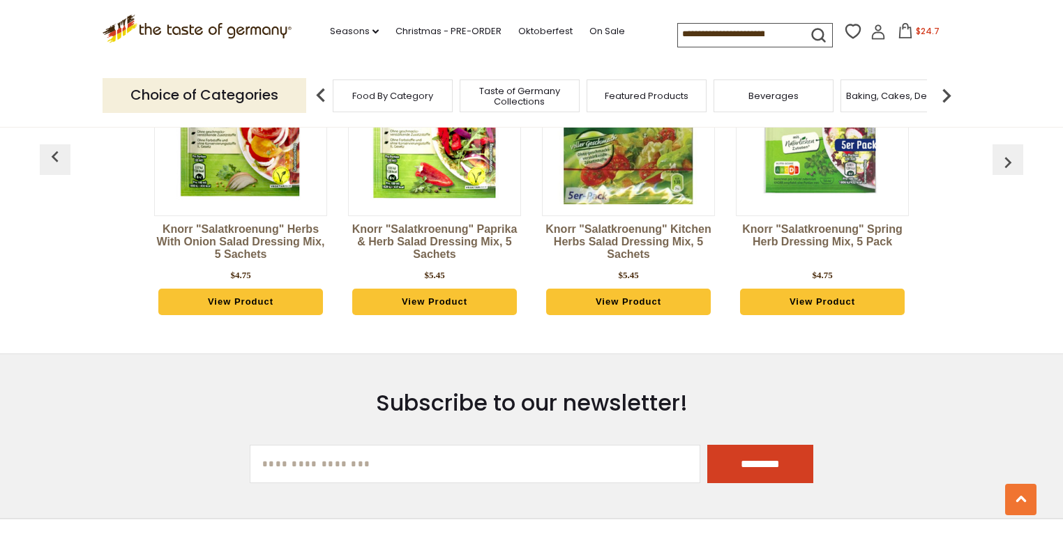
scroll to position [1562, 0]
click at [1013, 159] on img "button" at bounding box center [1008, 162] width 22 height 22
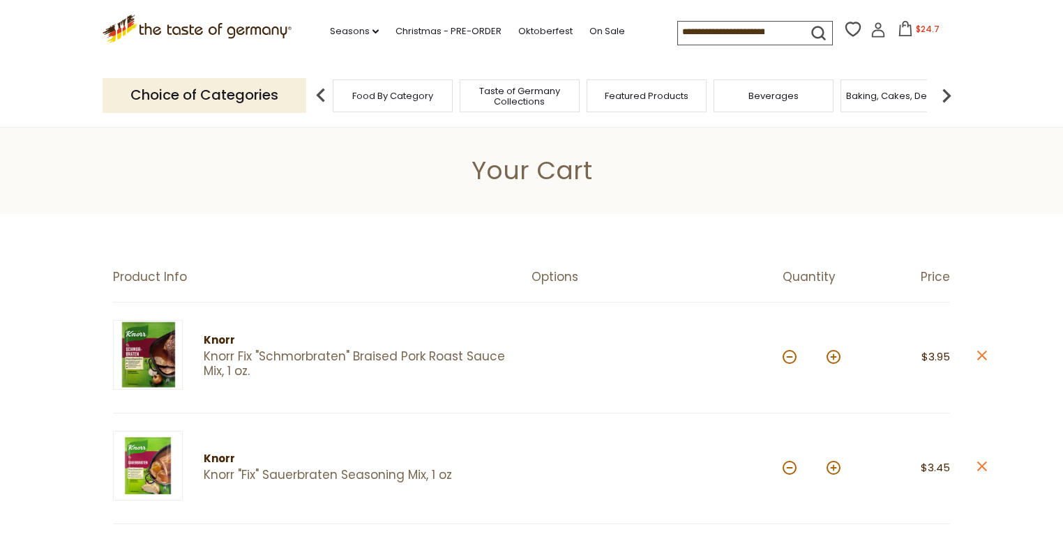
scroll to position [0, 0]
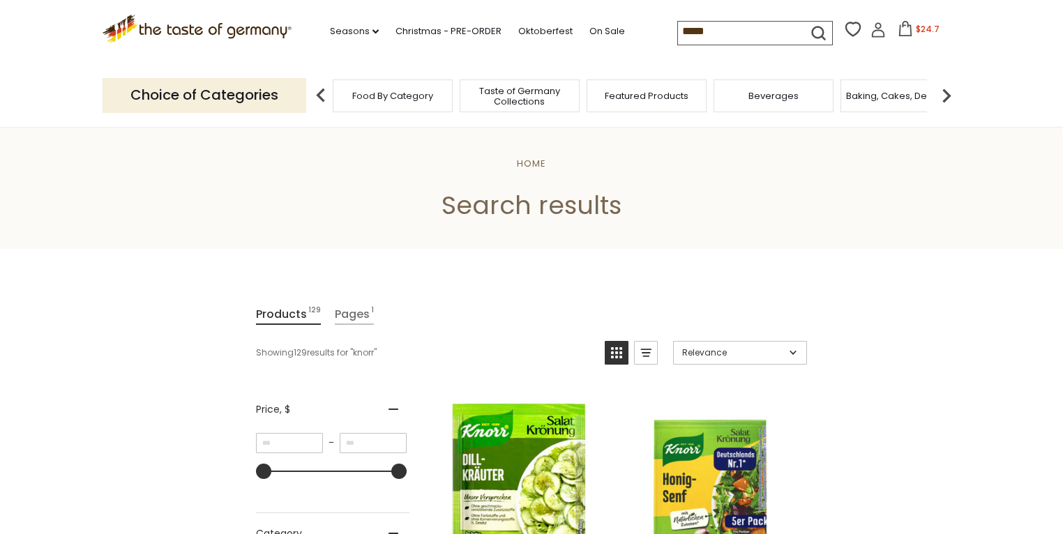
click at [718, 33] on input "*****" at bounding box center [737, 32] width 118 height 20
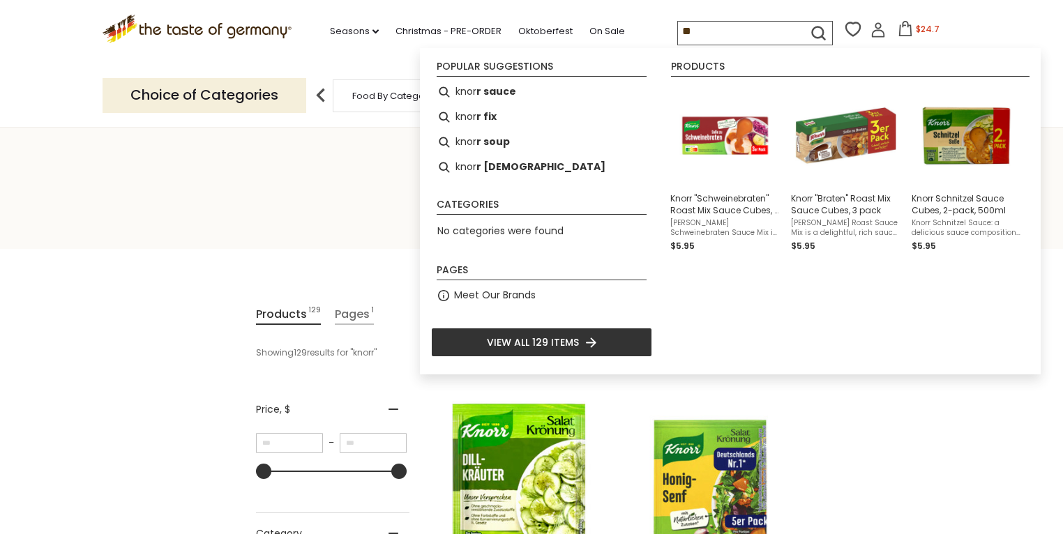
type input "*"
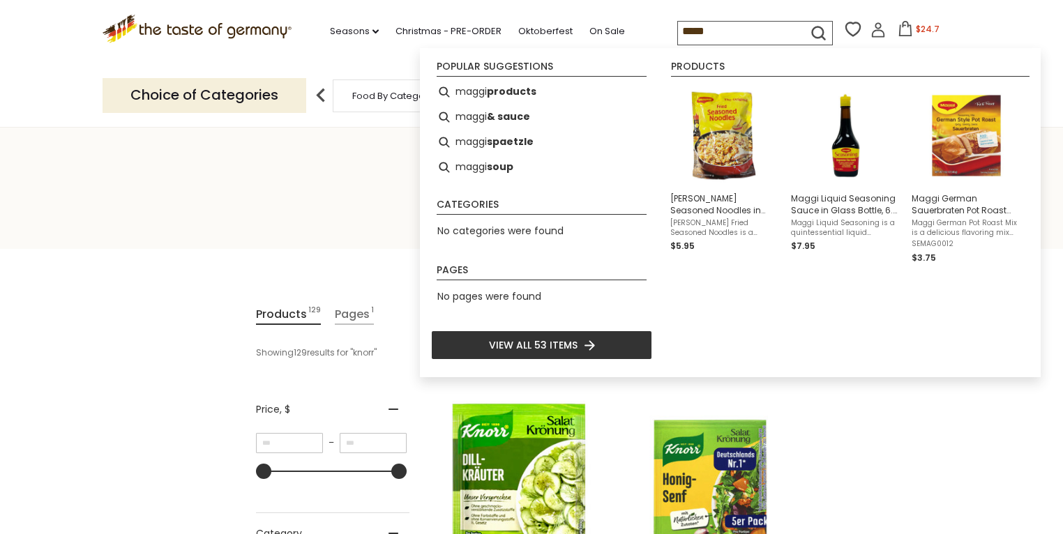
type input "*****"
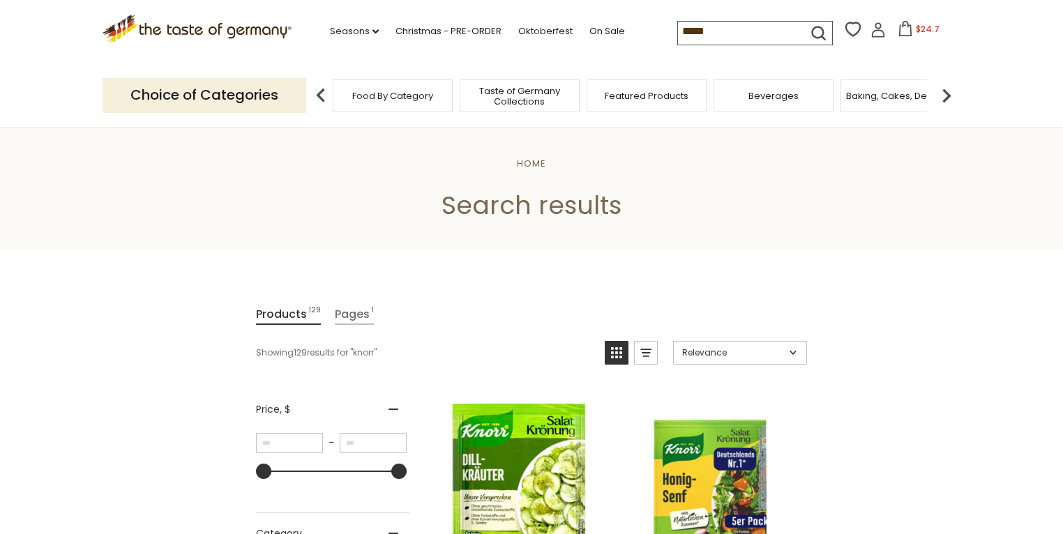
click at [812, 32] on icon "submit" at bounding box center [818, 33] width 19 height 19
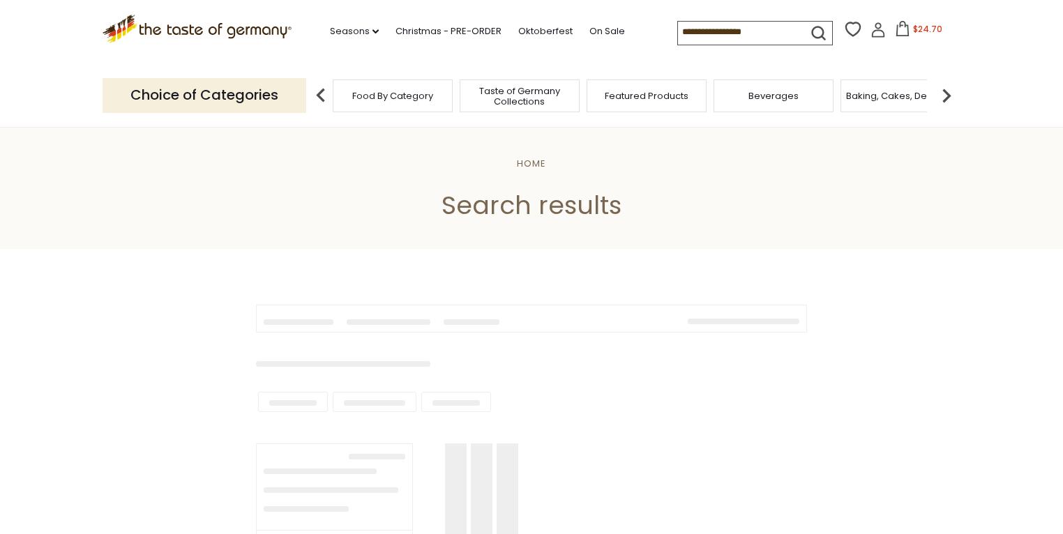
type input "*****"
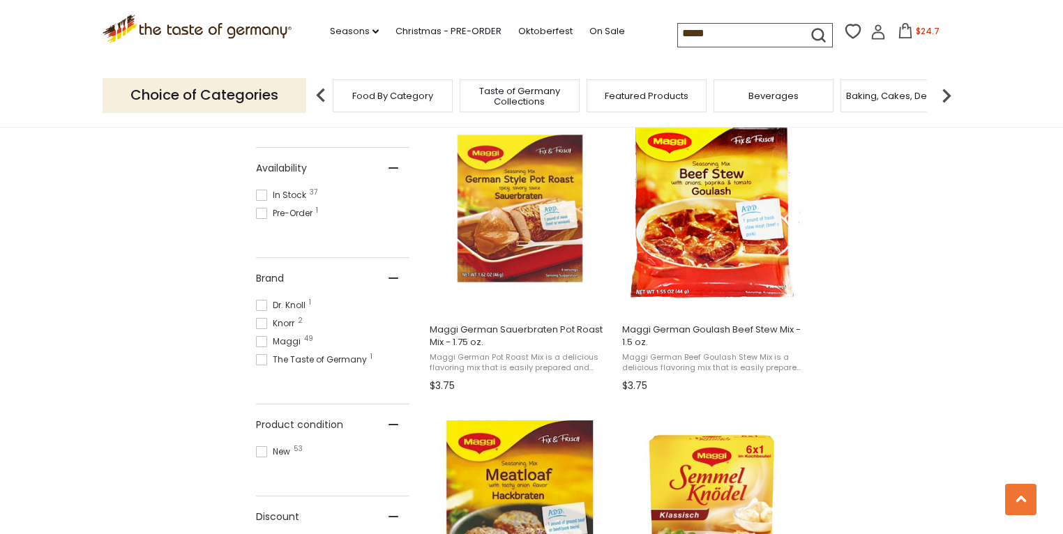
scroll to position [614, 0]
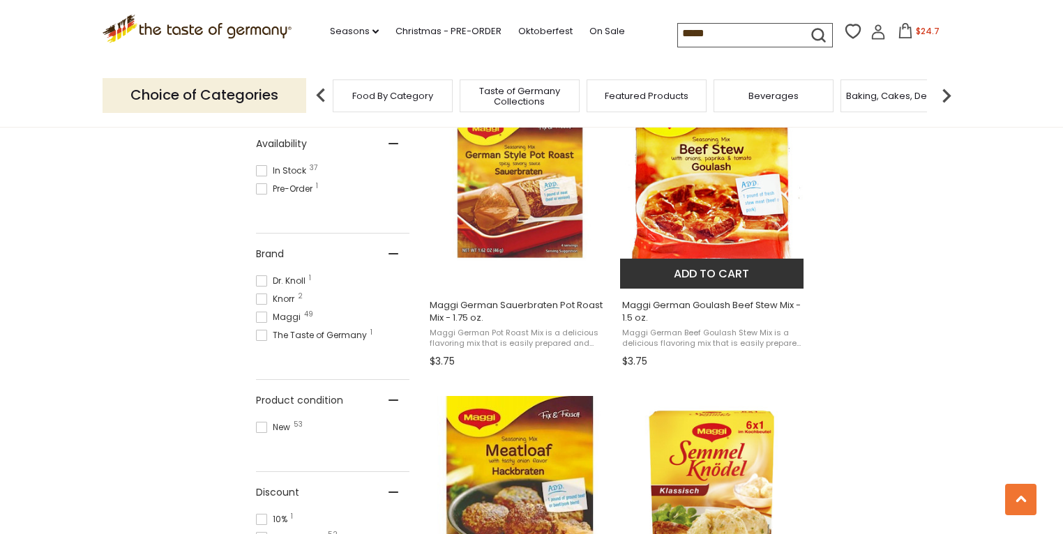
click at [707, 278] on button "Add to cart" at bounding box center [711, 274] width 183 height 30
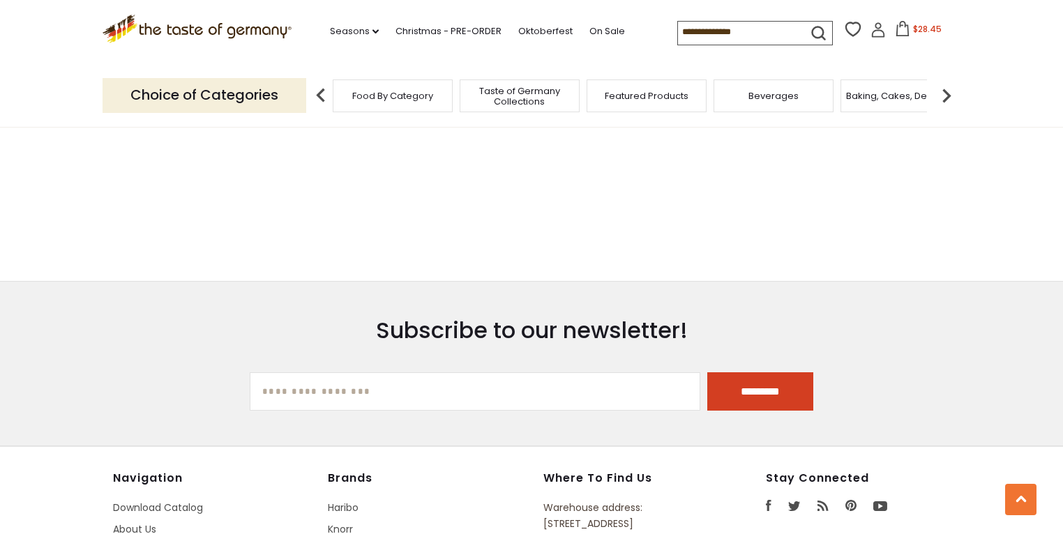
type input "*****"
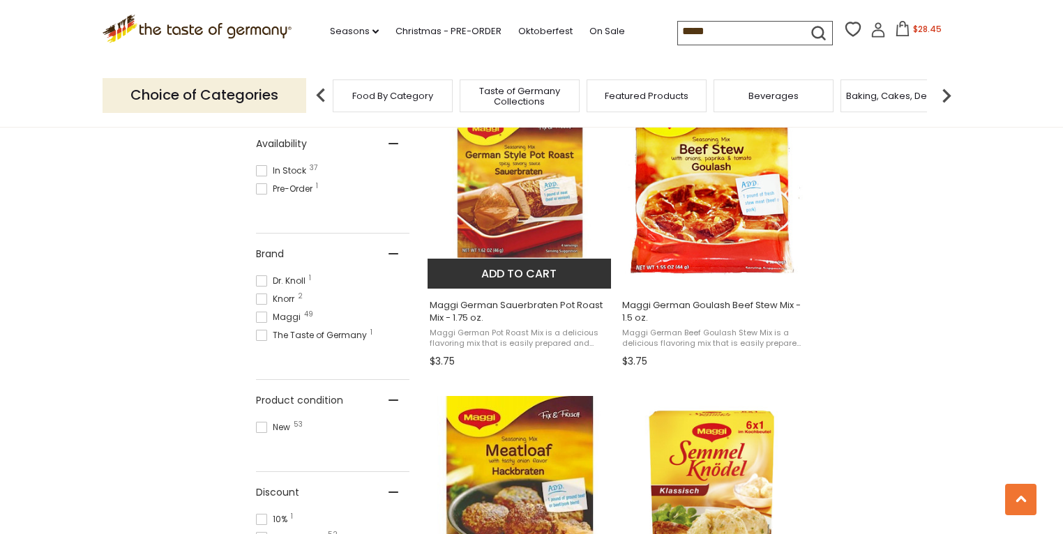
click at [520, 267] on button "Add to cart" at bounding box center [519, 274] width 183 height 30
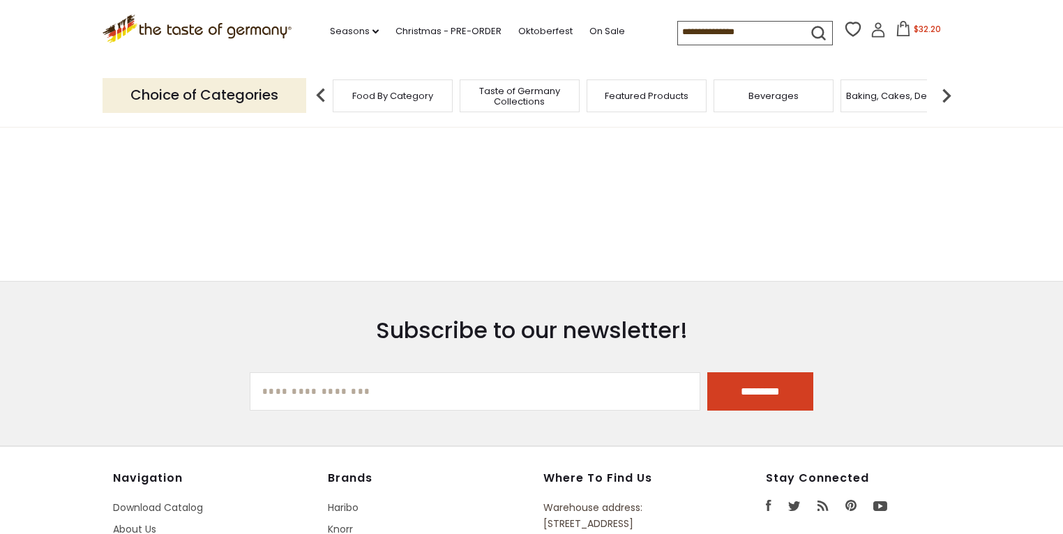
type input "*****"
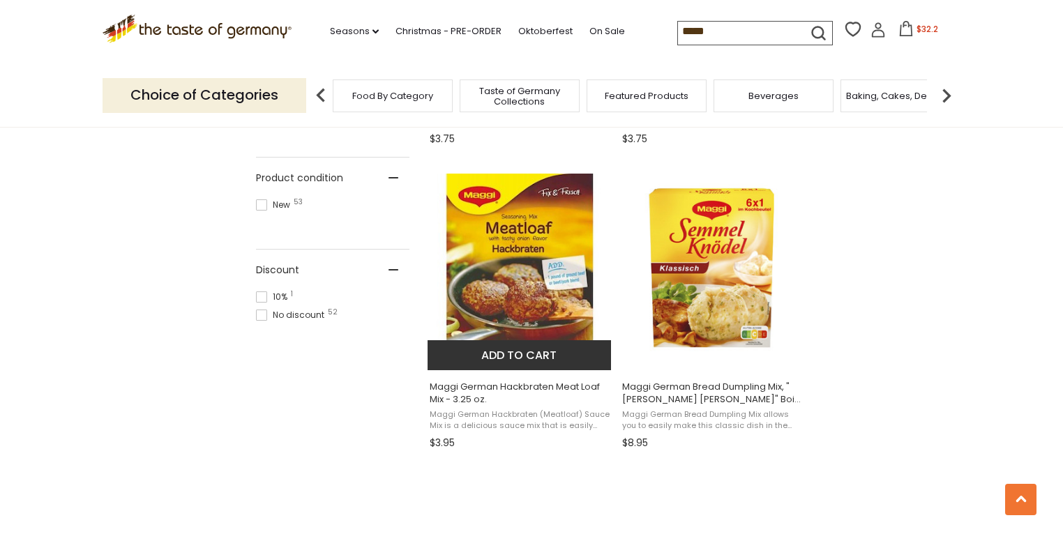
scroll to position [837, 0]
click at [526, 349] on button "Add to cart" at bounding box center [519, 355] width 183 height 30
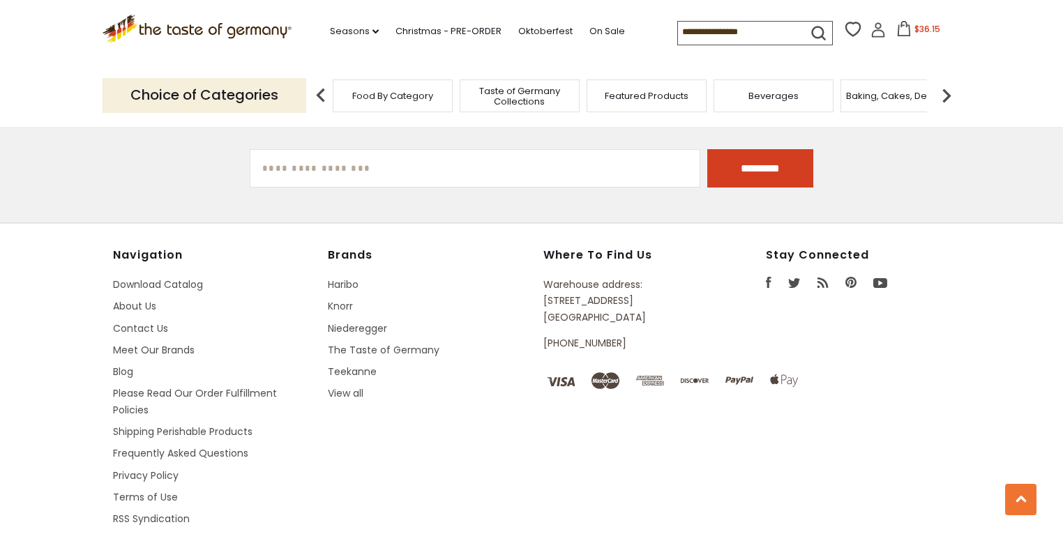
type input "*****"
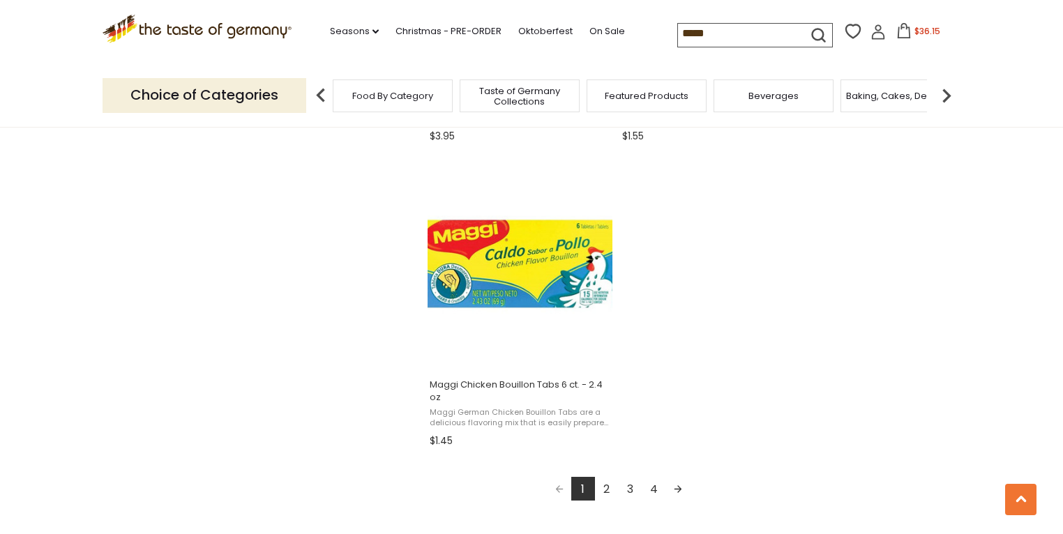
scroll to position [2399, 0]
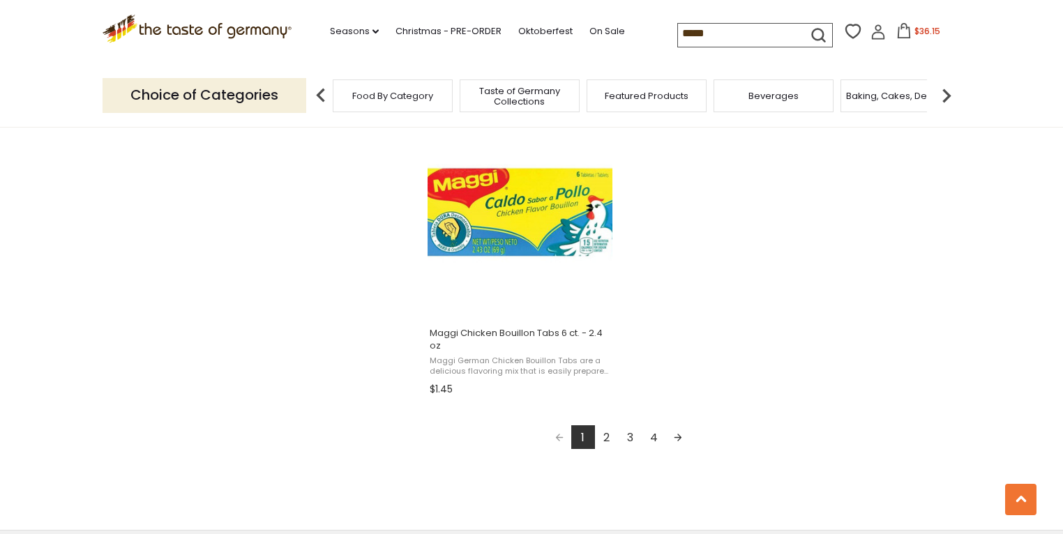
click at [605, 438] on link "2" at bounding box center [607, 437] width 24 height 24
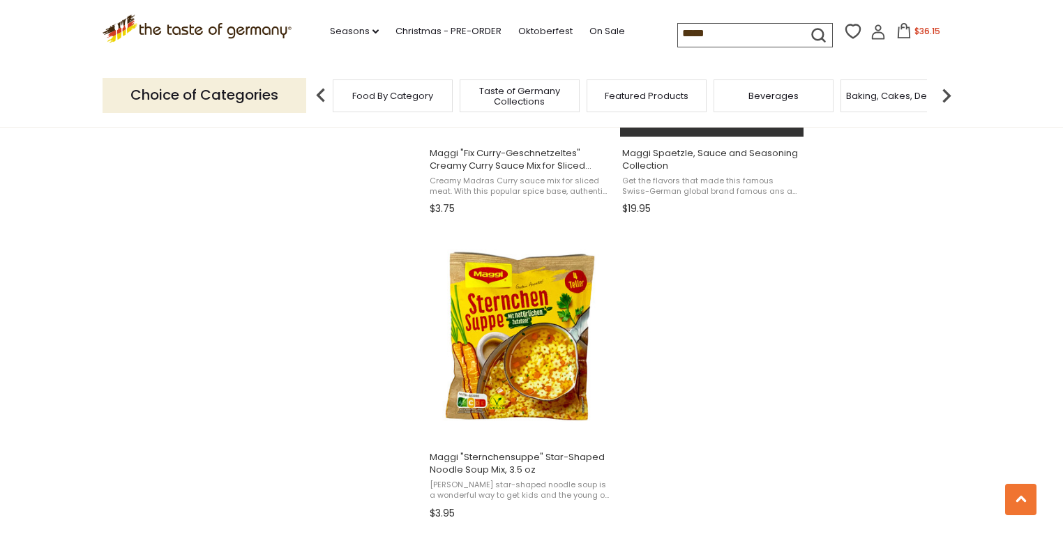
scroll to position [2399, 0]
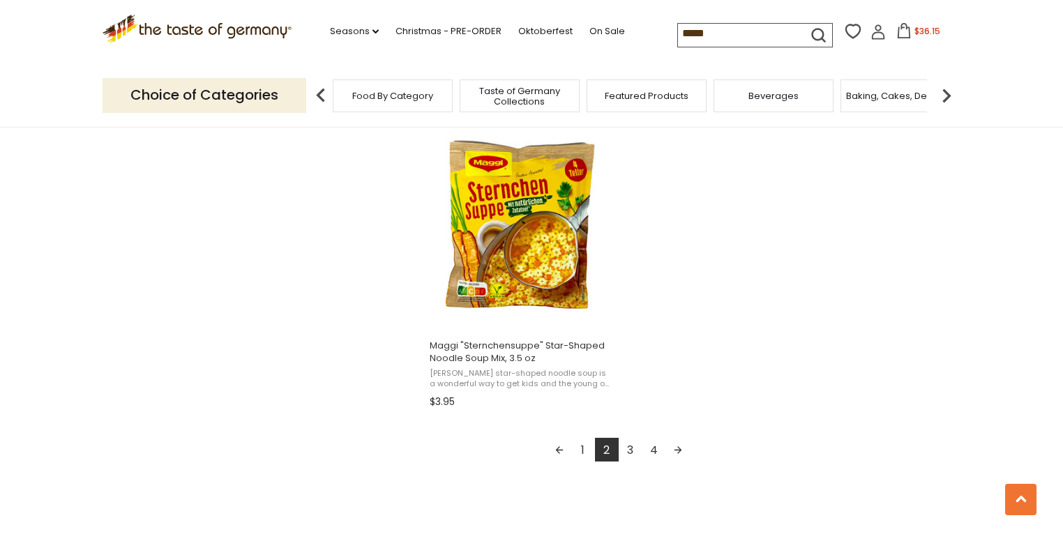
click at [631, 450] on link "3" at bounding box center [631, 450] width 24 height 24
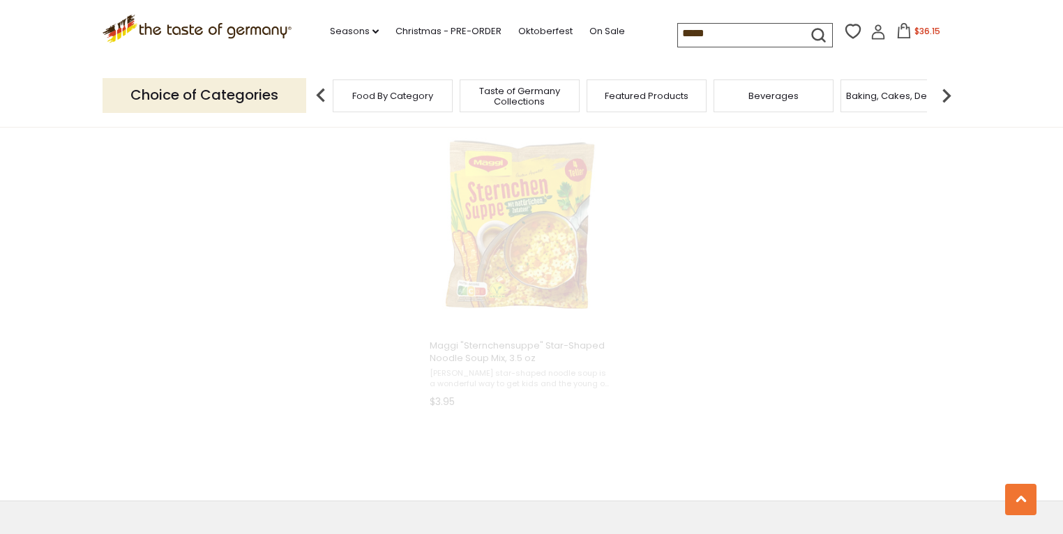
scroll to position [1935, 0]
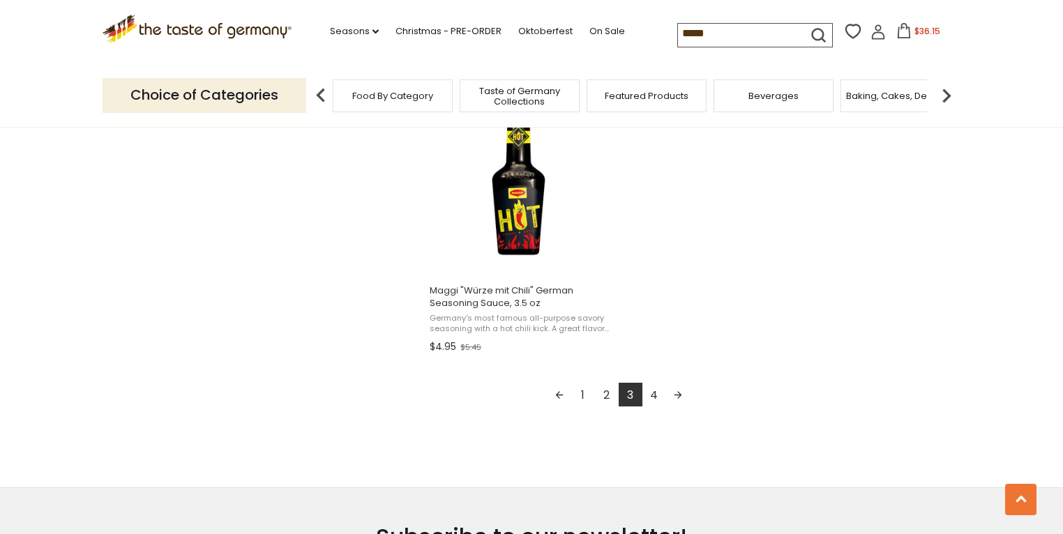
scroll to position [2455, 0]
click at [650, 394] on link "4" at bounding box center [654, 394] width 24 height 24
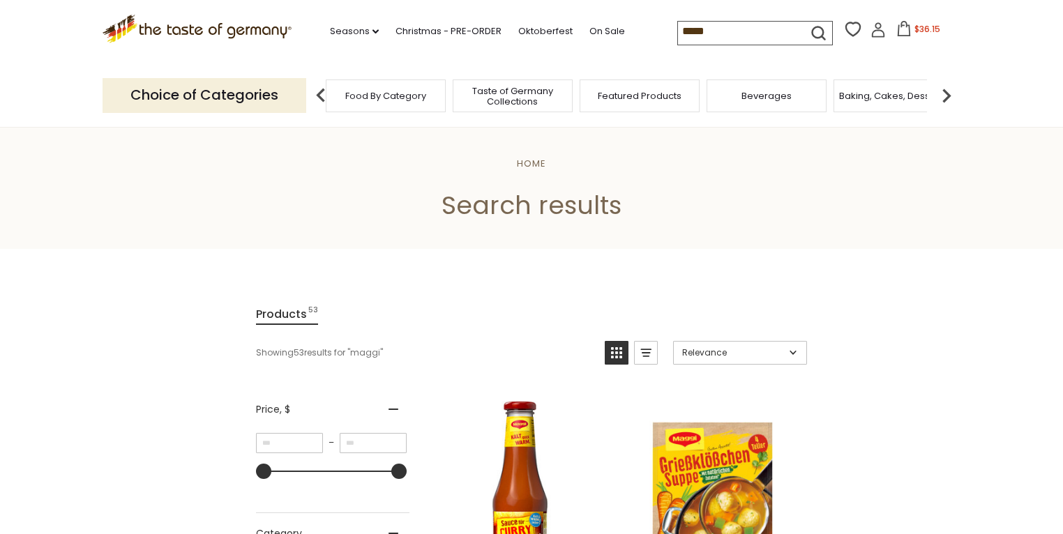
click at [529, 103] on span "Taste of Germany Collections" at bounding box center [513, 96] width 112 height 21
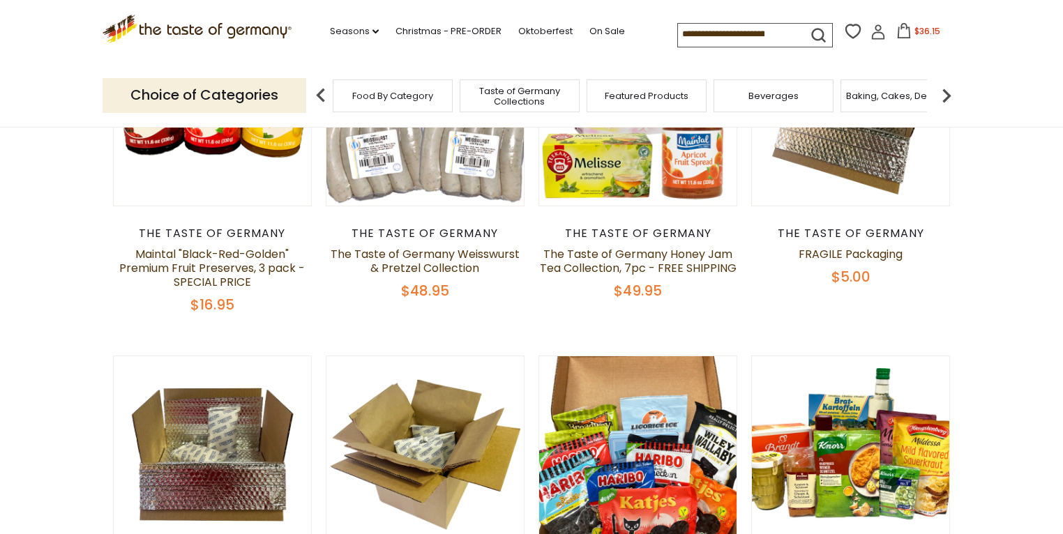
scroll to position [56, 0]
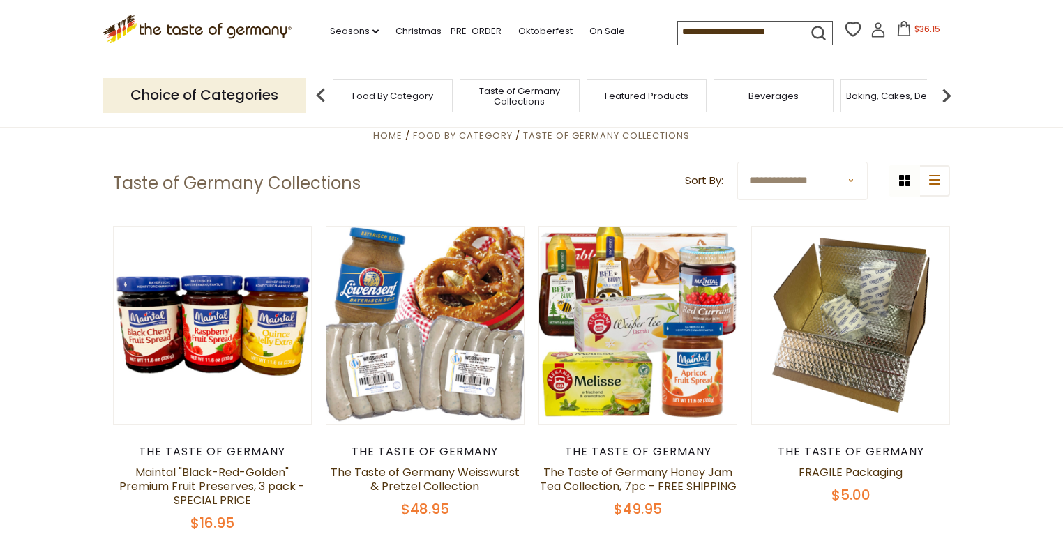
click at [646, 103] on div "Featured Products" at bounding box center [647, 96] width 120 height 33
click at [633, 93] on span "Featured Products" at bounding box center [647, 96] width 84 height 10
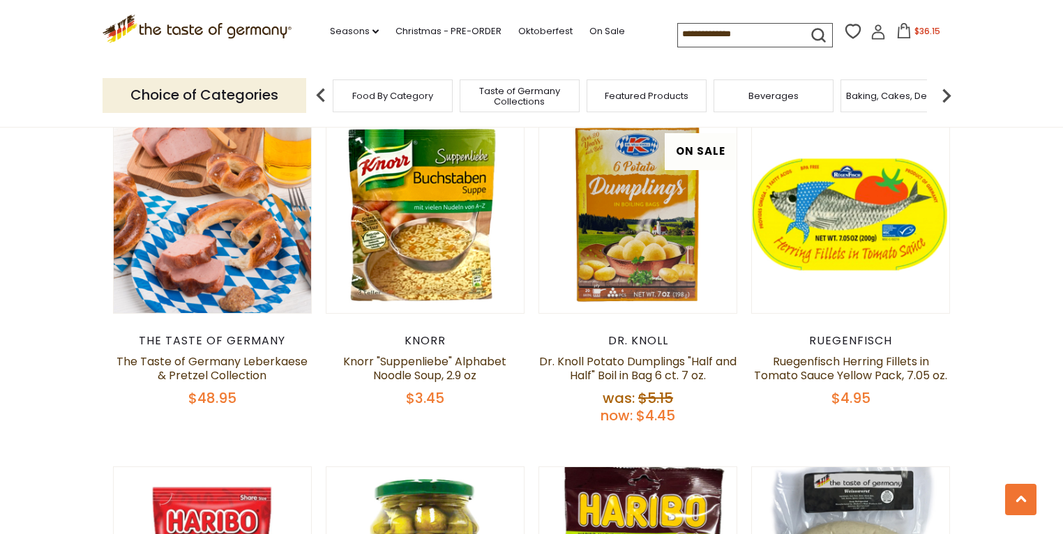
scroll to position [893, 0]
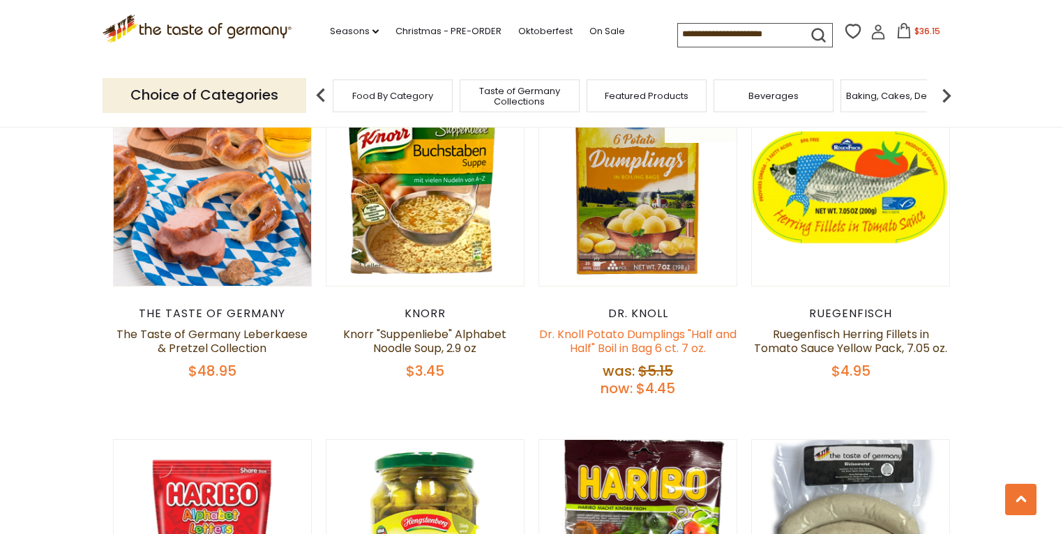
click at [626, 340] on link "Dr. Knoll Potato Dumplings "Half and Half" Boil in Bag 6 ct. 7 oz." at bounding box center [637, 341] width 197 height 30
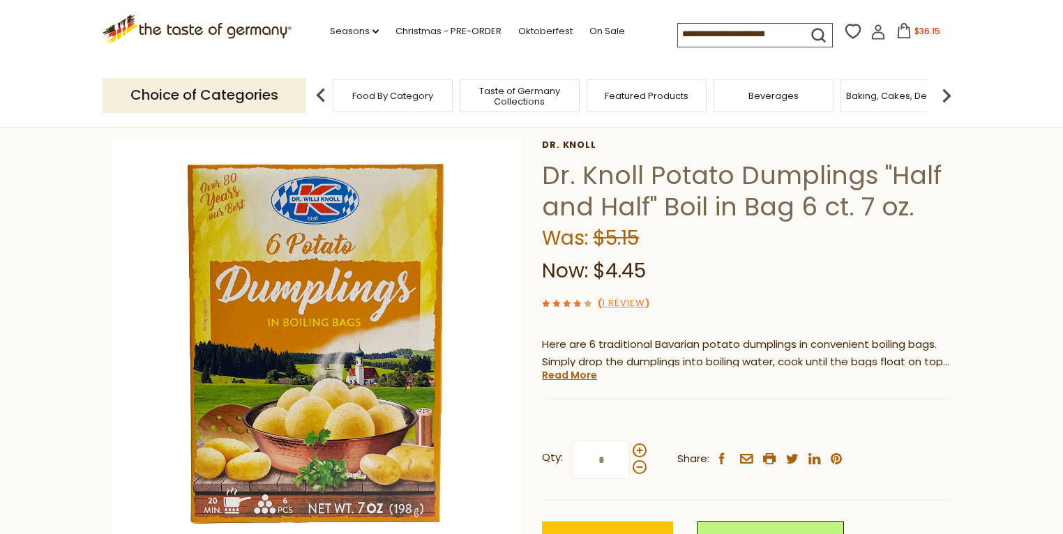
scroll to position [56, 0]
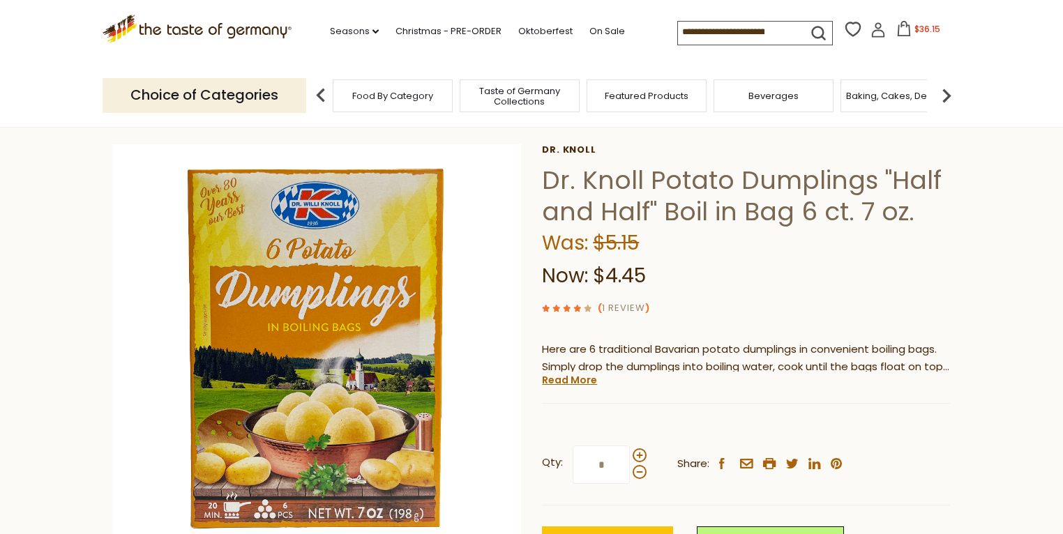
click at [626, 308] on link "1 Review" at bounding box center [623, 308] width 43 height 15
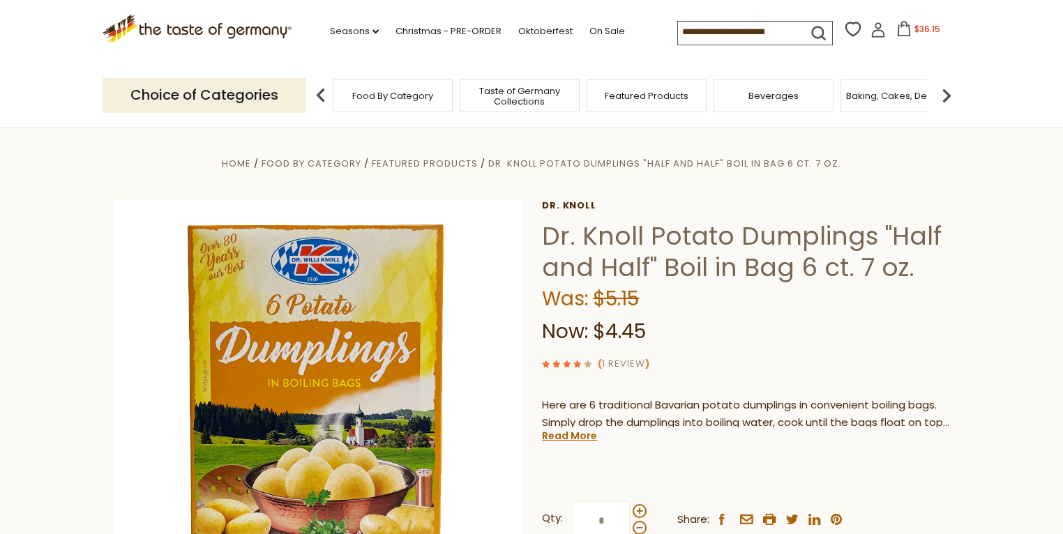
click at [629, 365] on link "1 Review" at bounding box center [623, 364] width 43 height 15
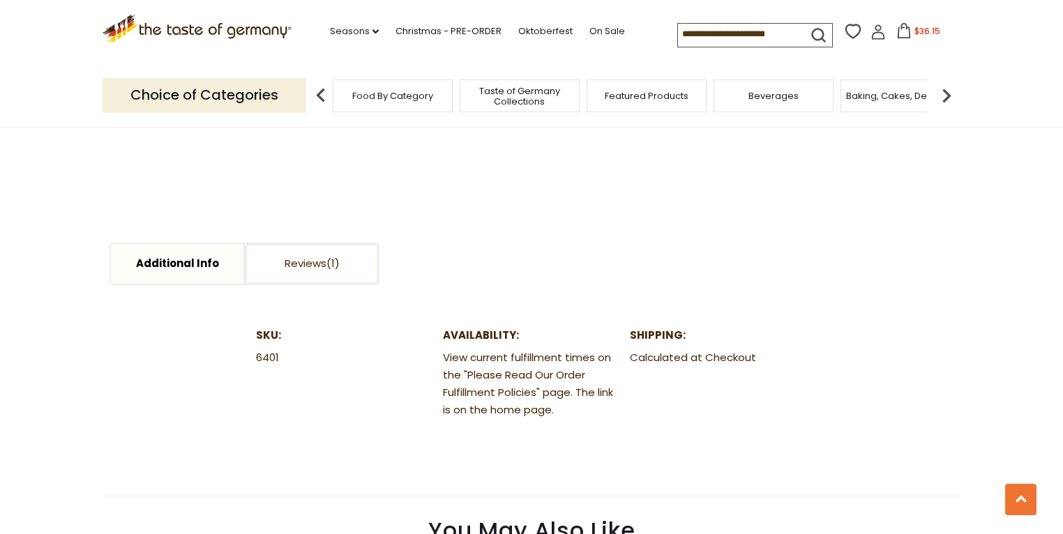
scroll to position [614, 0]
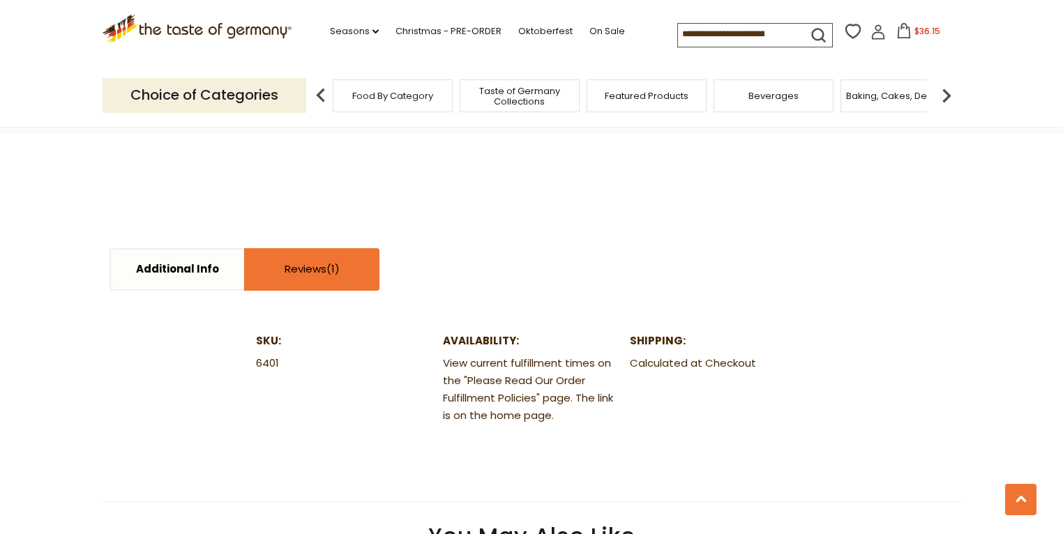
click at [301, 270] on link "Reviews" at bounding box center [312, 270] width 133 height 40
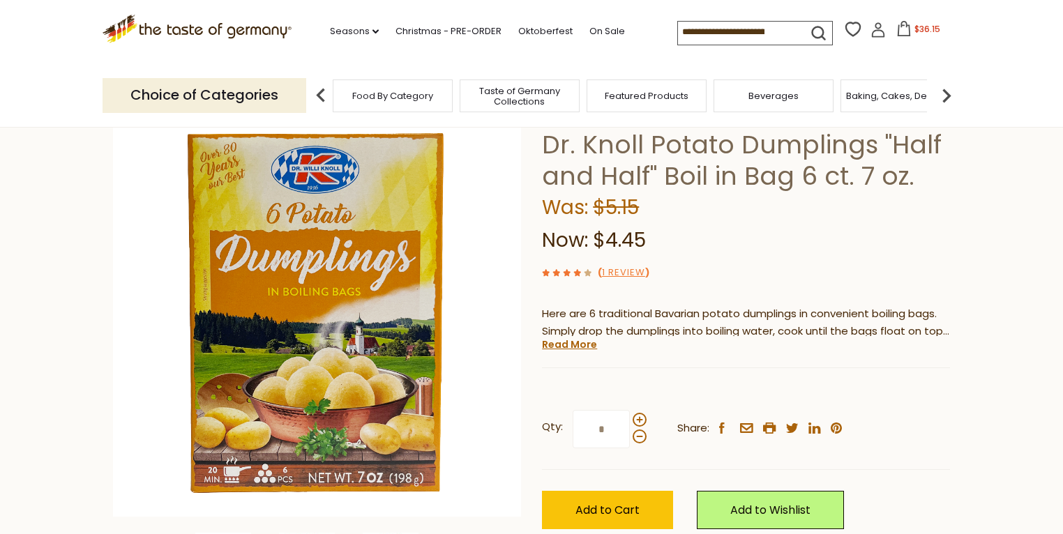
scroll to position [112, 0]
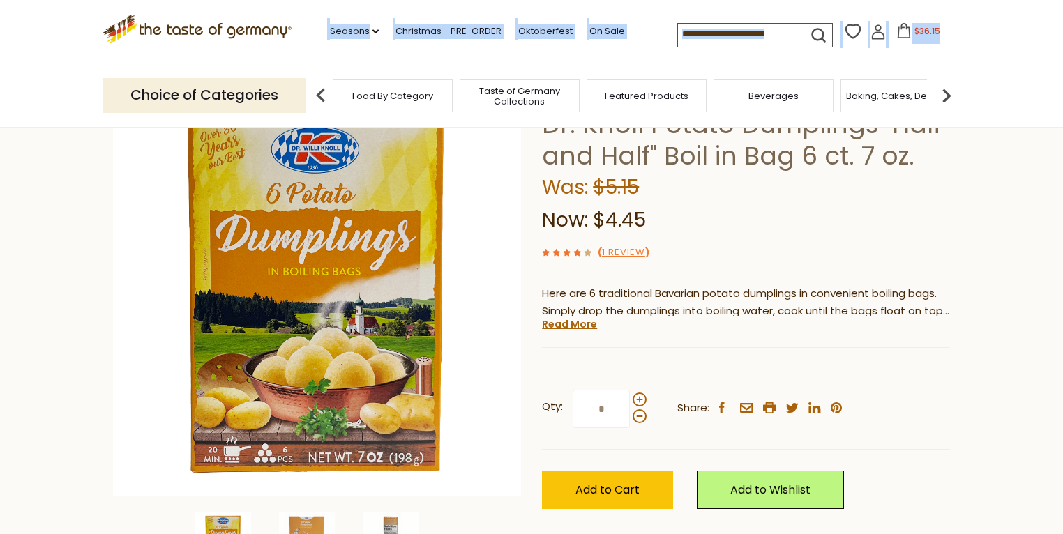
drag, startPoint x: 95, startPoint y: 65, endPoint x: 137, endPoint y: 44, distance: 47.4
click at [106, 40] on header "Free Shipping Starts at $80.00. Varies by Region. Exclusions Apply. Click here …" at bounding box center [531, 64] width 1063 height 128
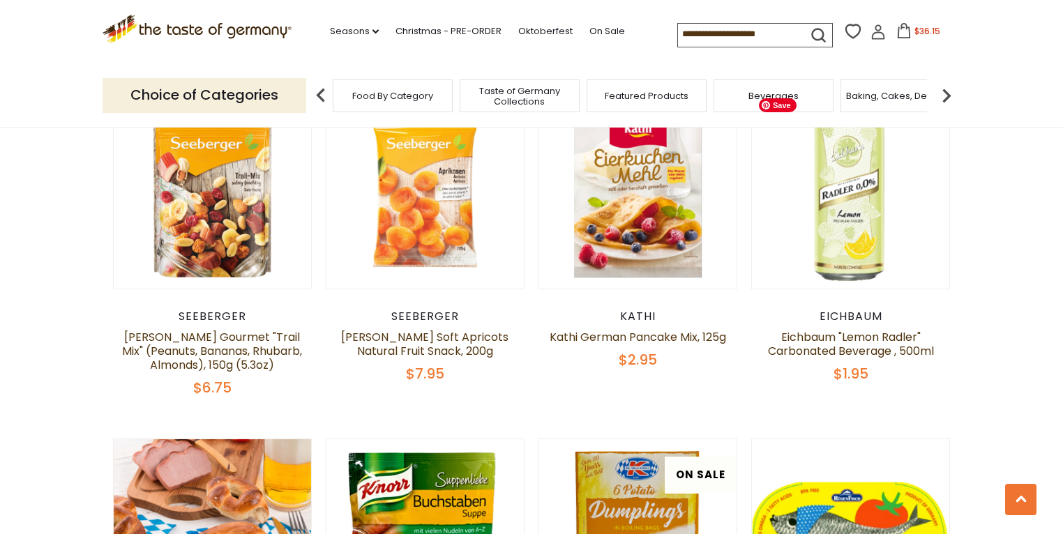
scroll to position [446, 0]
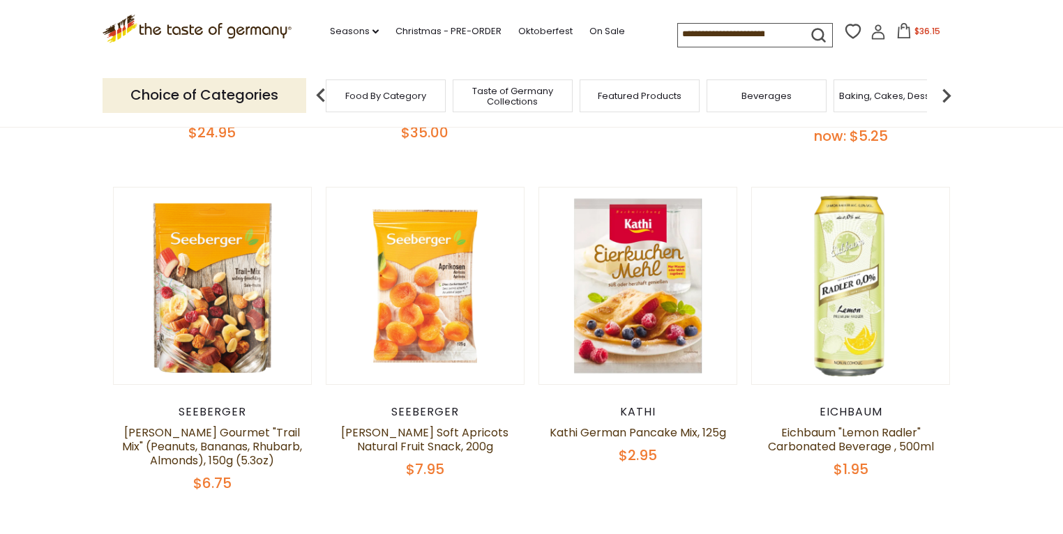
click at [382, 97] on span "Food By Category" at bounding box center [385, 96] width 81 height 10
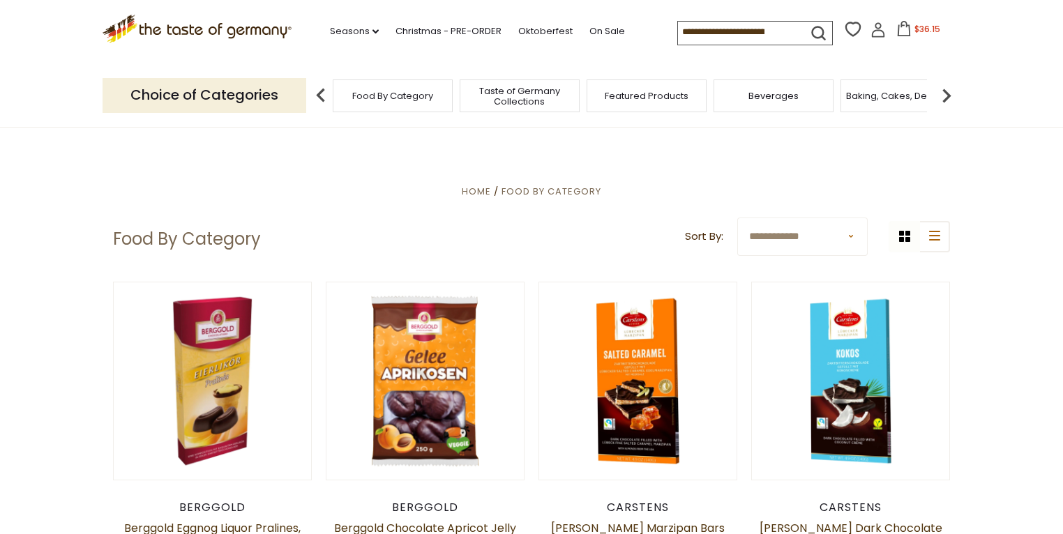
click at [949, 93] on img at bounding box center [947, 96] width 28 height 28
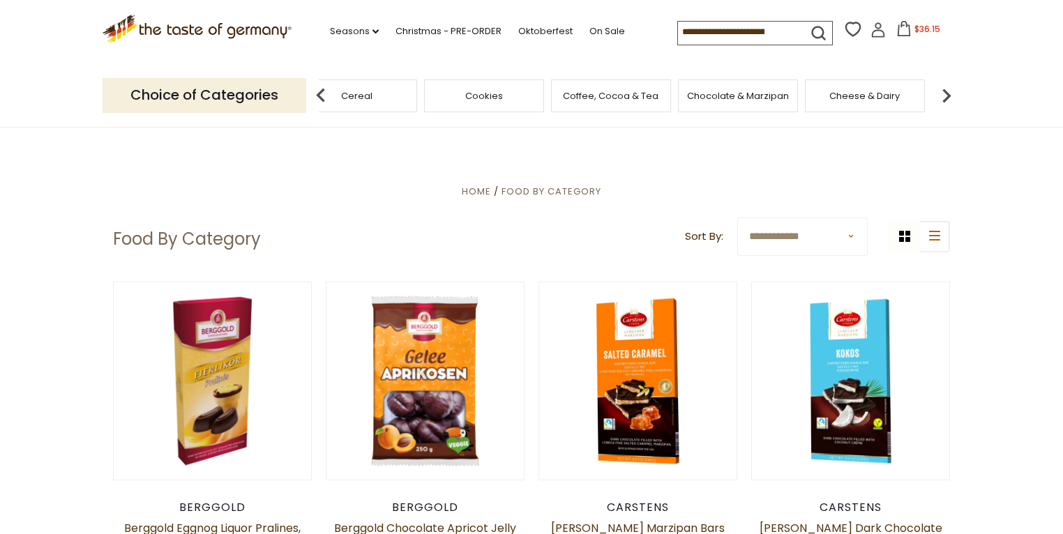
click at [949, 93] on img at bounding box center [947, 96] width 28 height 28
click at [440, 90] on span "Condiments, Seasonings" at bounding box center [438, 96] width 112 height 21
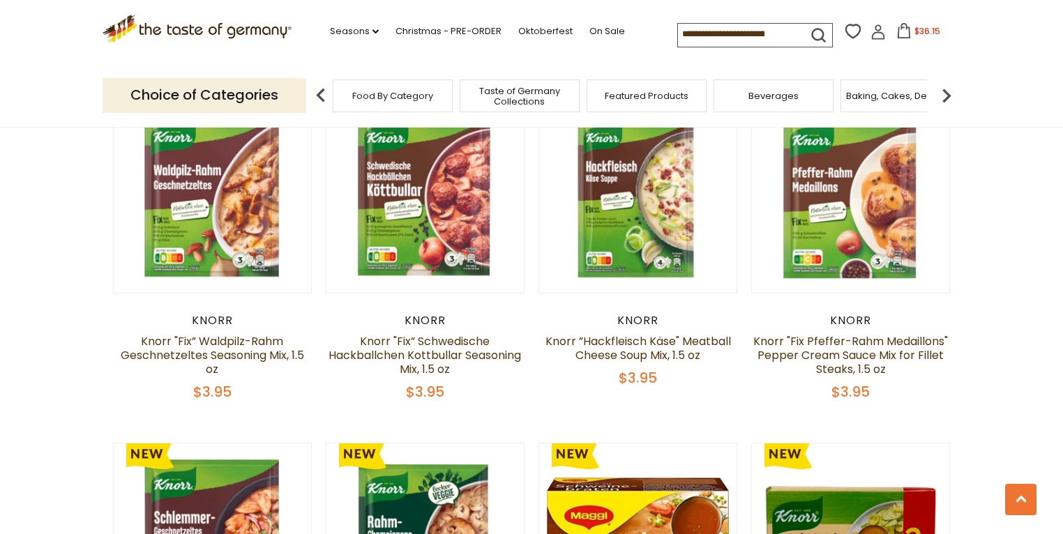
scroll to position [1507, 0]
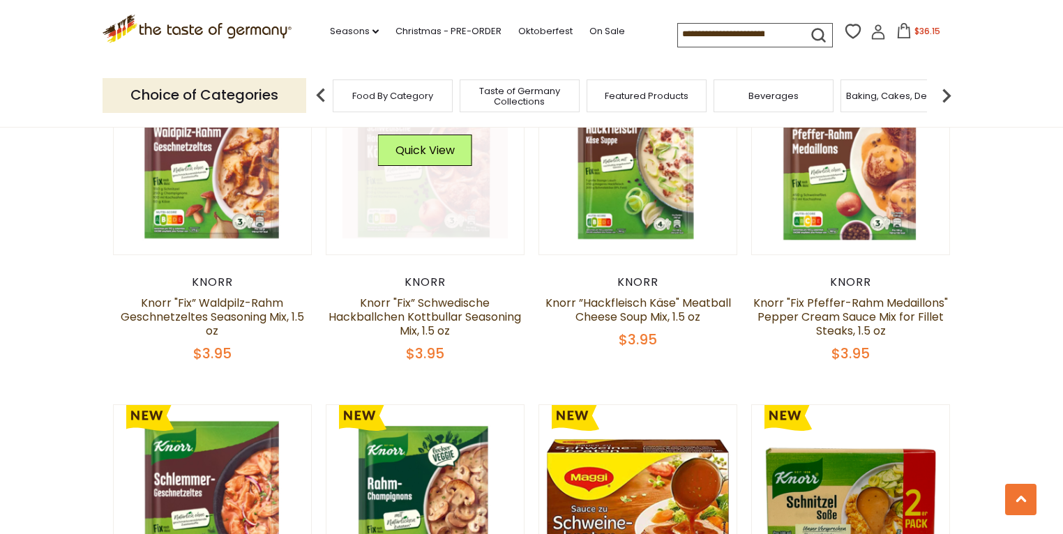
click at [441, 202] on link at bounding box center [425, 156] width 166 height 166
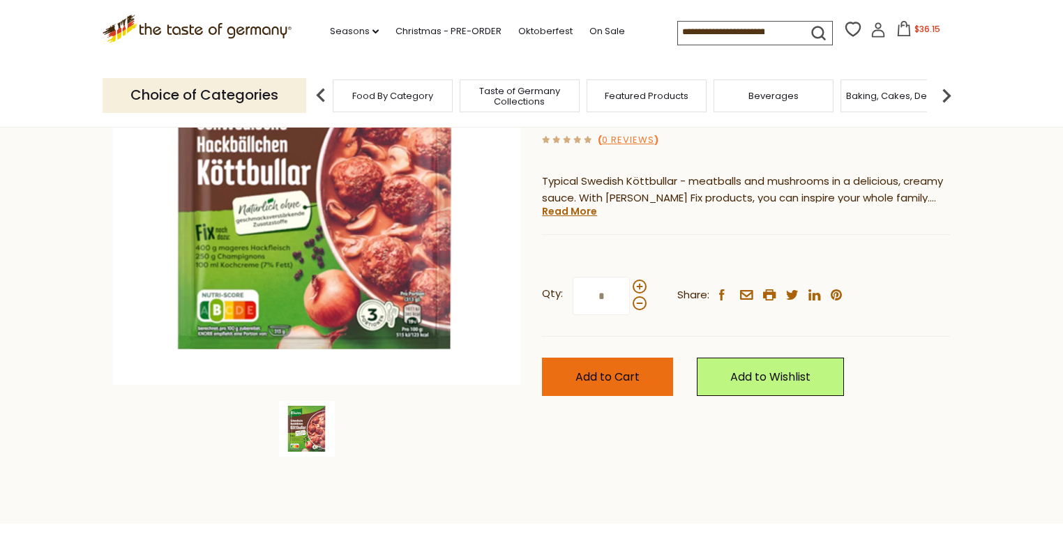
click at [616, 378] on span "Add to Cart" at bounding box center [607, 377] width 64 height 16
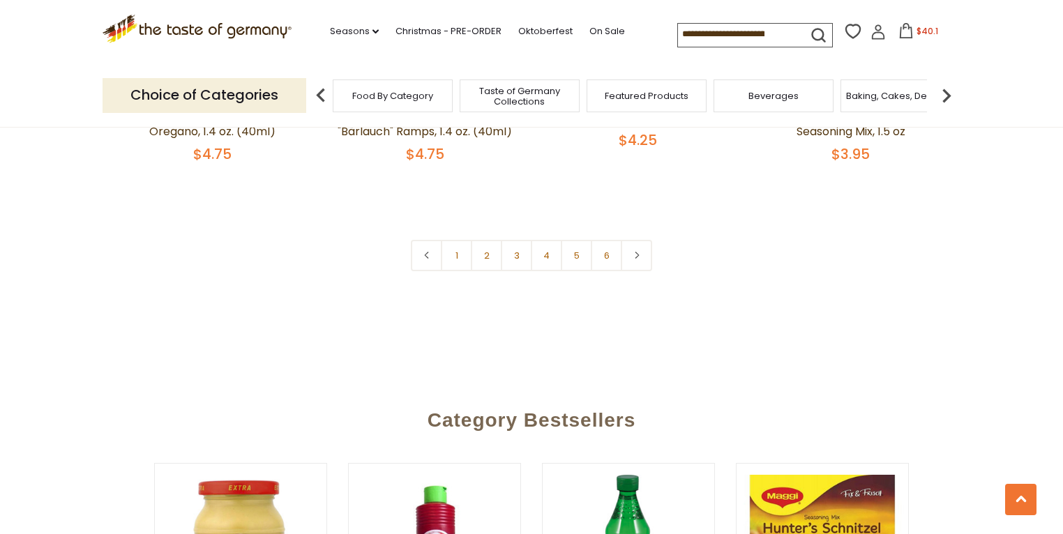
scroll to position [3404, 0]
click at [488, 256] on link "2" at bounding box center [486, 254] width 31 height 31
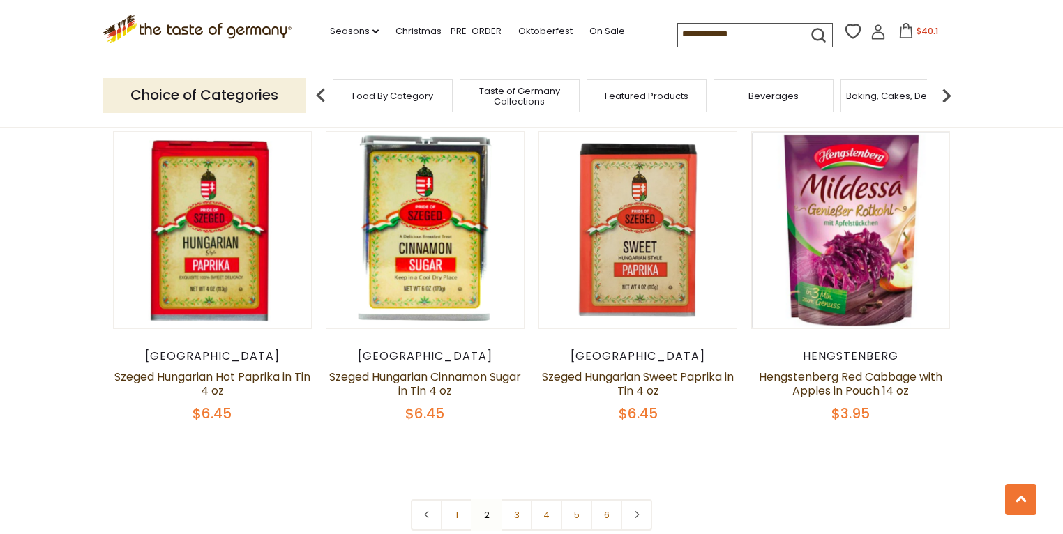
scroll to position [3105, 0]
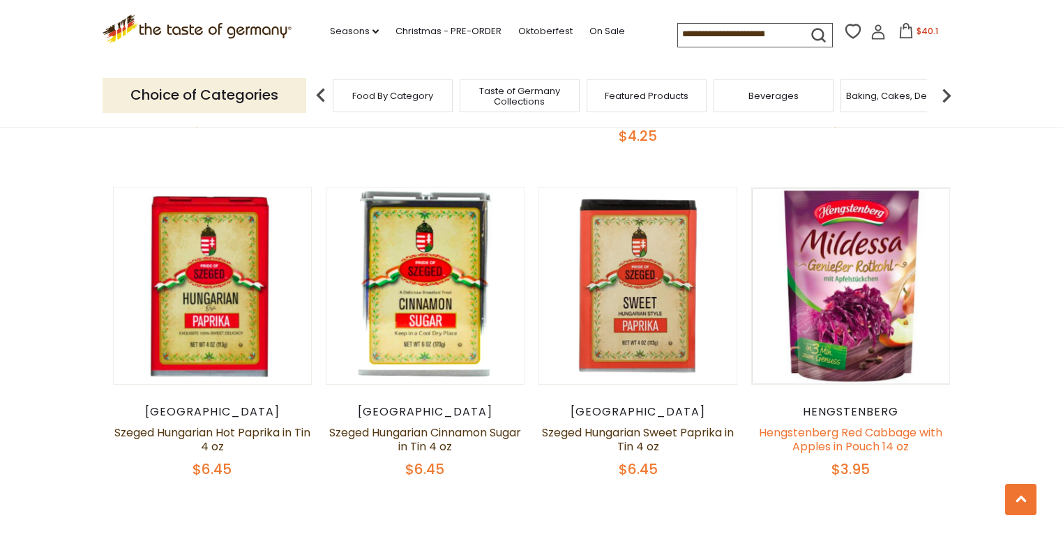
click at [834, 425] on link "Hengstenberg Red Cabbage with Apples in Pouch 14 oz" at bounding box center [850, 440] width 183 height 30
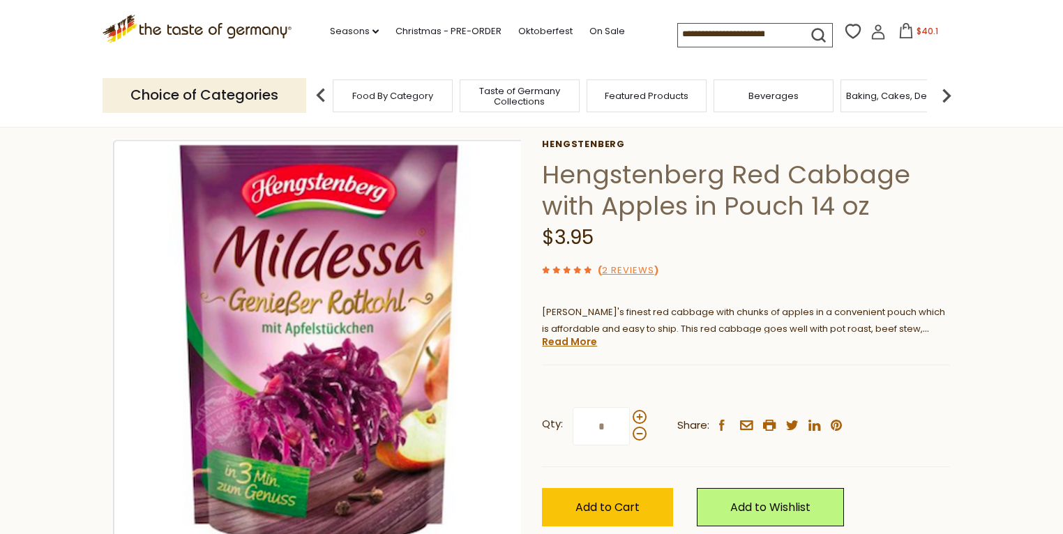
scroll to position [223, 0]
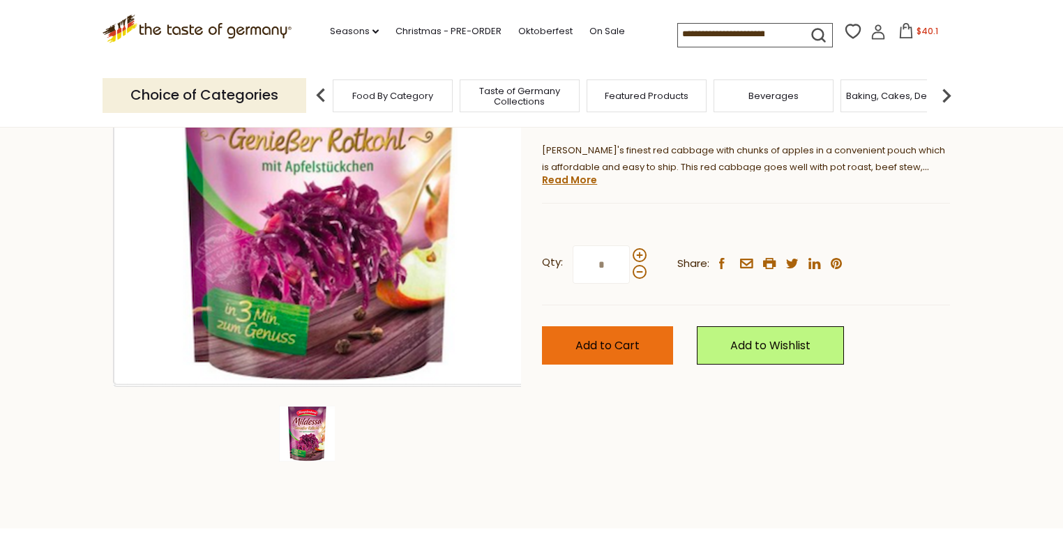
click at [605, 333] on button "Add to Cart" at bounding box center [607, 345] width 131 height 38
click at [594, 345] on span "Add to Cart" at bounding box center [607, 346] width 64 height 16
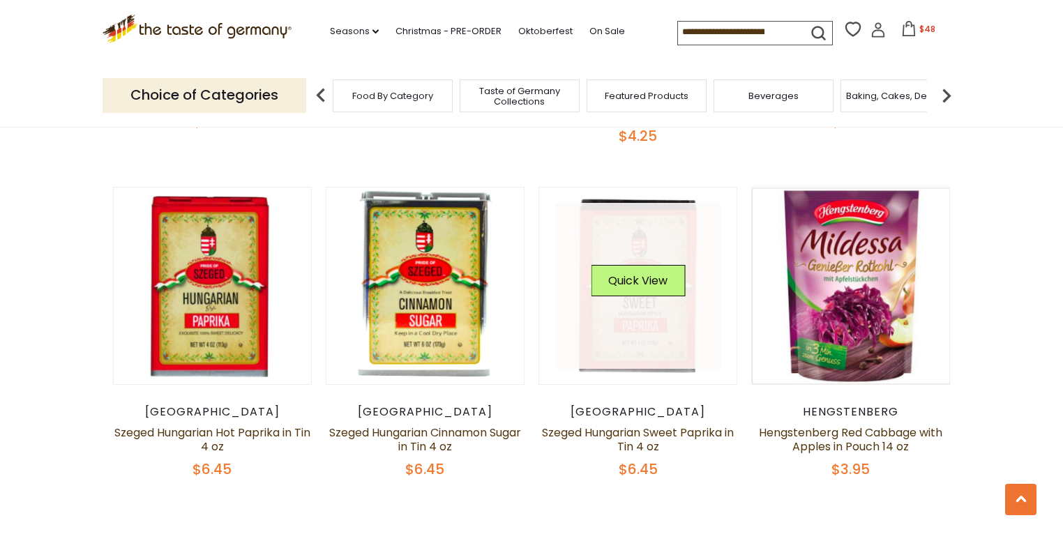
click at [640, 306] on link at bounding box center [638, 286] width 166 height 166
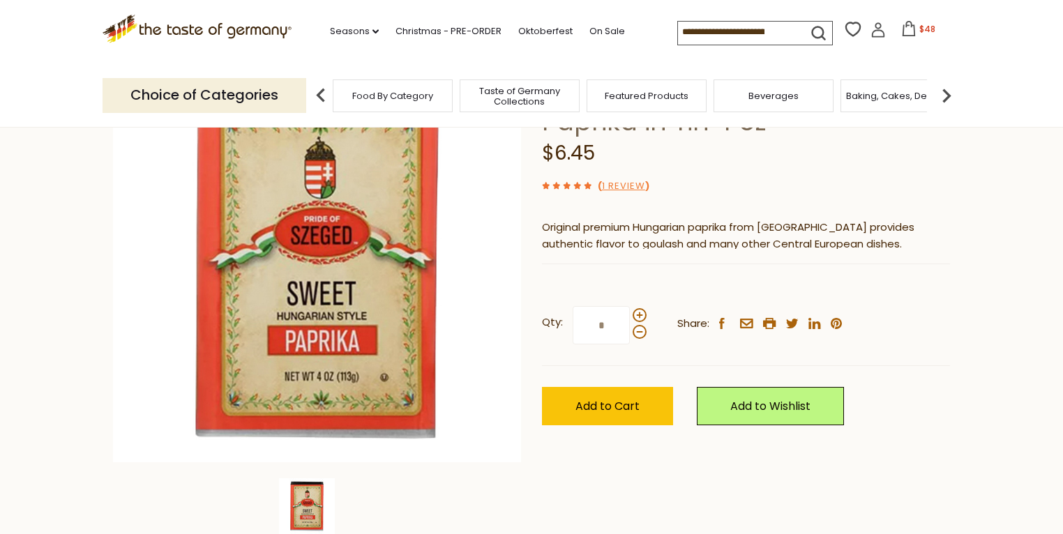
scroll to position [167, 0]
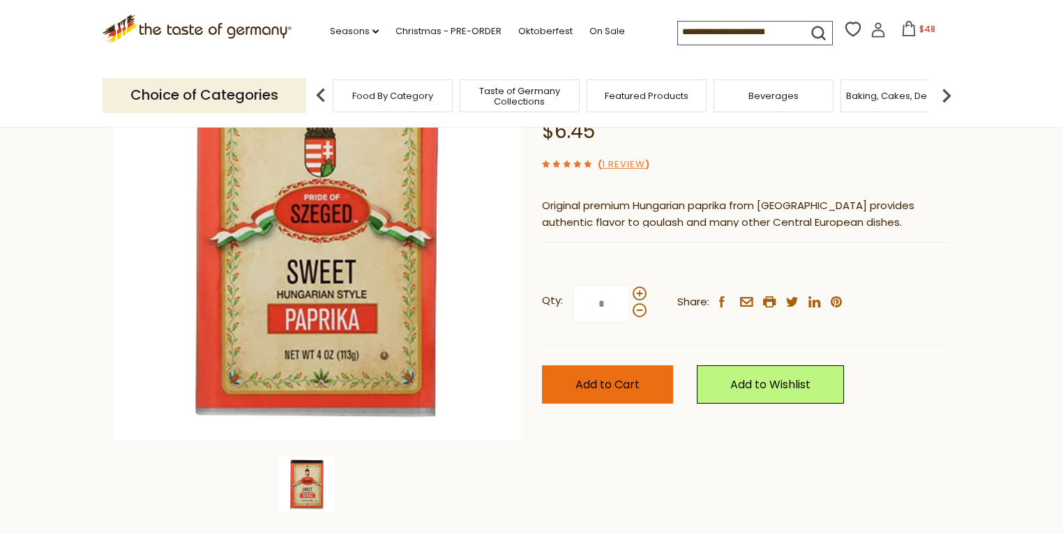
click at [601, 384] on span "Add to Cart" at bounding box center [607, 385] width 64 height 16
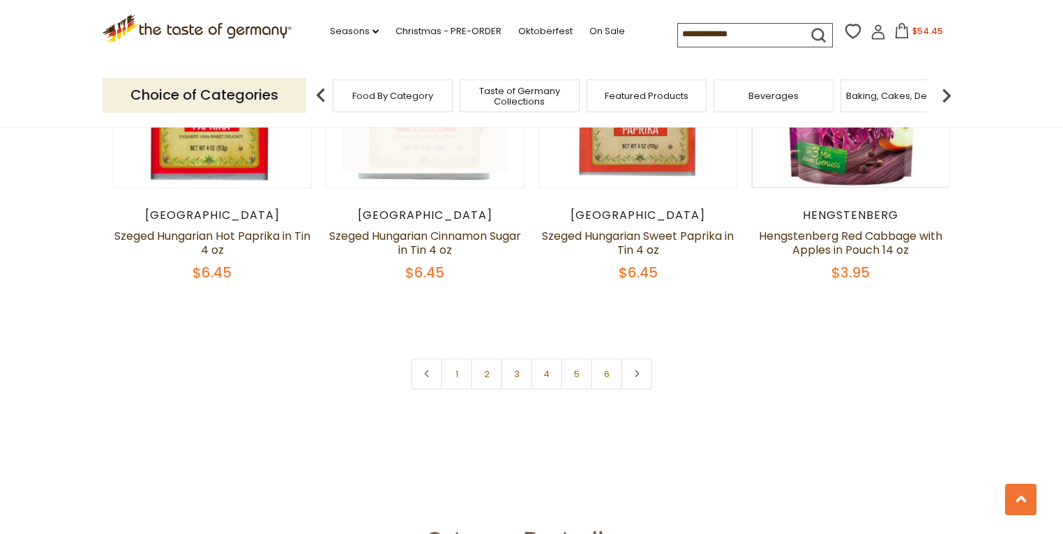
scroll to position [3328, 0]
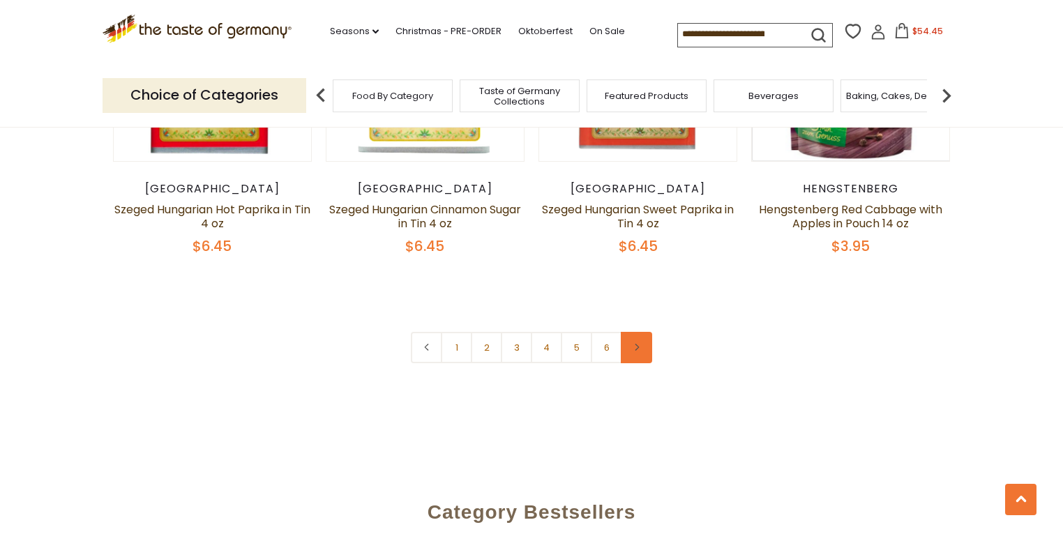
click at [642, 332] on link at bounding box center [636, 347] width 31 height 31
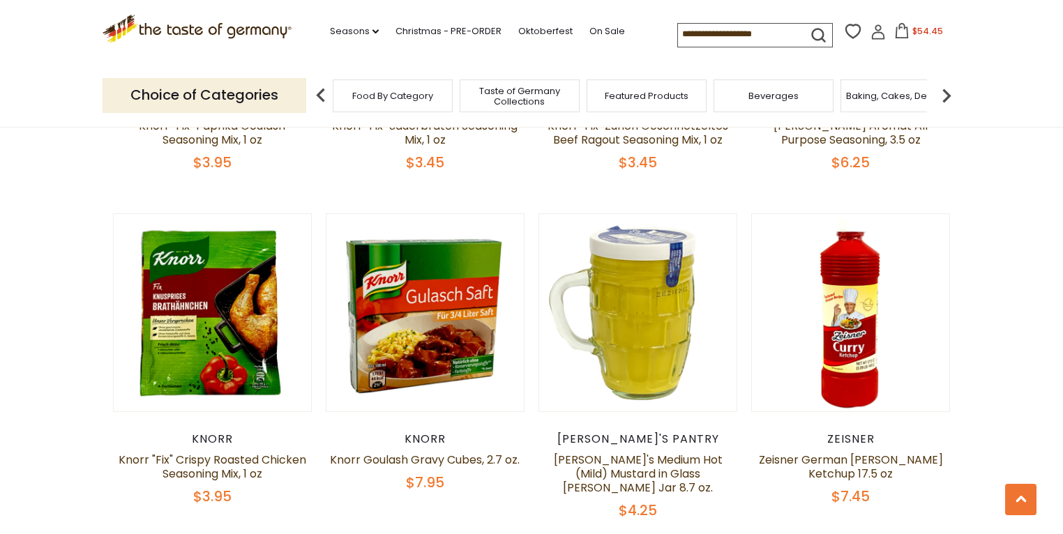
scroll to position [2734, 0]
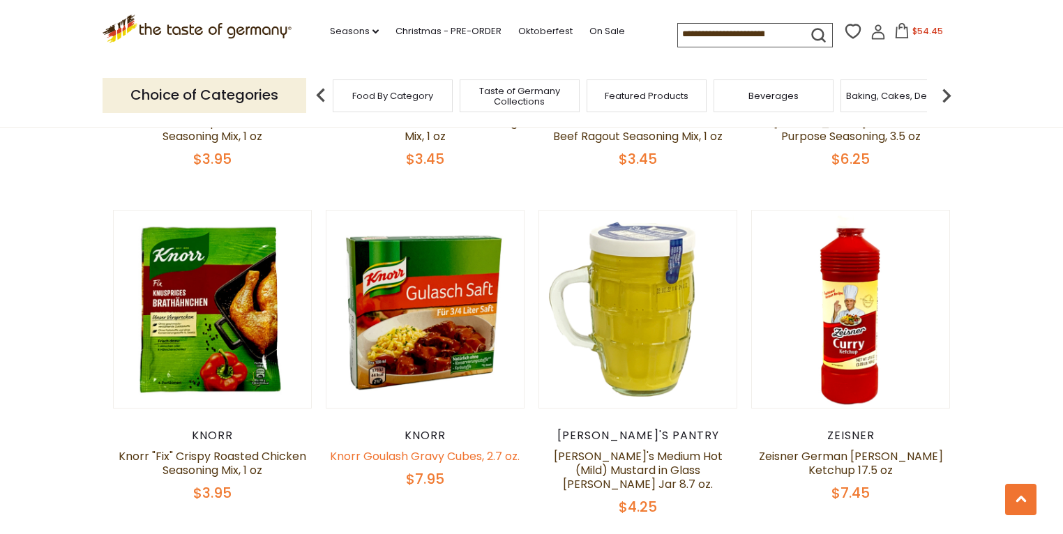
click at [405, 448] on link "Knorr Goulash Gravy Cubes, 2.7 oz." at bounding box center [425, 456] width 190 height 16
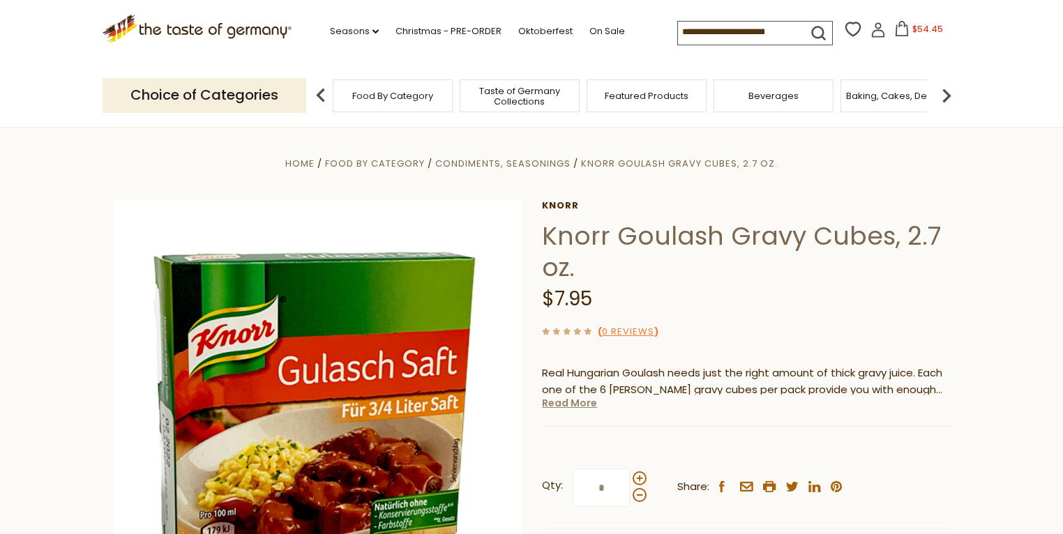
click at [564, 405] on link "Read More" at bounding box center [569, 403] width 55 height 14
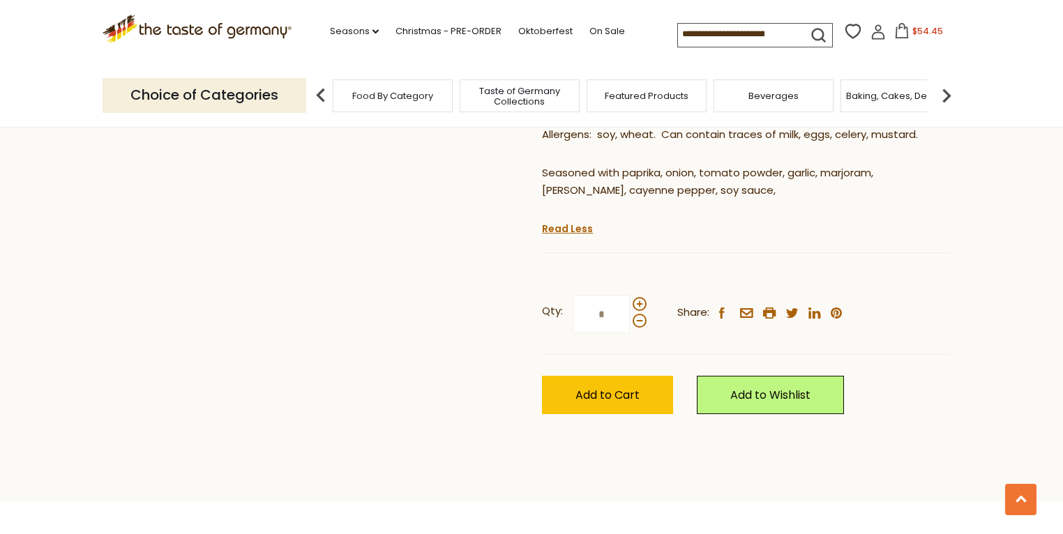
scroll to position [614, 0]
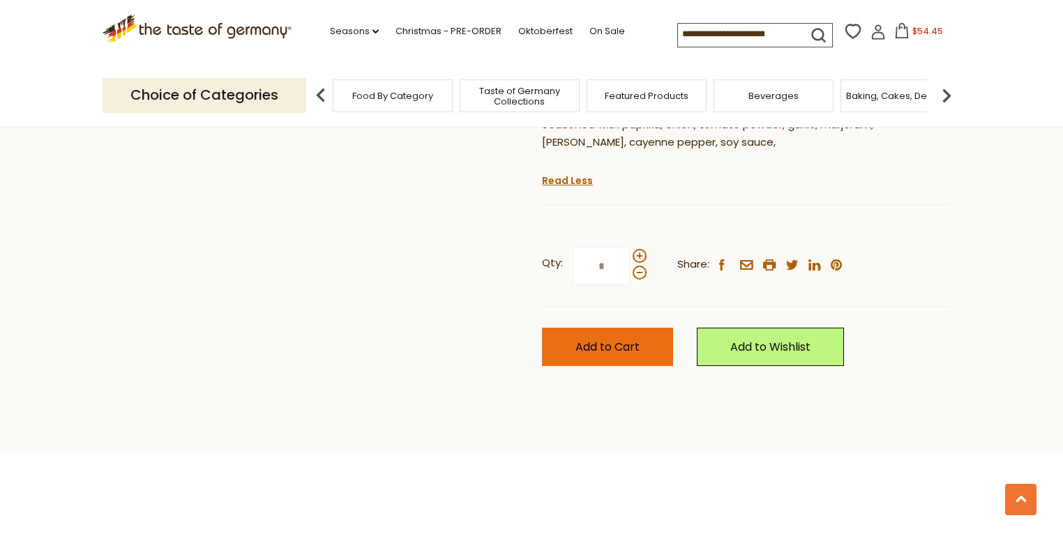
click at [606, 344] on span "Add to Cart" at bounding box center [607, 347] width 64 height 16
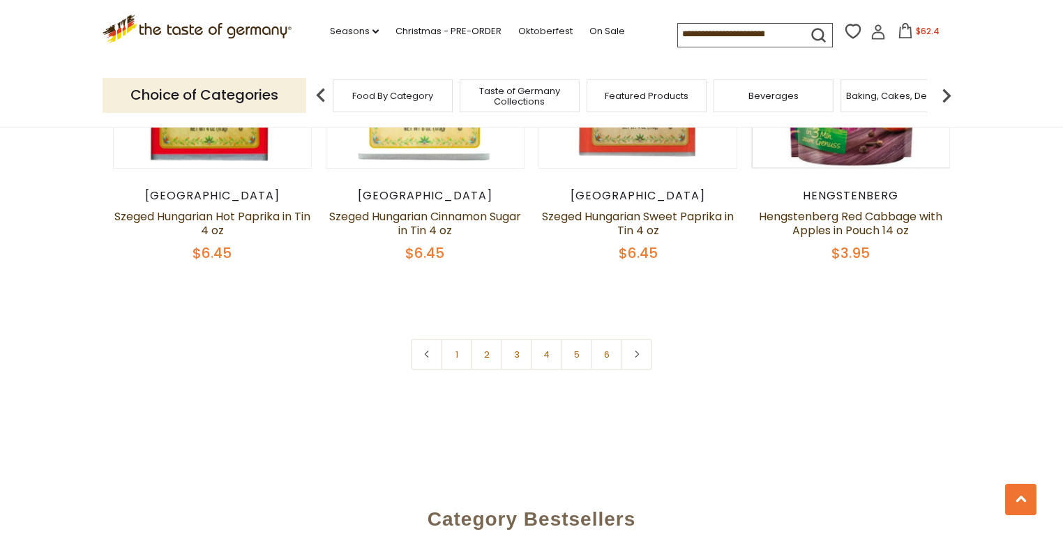
scroll to position [3404, 0]
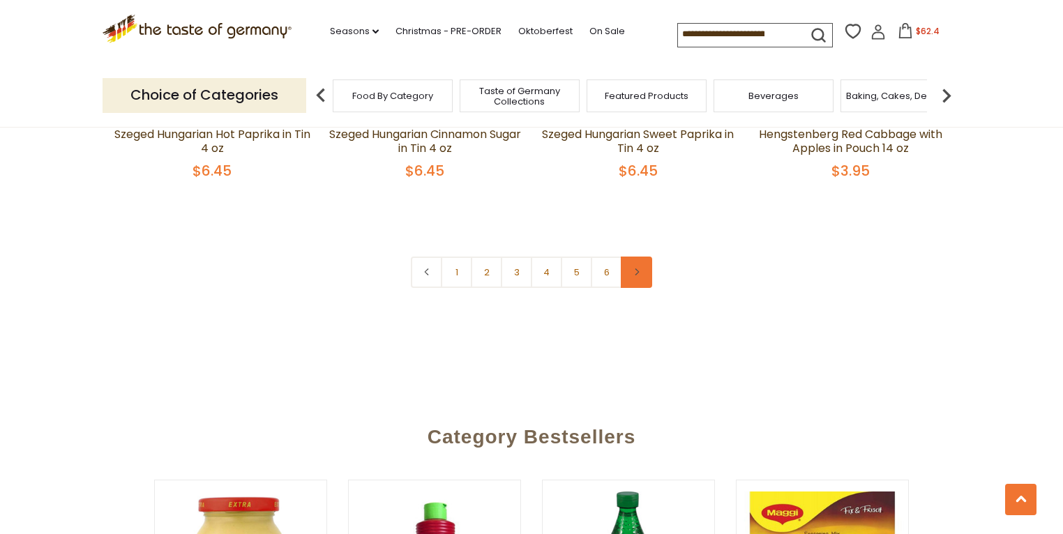
click at [639, 269] on icon at bounding box center [637, 272] width 8 height 7
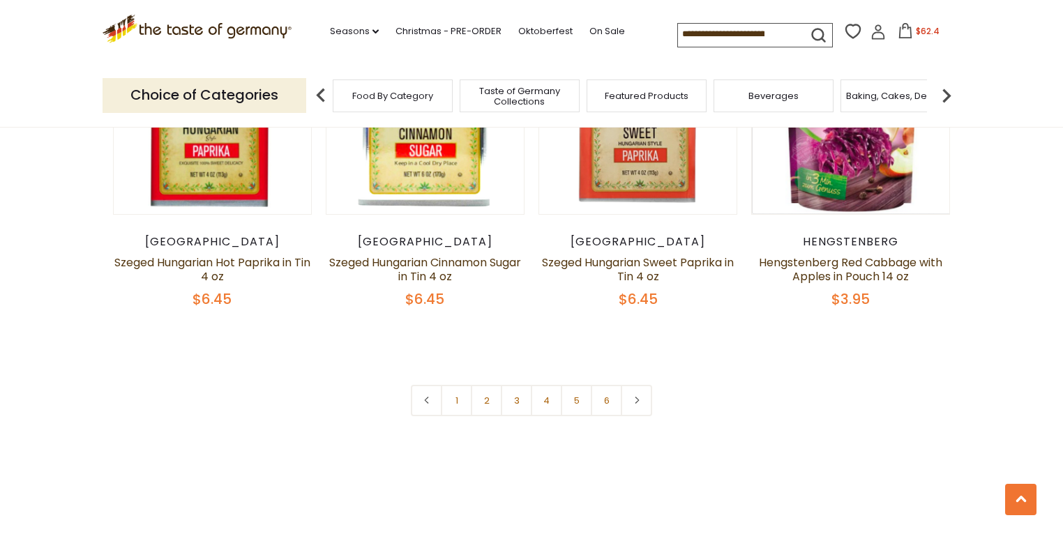
scroll to position [3292, 0]
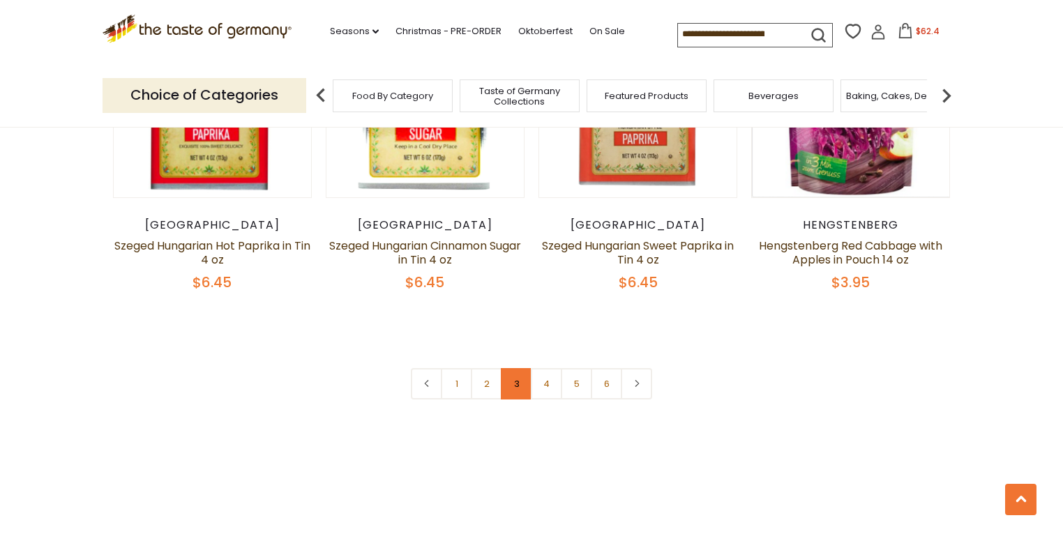
click at [516, 368] on link "3" at bounding box center [516, 383] width 31 height 31
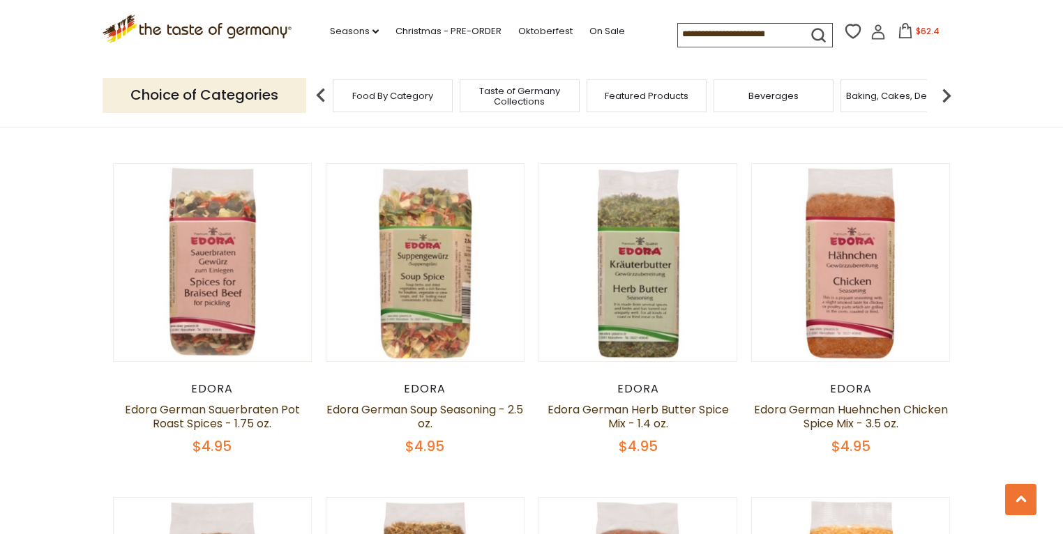
scroll to position [1431, 0]
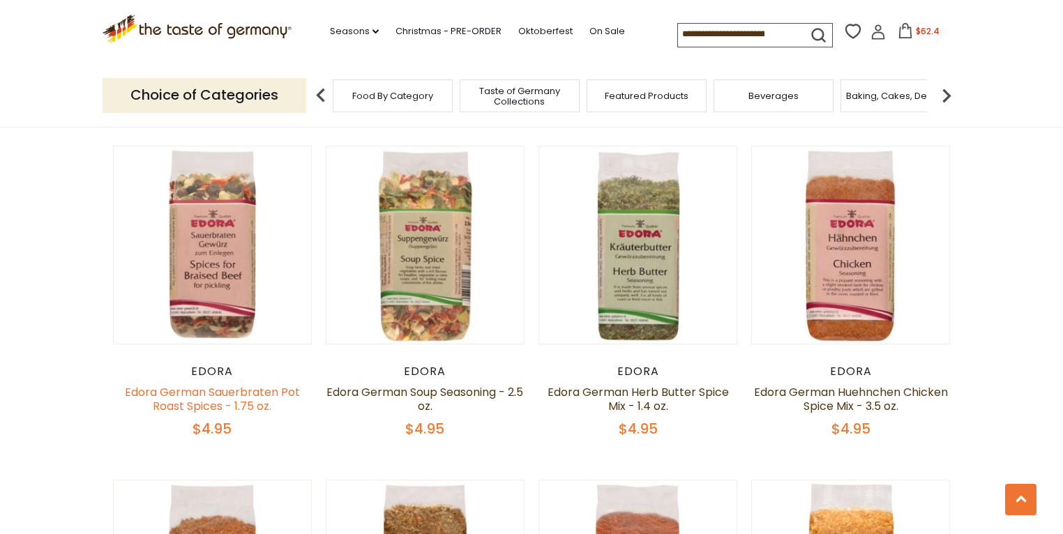
click at [192, 410] on link "Edora German Sauerbraten Pot Roast Spices - 1.75 oz." at bounding box center [212, 399] width 175 height 30
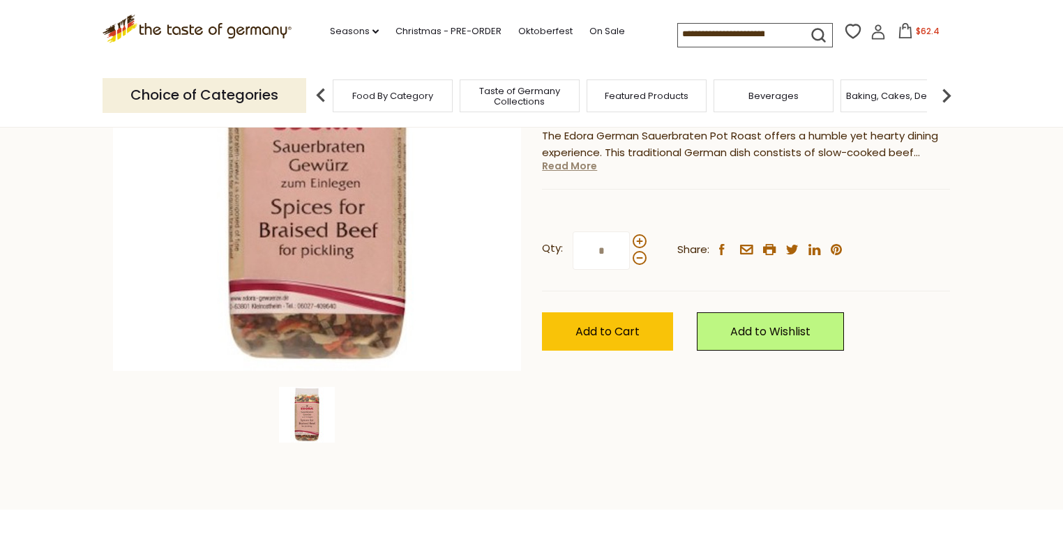
scroll to position [279, 0]
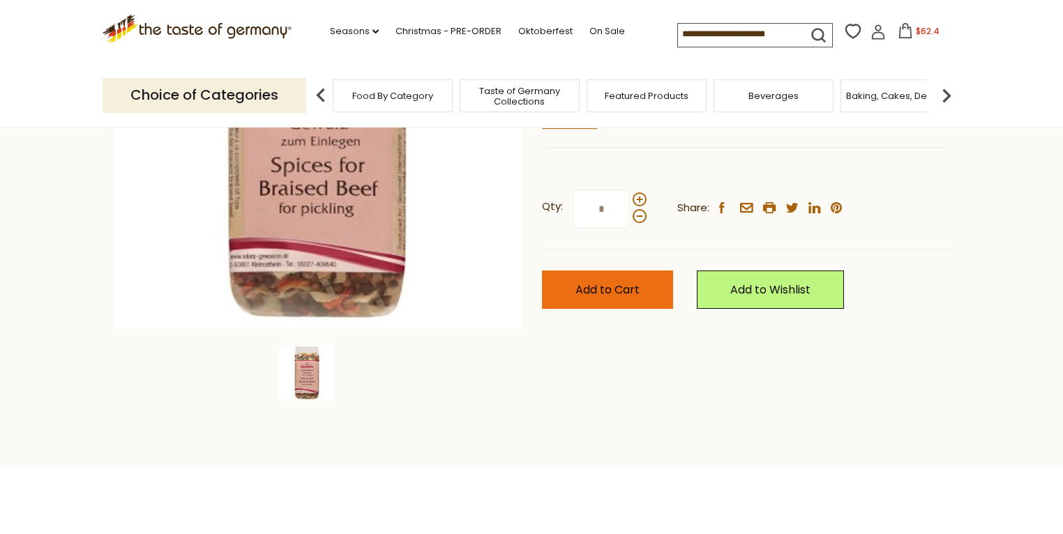
click at [583, 285] on span "Add to Cart" at bounding box center [607, 290] width 64 height 16
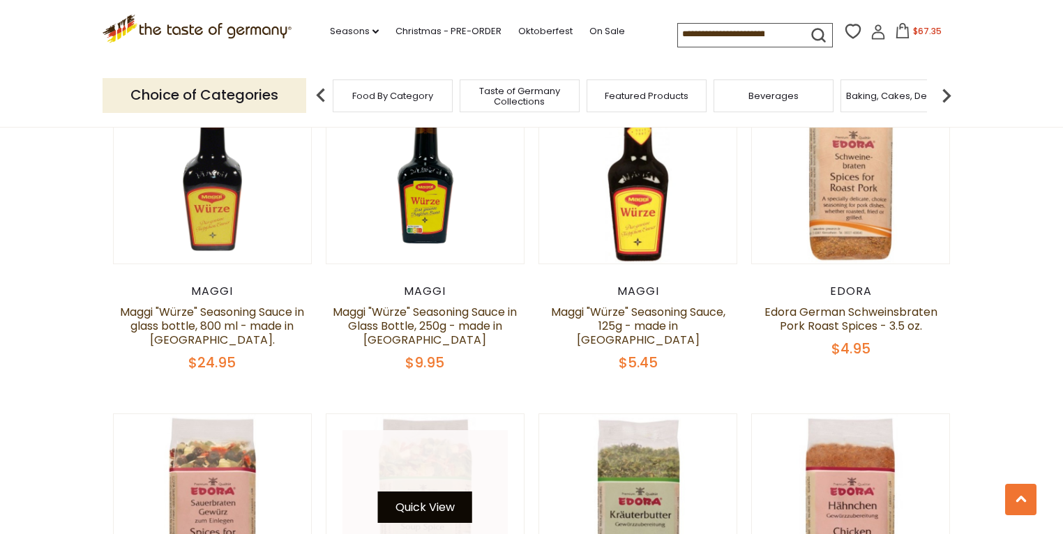
scroll to position [1208, 0]
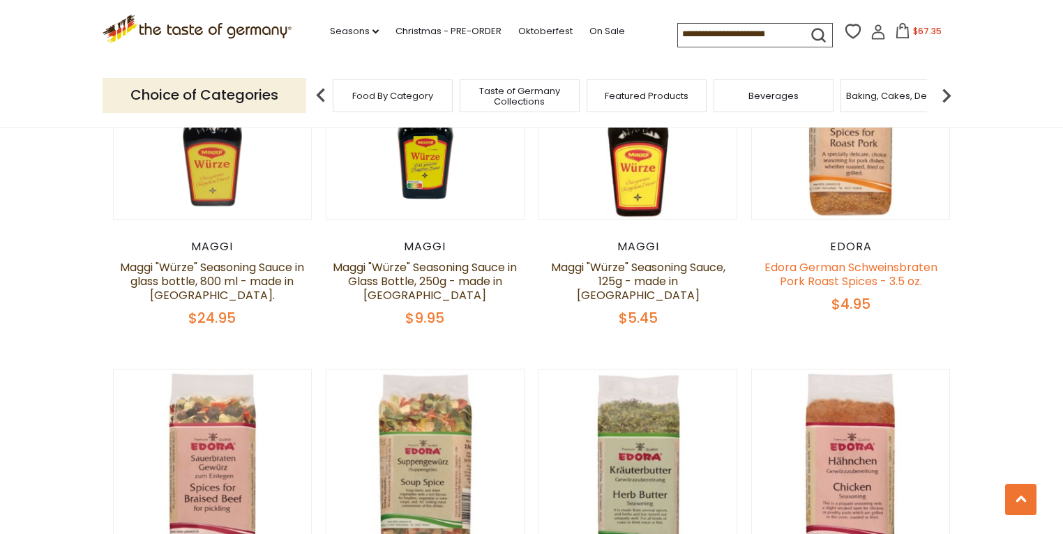
click at [806, 275] on link "Edora German Schweinsbraten Pork Roast Spices - 3.5 oz." at bounding box center [850, 274] width 173 height 30
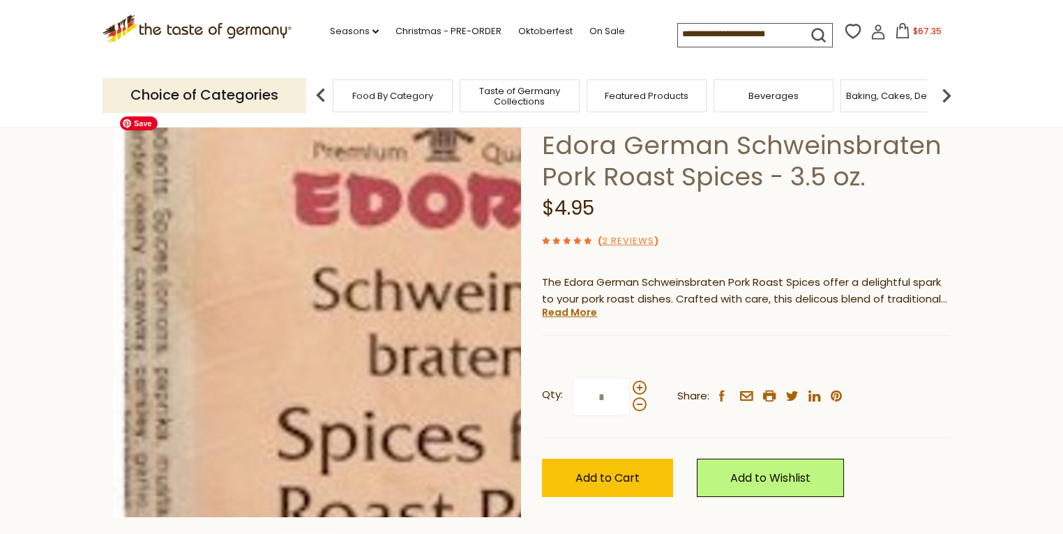
scroll to position [167, 0]
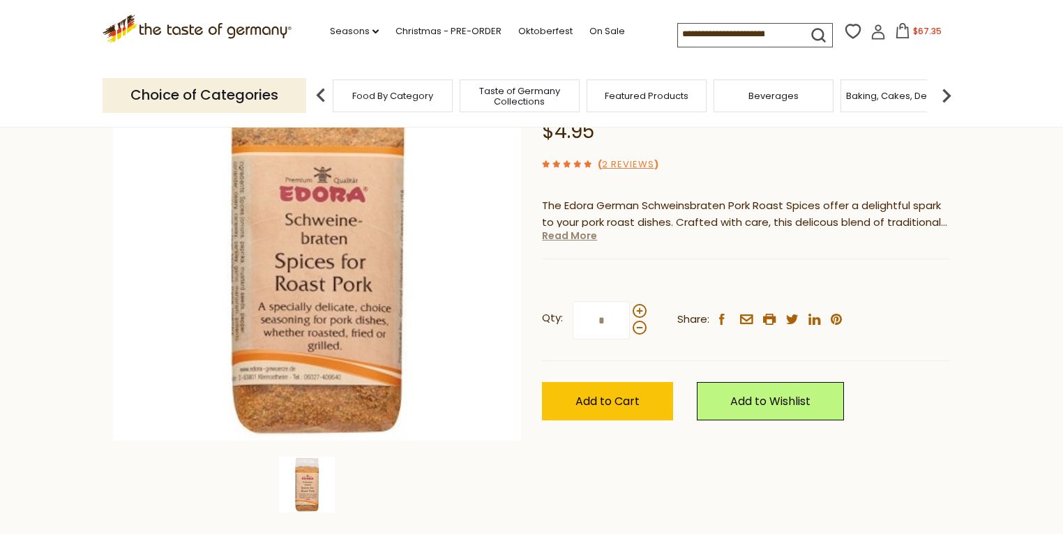
click at [575, 235] on link "Read More" at bounding box center [569, 236] width 55 height 14
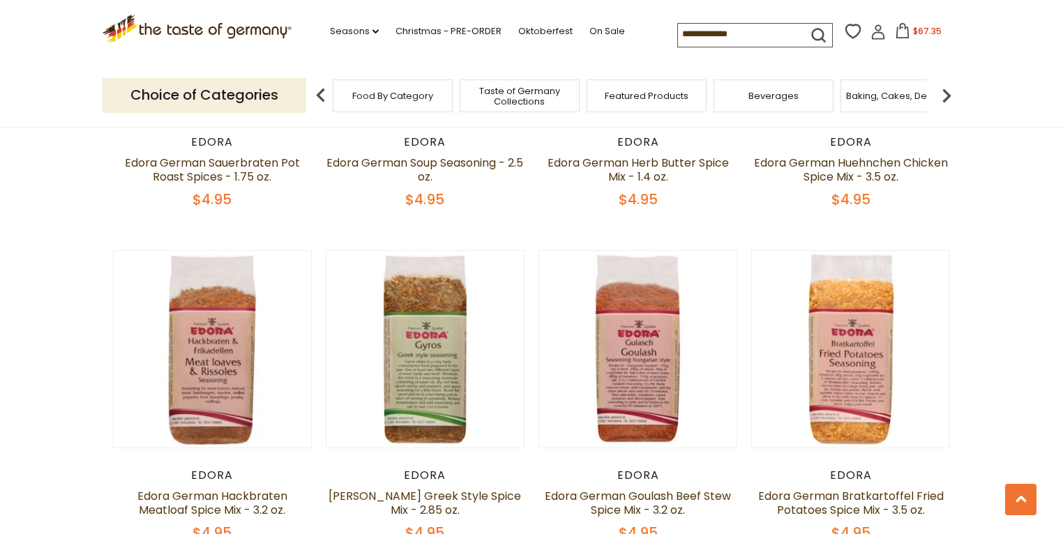
scroll to position [1710, 0]
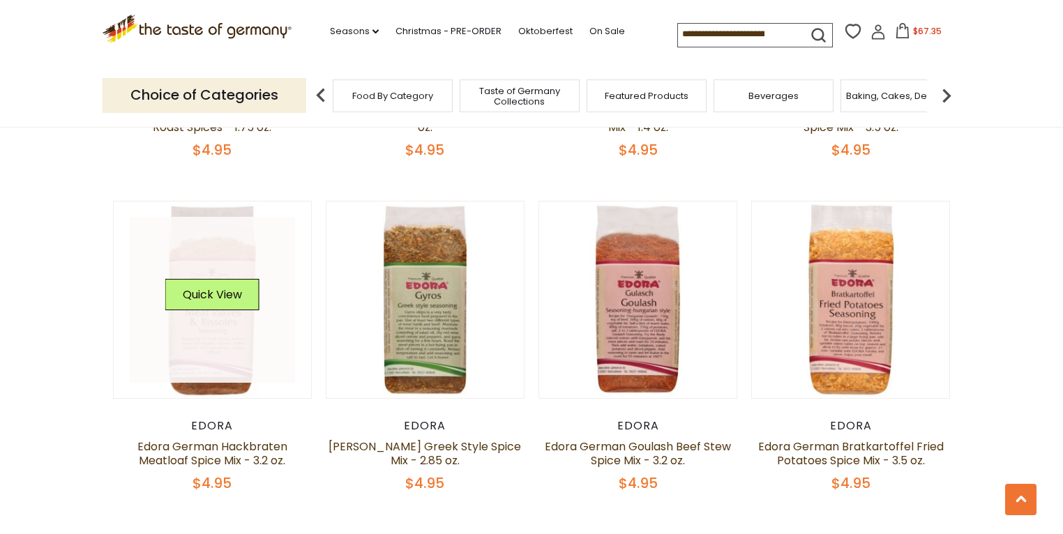
click at [209, 356] on link at bounding box center [213, 300] width 166 height 166
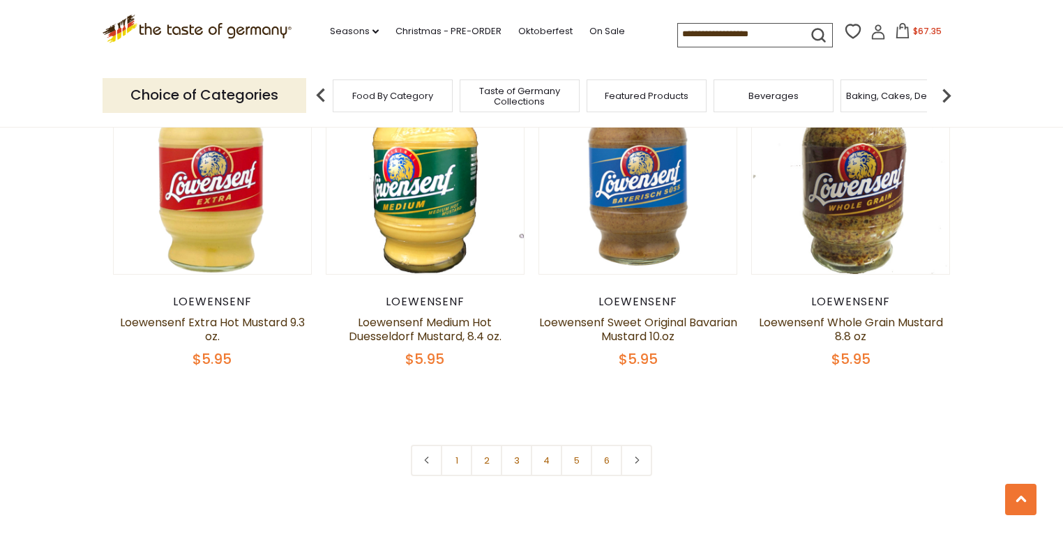
scroll to position [3384, 0]
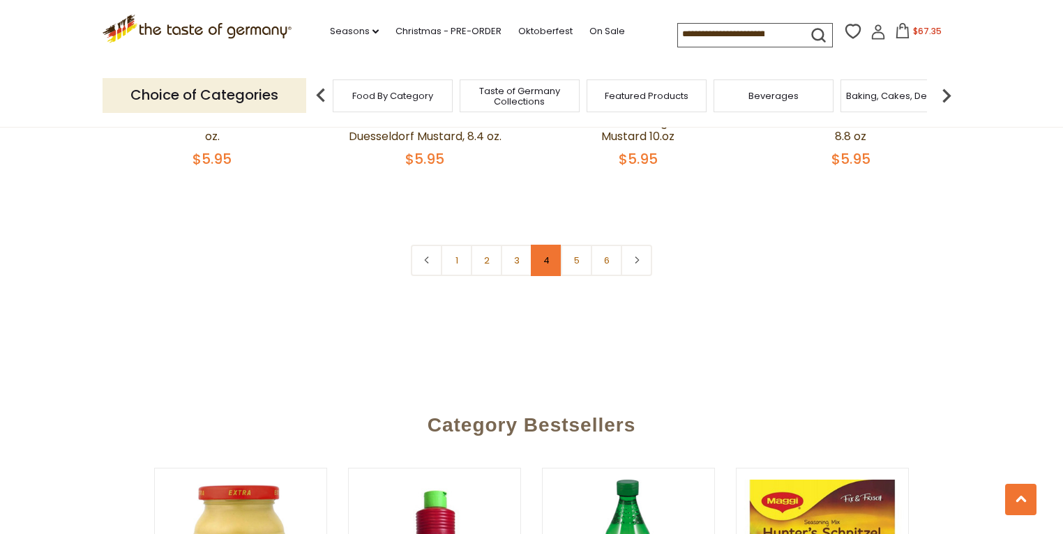
click at [545, 268] on link "4" at bounding box center [546, 260] width 31 height 31
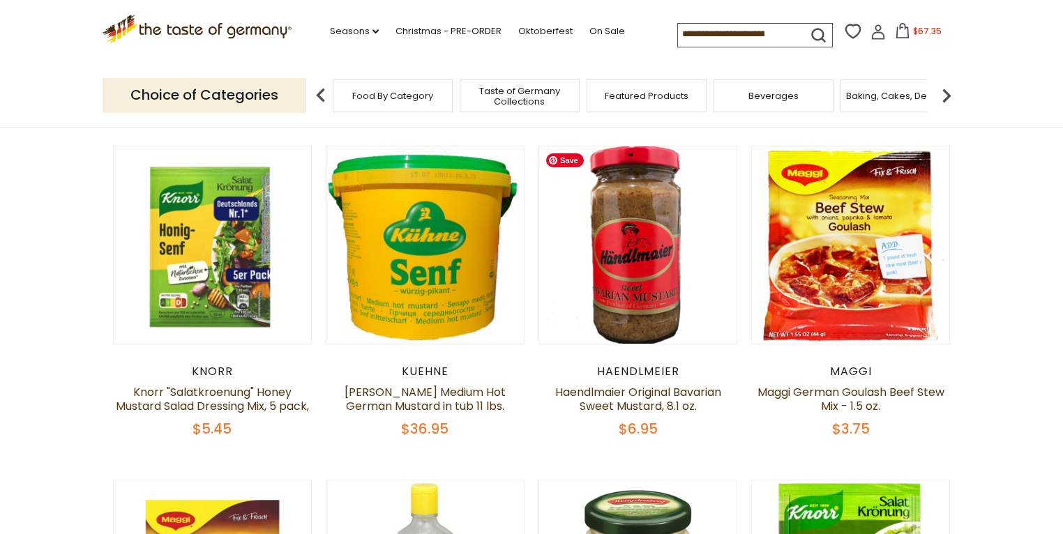
scroll to position [427, 0]
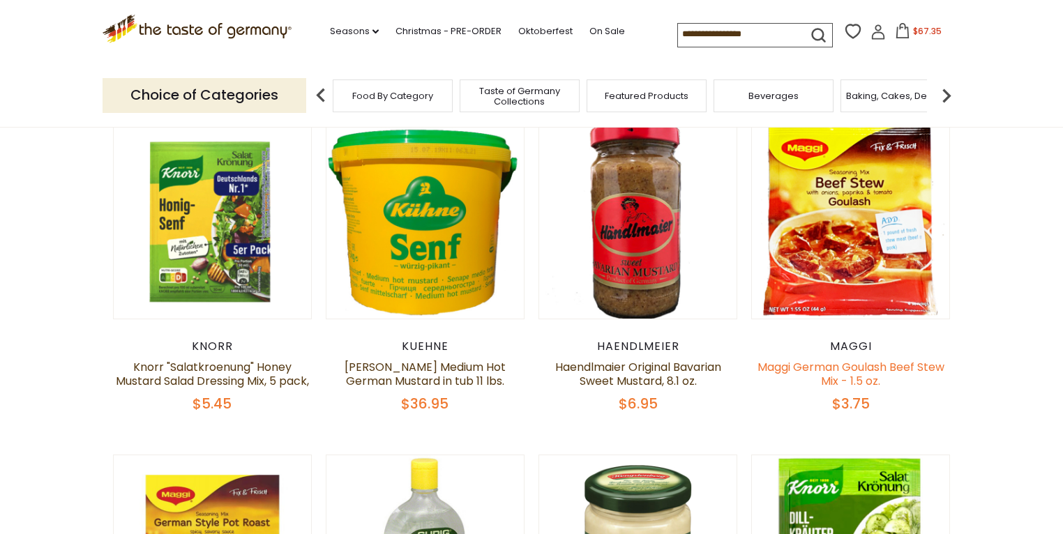
click at [848, 369] on link "Maggi German Goulash Beef Stew Mix - 1.5 oz." at bounding box center [850, 374] width 187 height 30
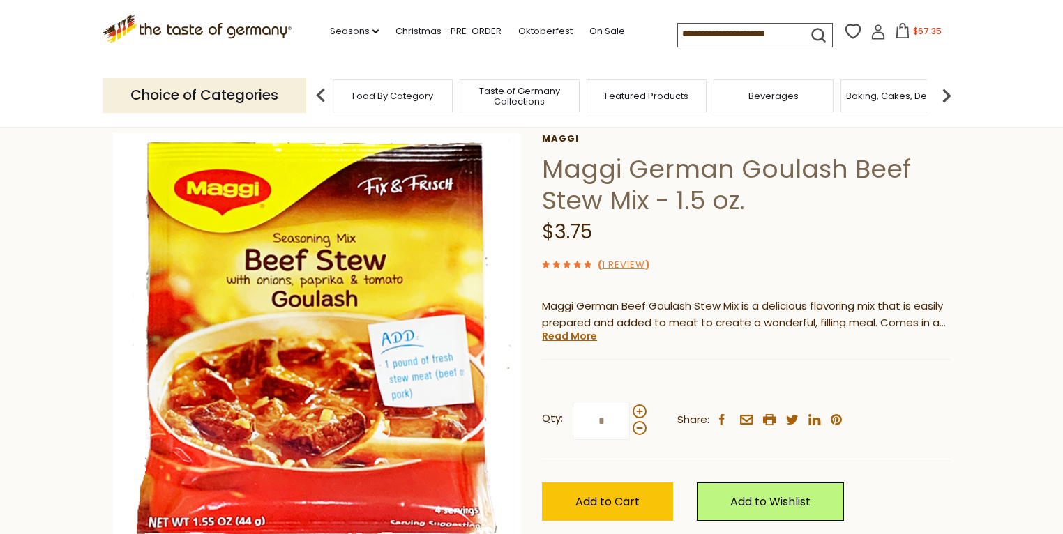
scroll to position [167, 0]
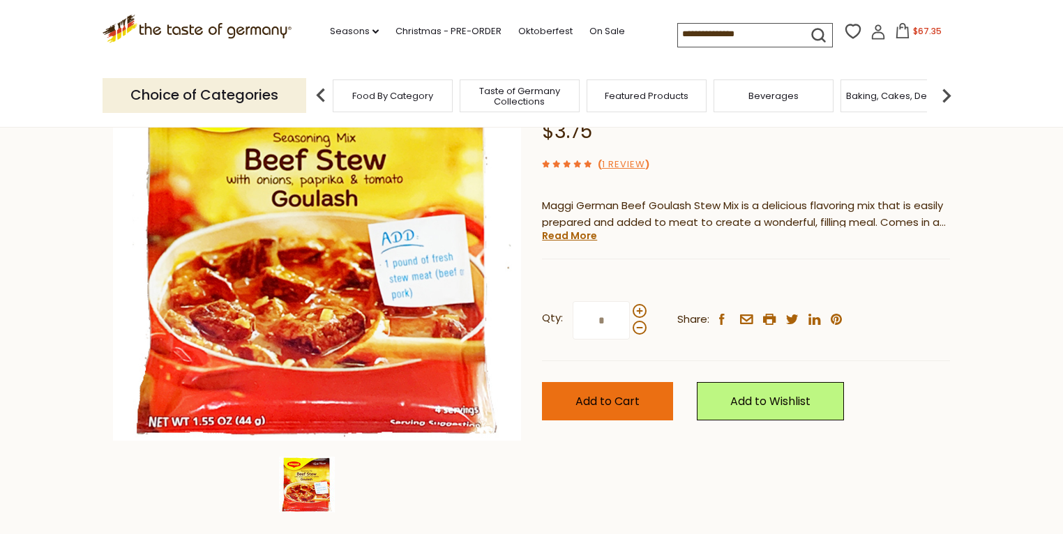
click at [603, 395] on span "Add to Cart" at bounding box center [607, 401] width 64 height 16
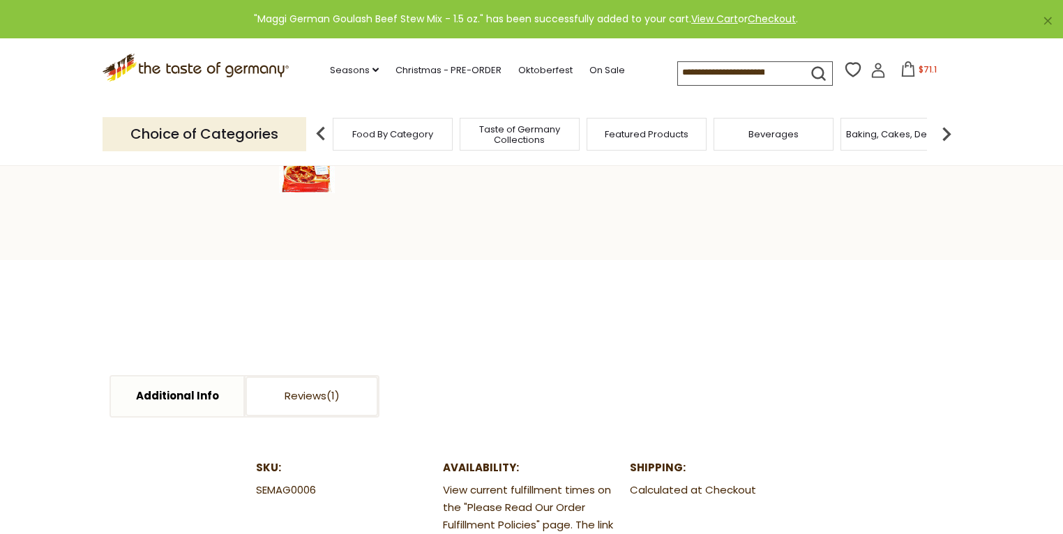
scroll to position [614, 0]
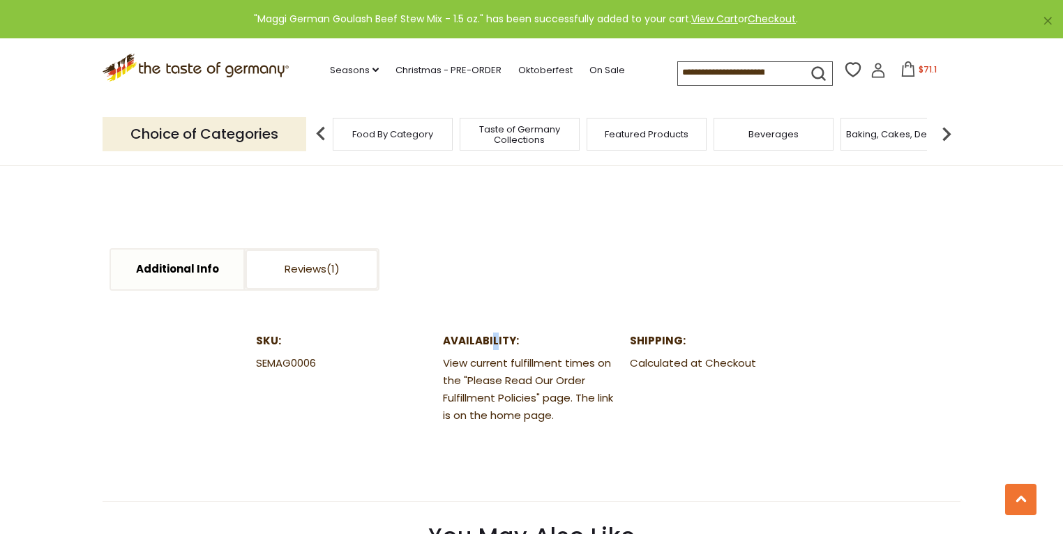
drag, startPoint x: 494, startPoint y: 345, endPoint x: 506, endPoint y: 341, distance: 12.6
click at [506, 341] on dt "Availability:" at bounding box center [531, 341] width 177 height 17
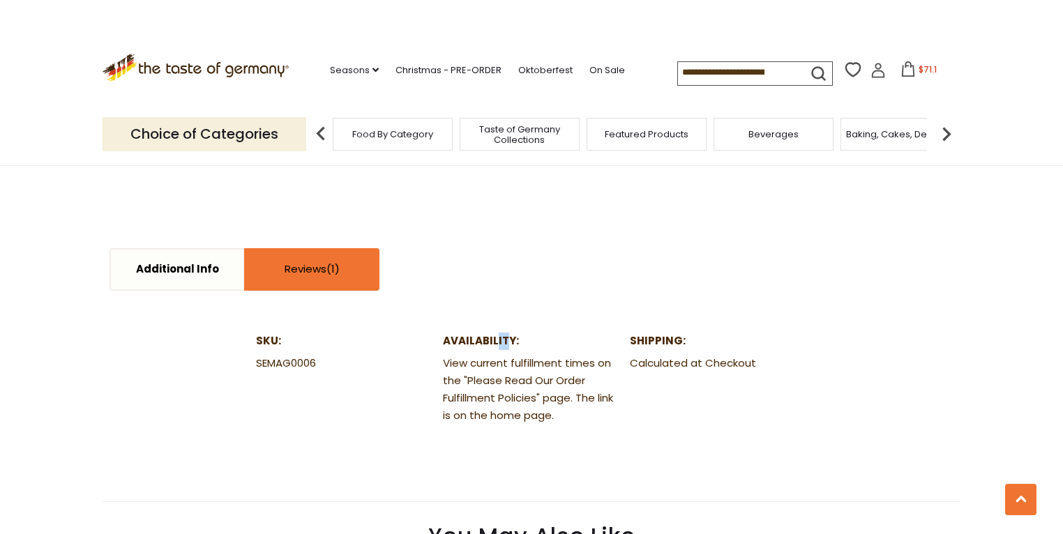
click at [319, 263] on link "Reviews" at bounding box center [312, 270] width 133 height 40
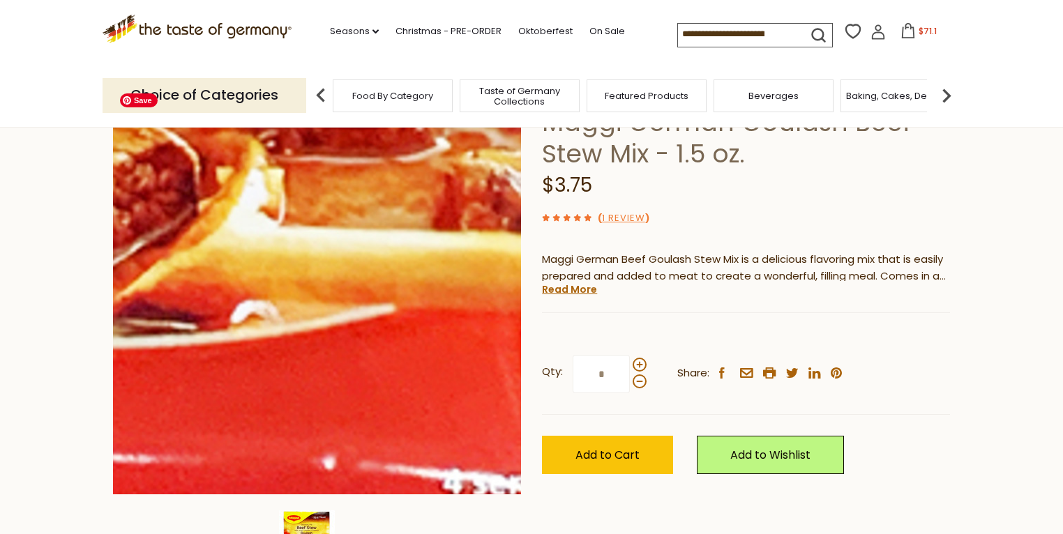
scroll to position [112, 0]
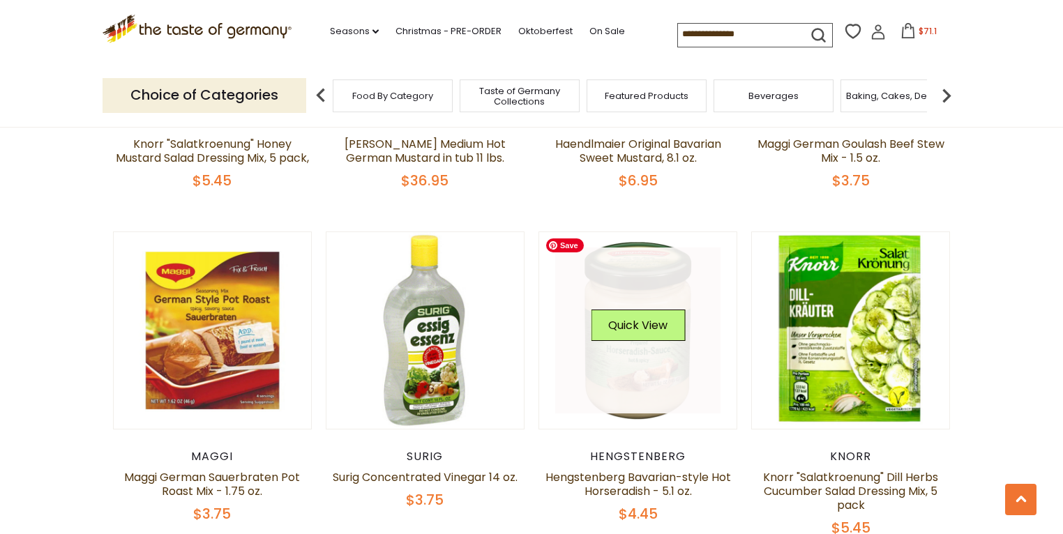
scroll to position [706, 0]
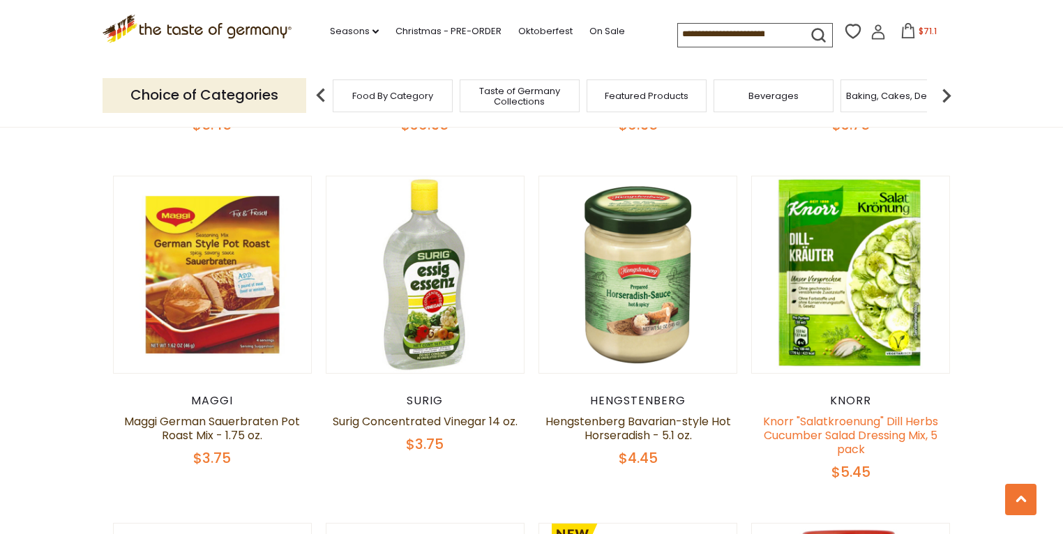
click at [808, 433] on link "Knorr "Salatkroenung" Dill Herbs Cucumber Salad Dressing Mix, 5 pack" at bounding box center [850, 436] width 175 height 44
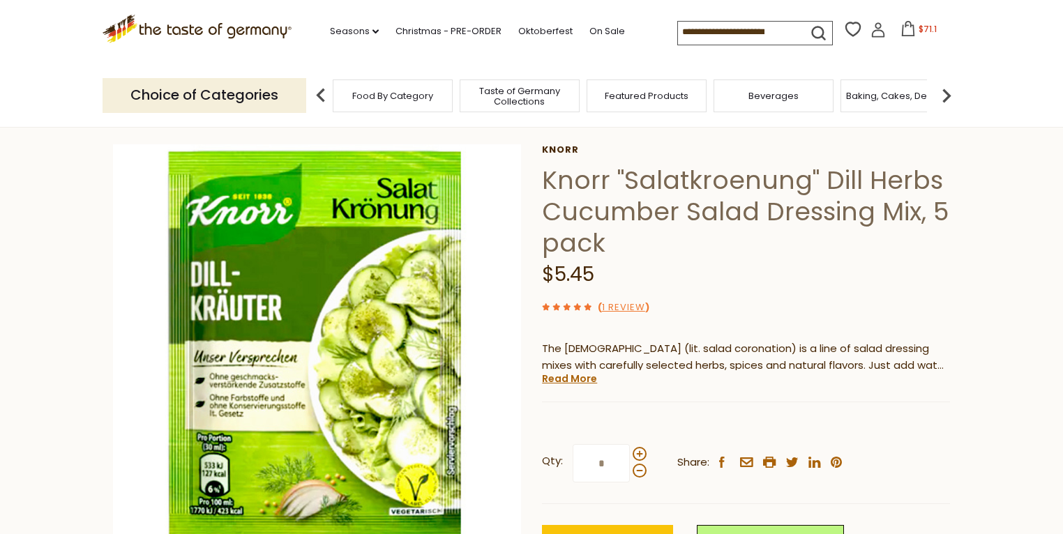
scroll to position [279, 0]
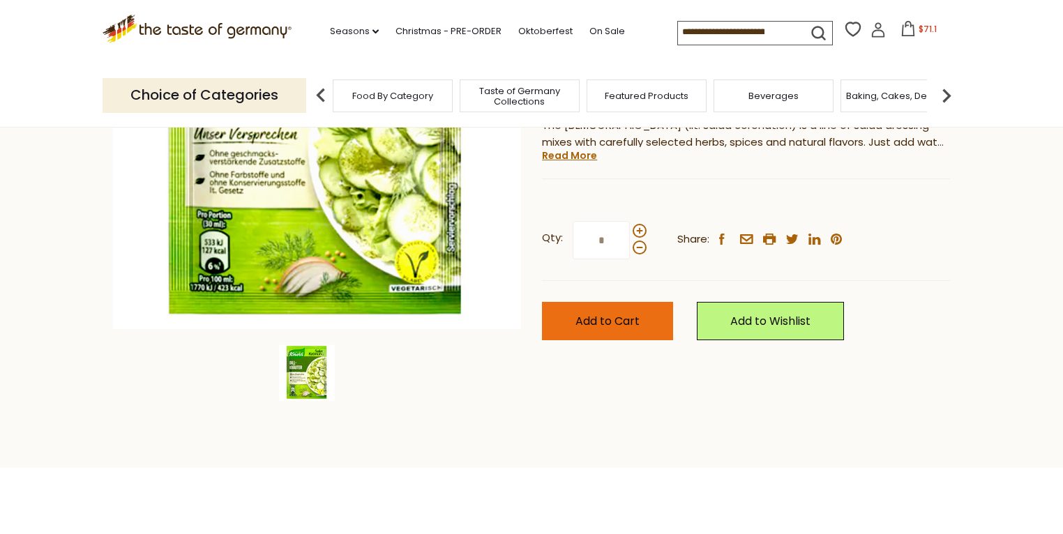
click at [614, 314] on span "Add to Cart" at bounding box center [607, 321] width 64 height 16
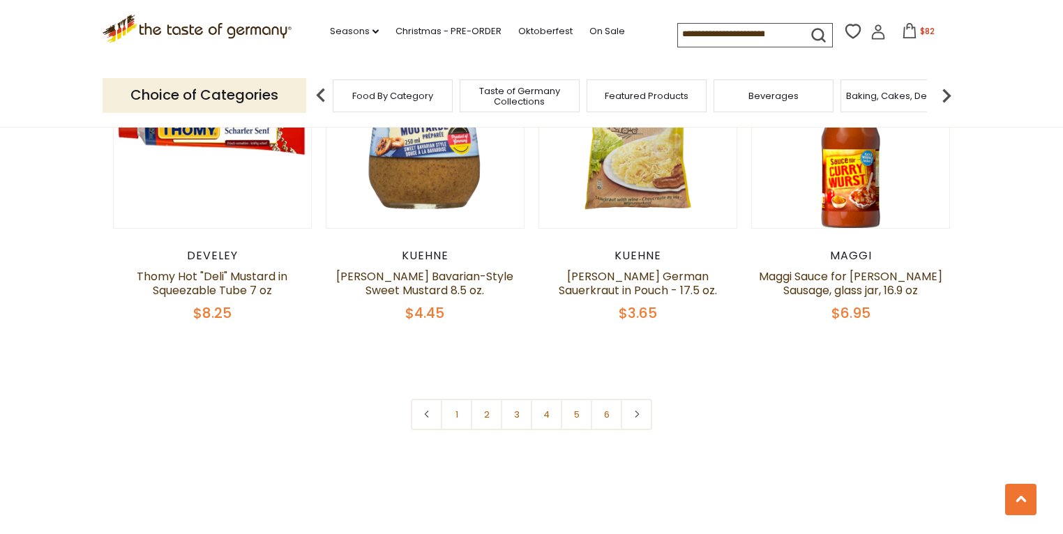
scroll to position [3217, 0]
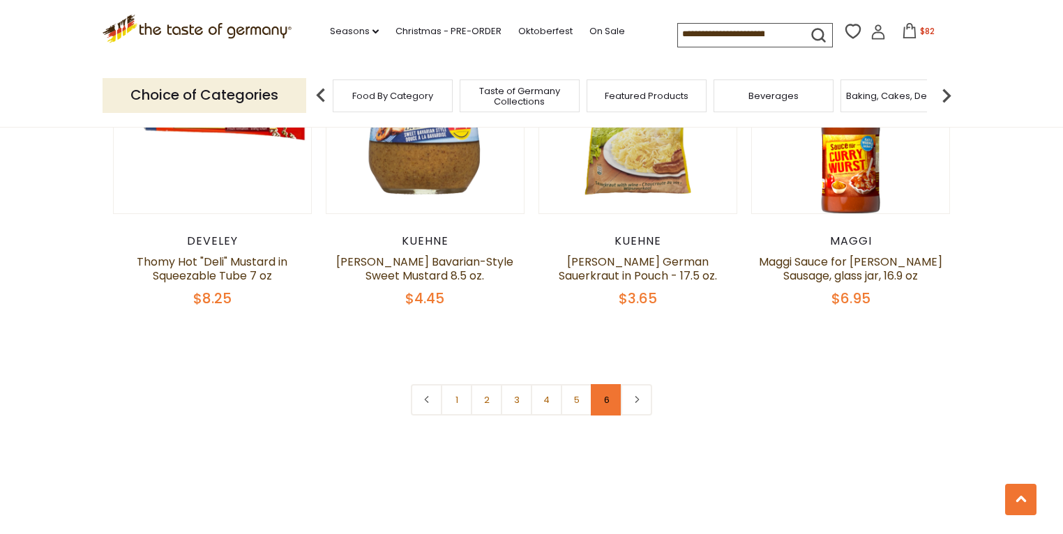
click at [594, 402] on link "6" at bounding box center [606, 399] width 31 height 31
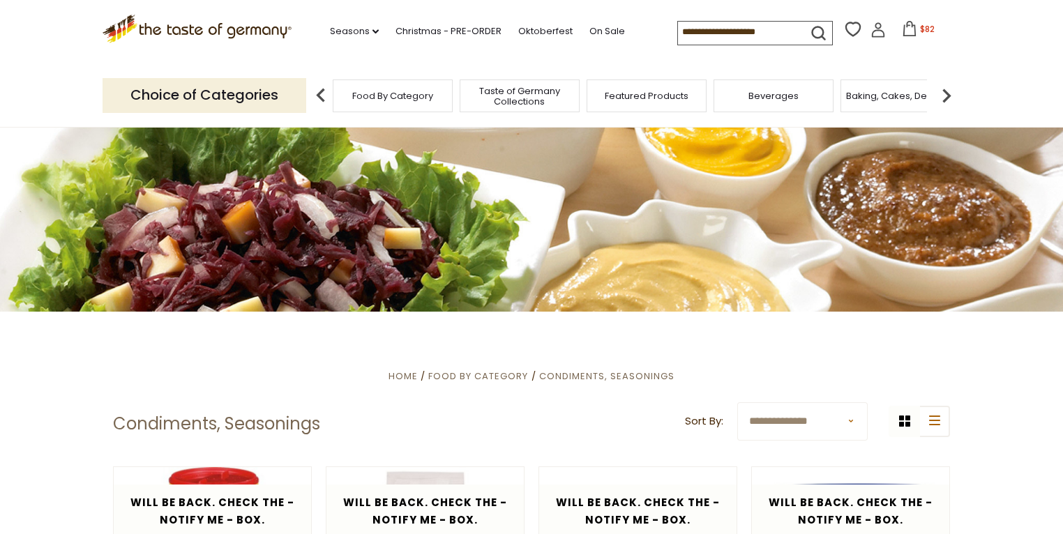
scroll to position [0, 0]
